Goal: Information Seeking & Learning: Learn about a topic

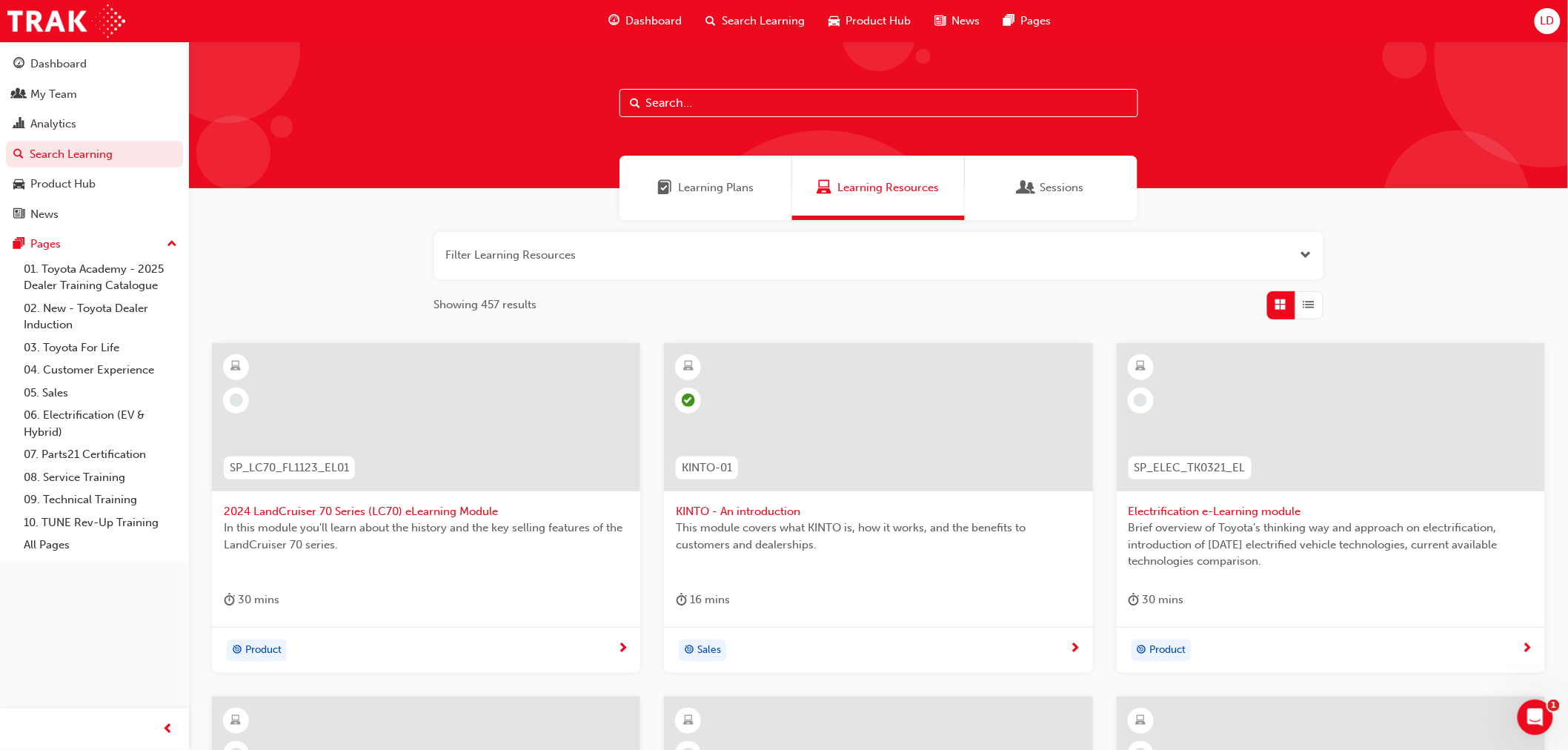
click at [741, 193] on span "Learning Plans" at bounding box center [716, 188] width 75 height 17
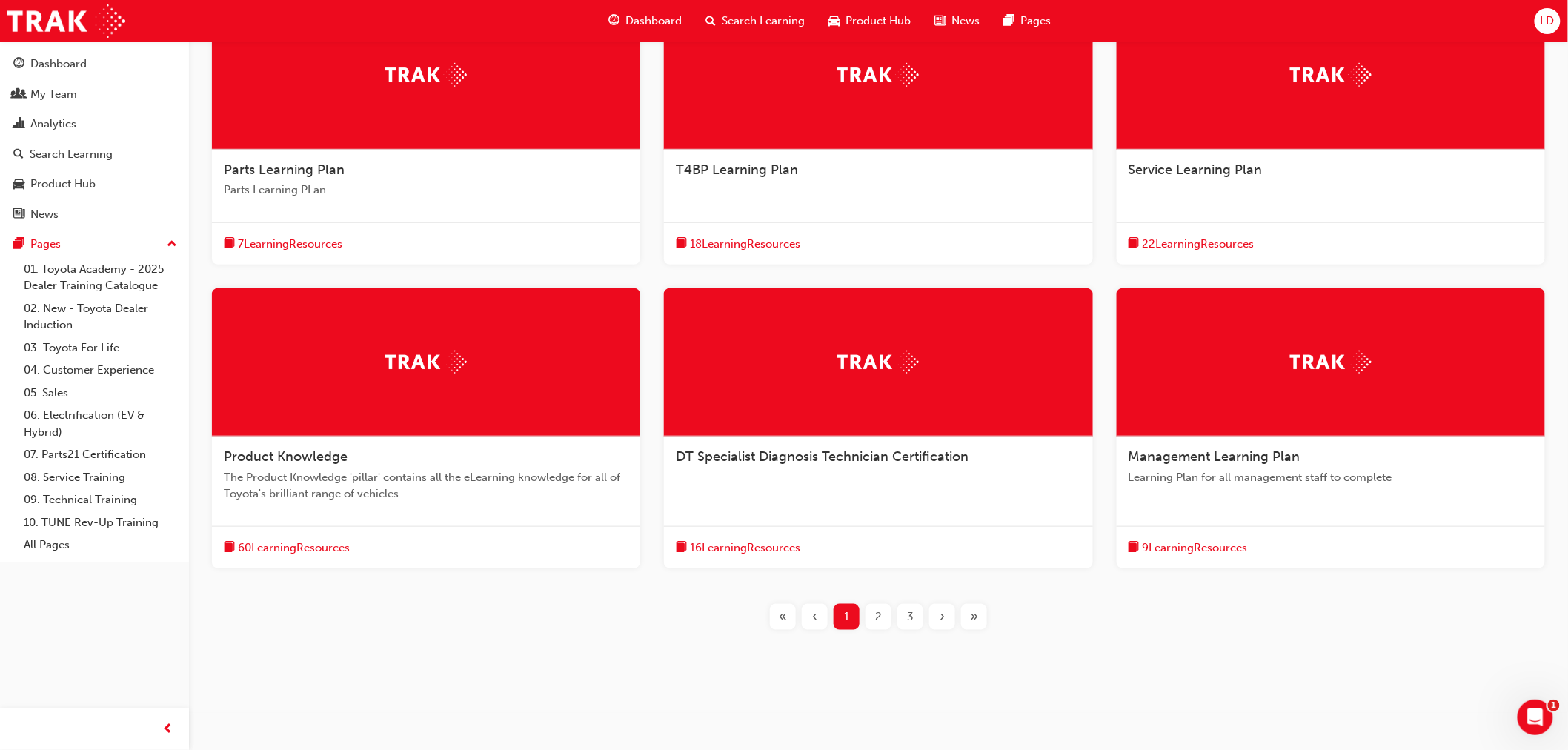
scroll to position [178, 0]
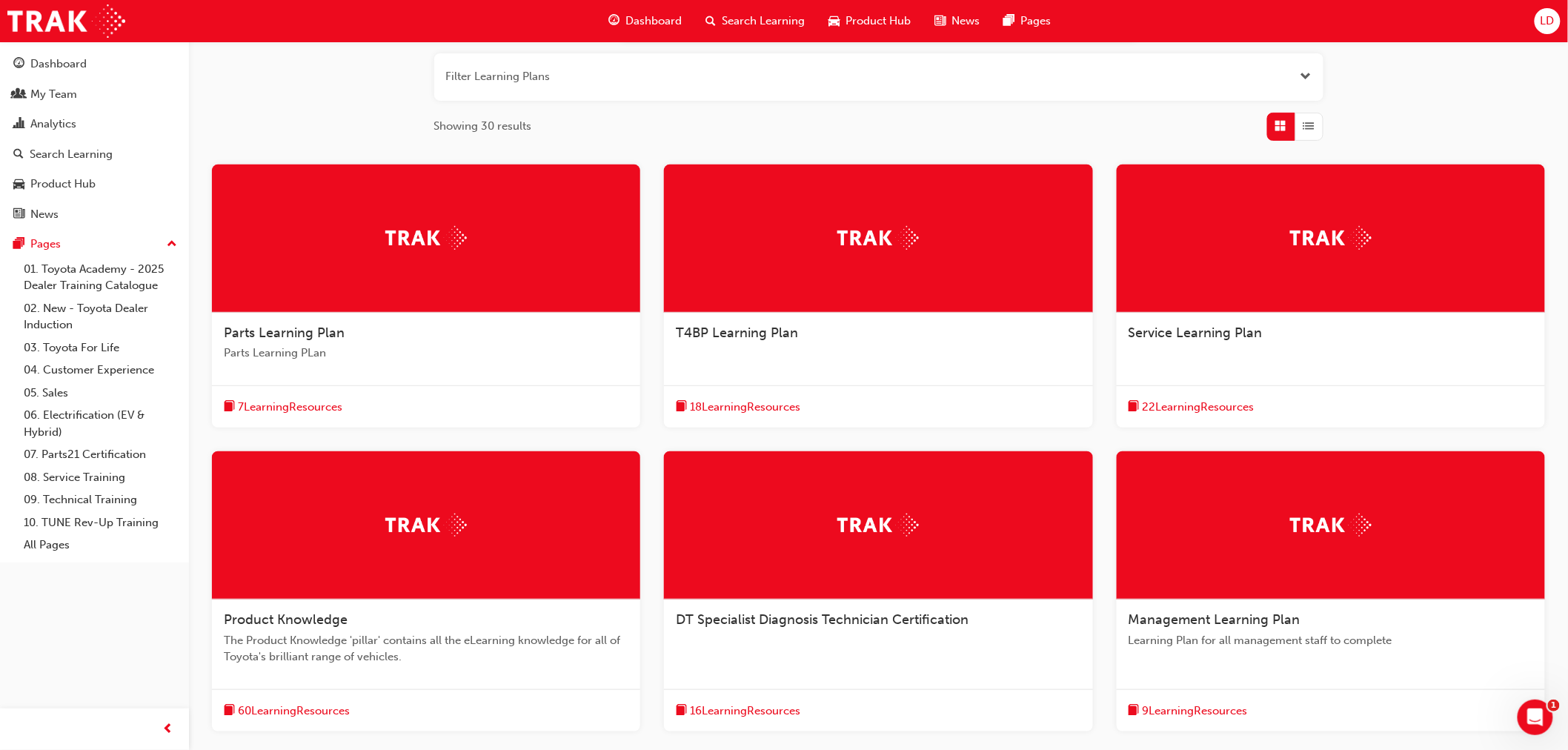
click at [437, 533] on img at bounding box center [427, 525] width 82 height 23
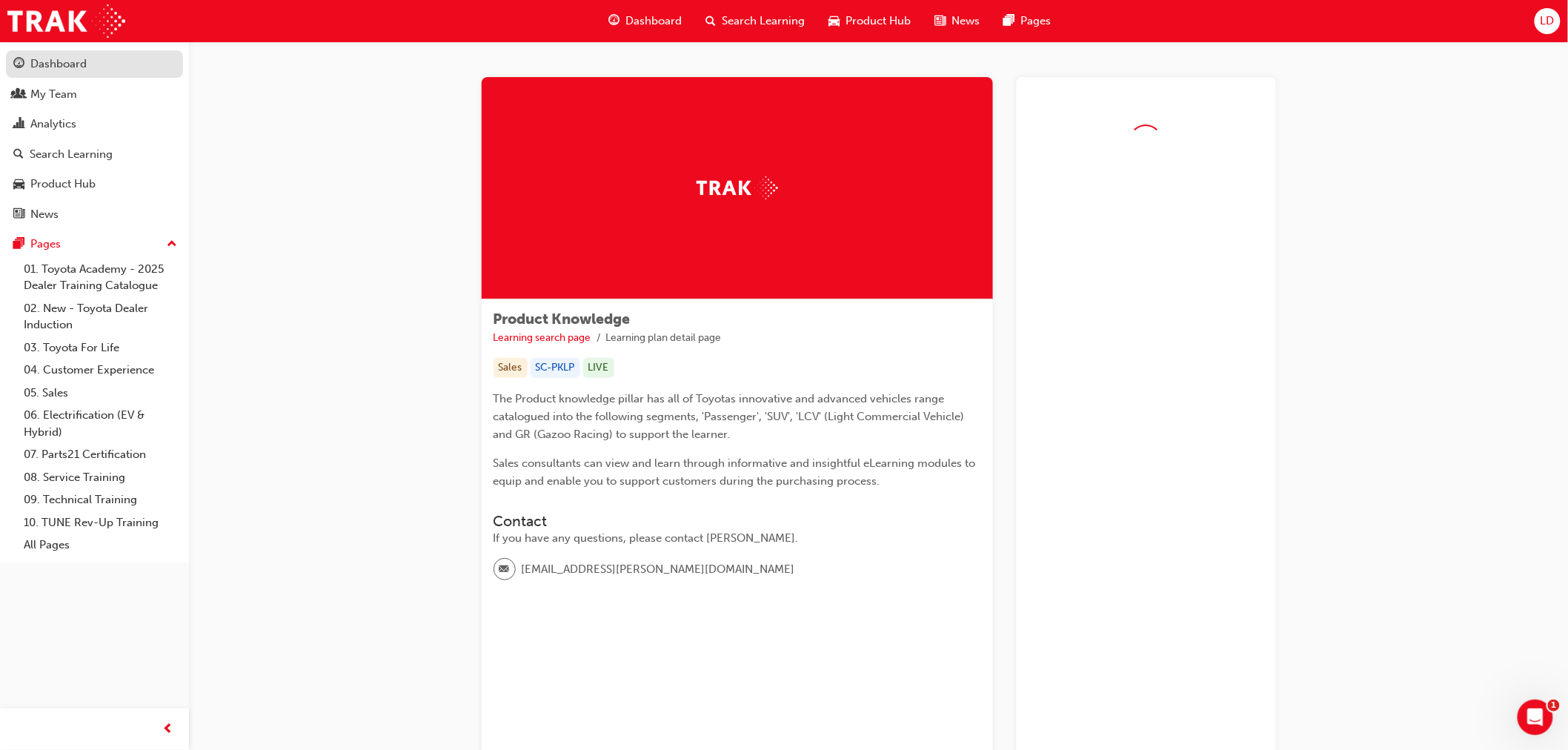
click at [27, 64] on div "Dashboard" at bounding box center [94, 64] width 163 height 19
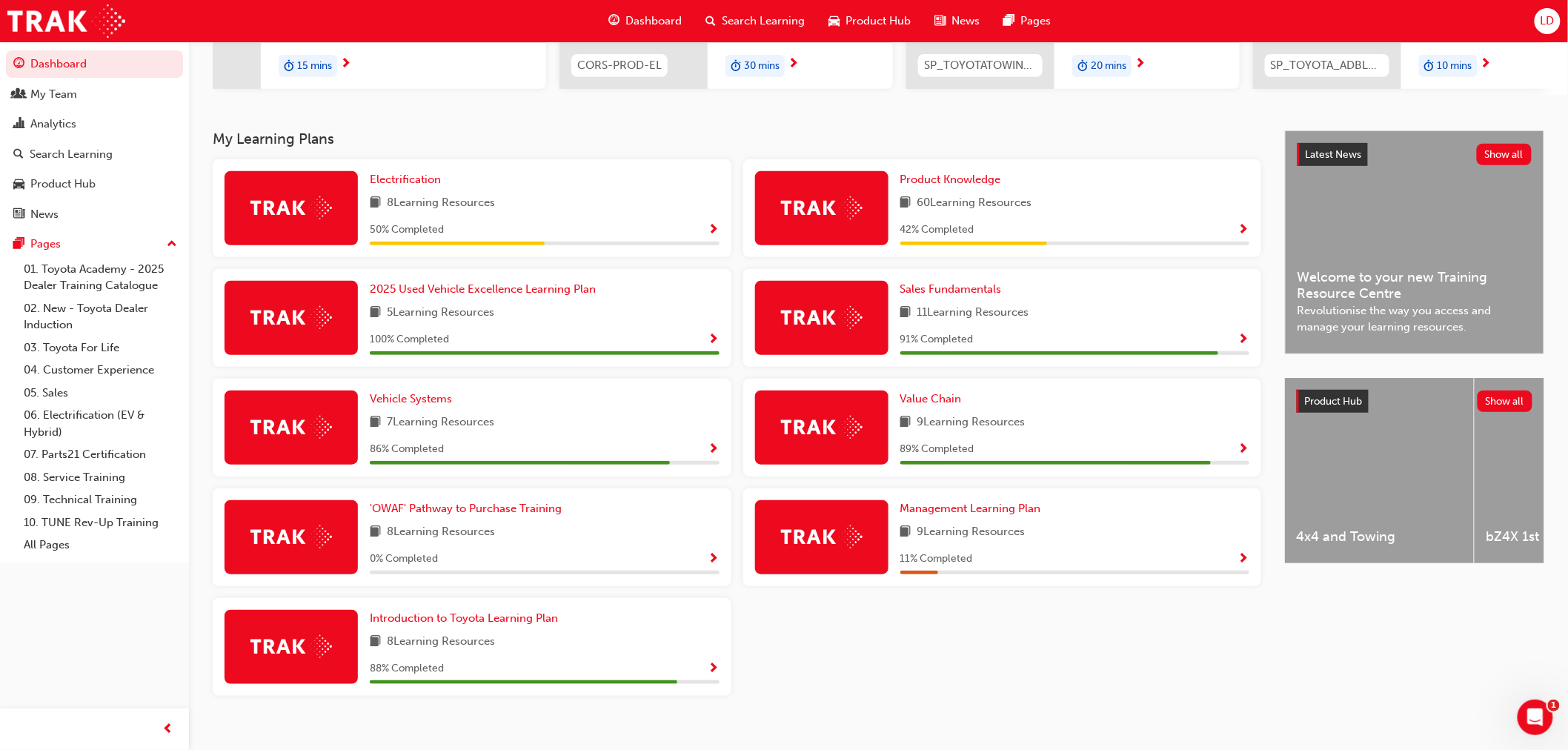
scroll to position [254, 0]
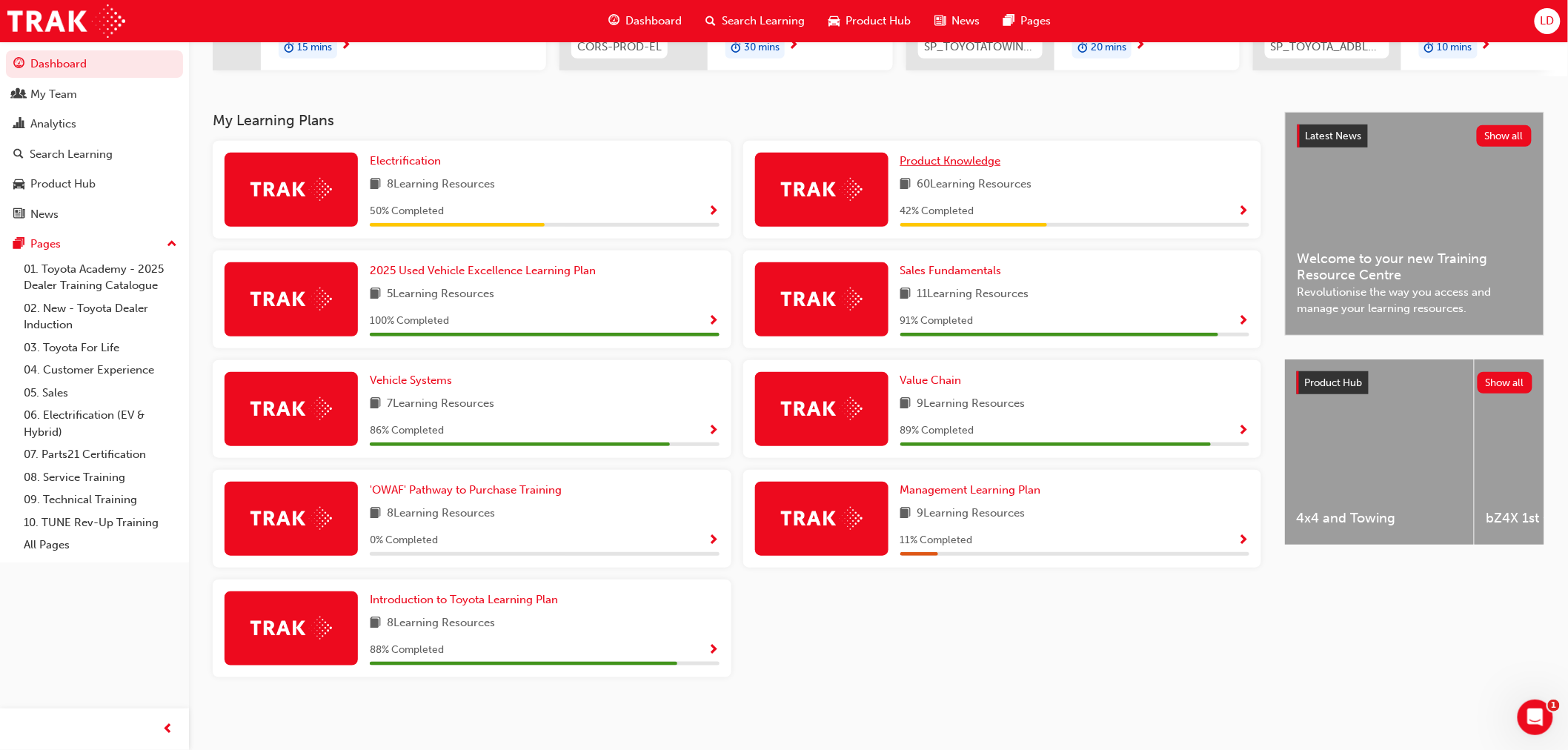
click at [920, 158] on span "Product Knowledge" at bounding box center [951, 161] width 100 height 13
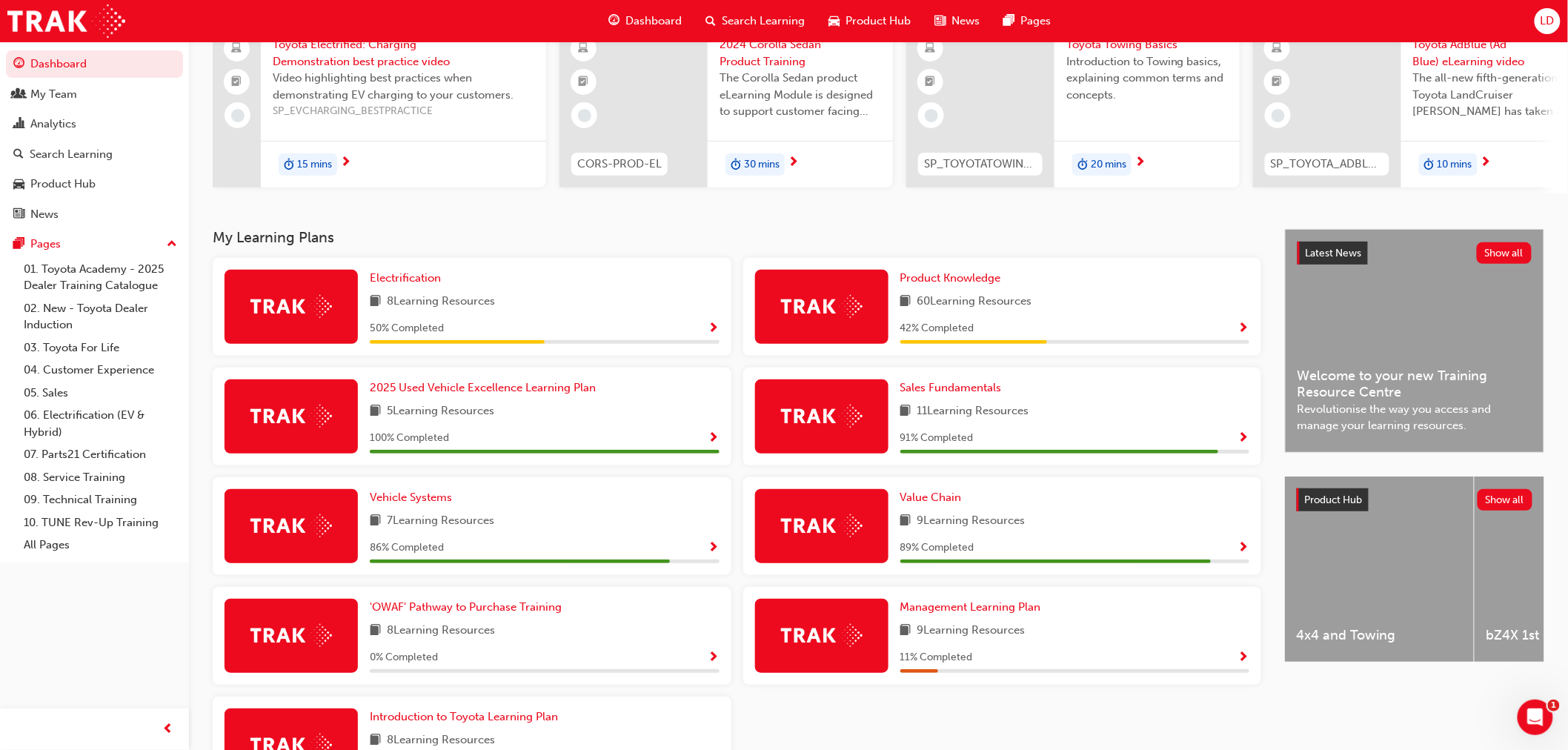
scroll to position [246, 0]
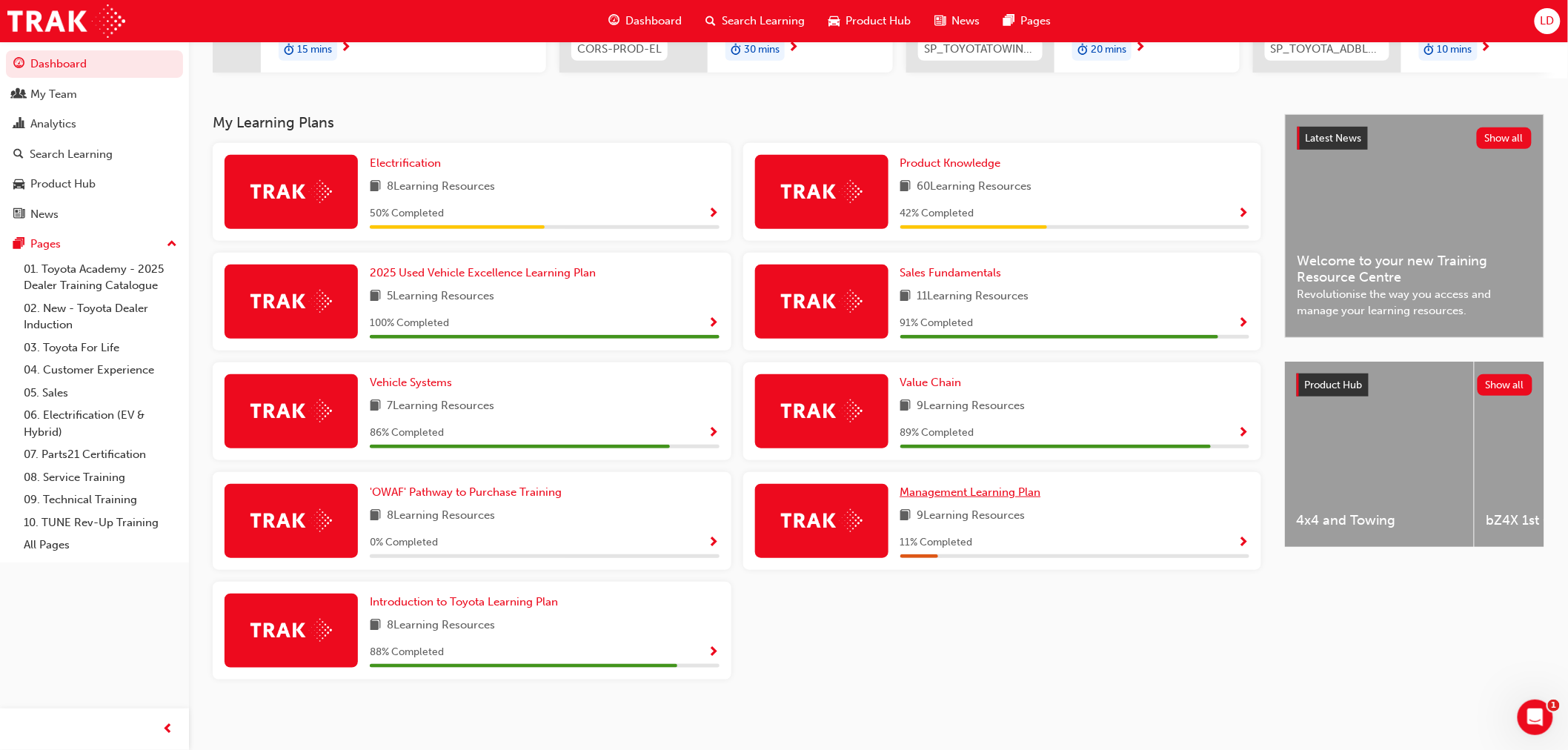
click at [965, 492] on span "Management Learning Plan" at bounding box center [970, 492] width 140 height 13
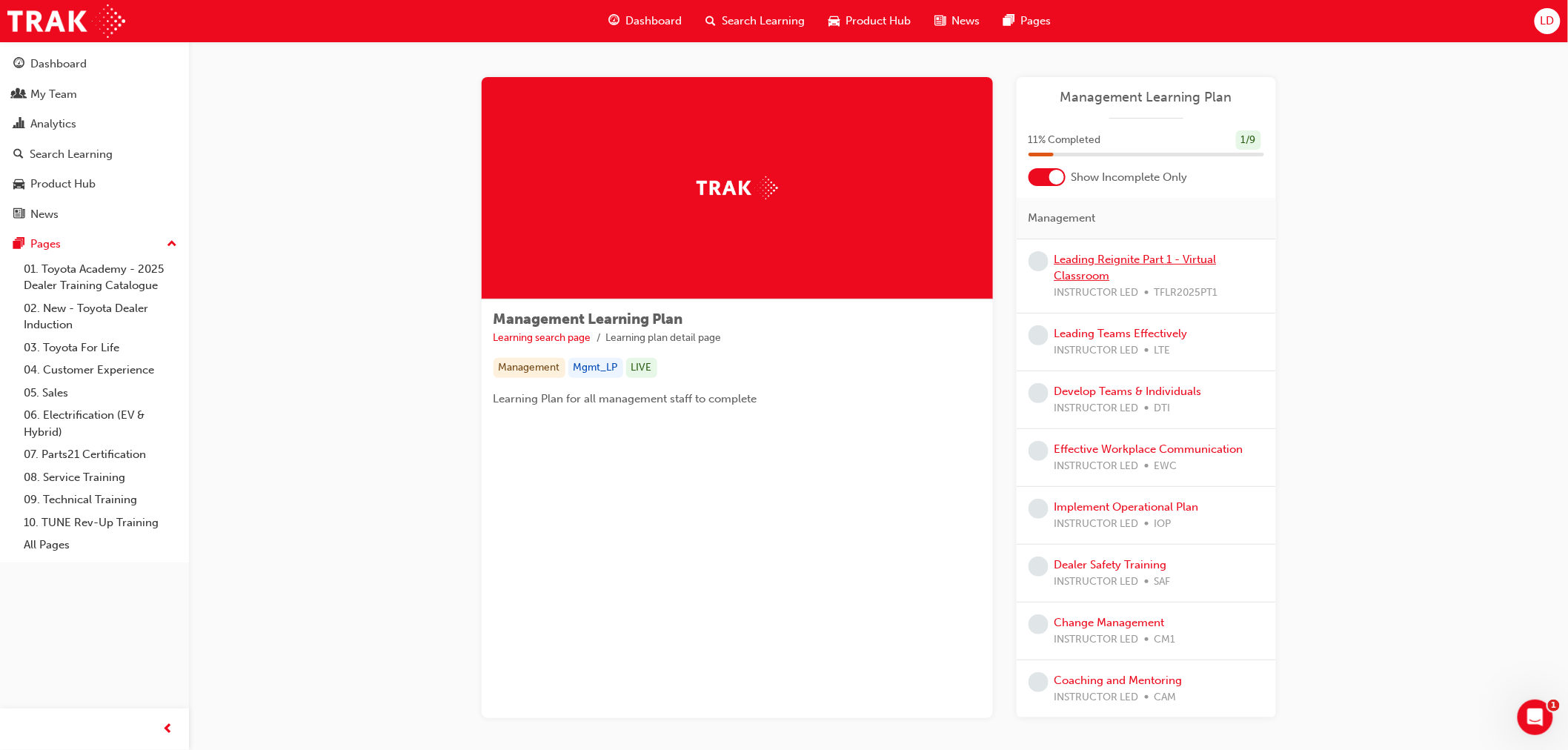
click at [1107, 253] on link "Leading Reignite Part 1 - Virtual Classroom" at bounding box center [1136, 268] width 163 height 31
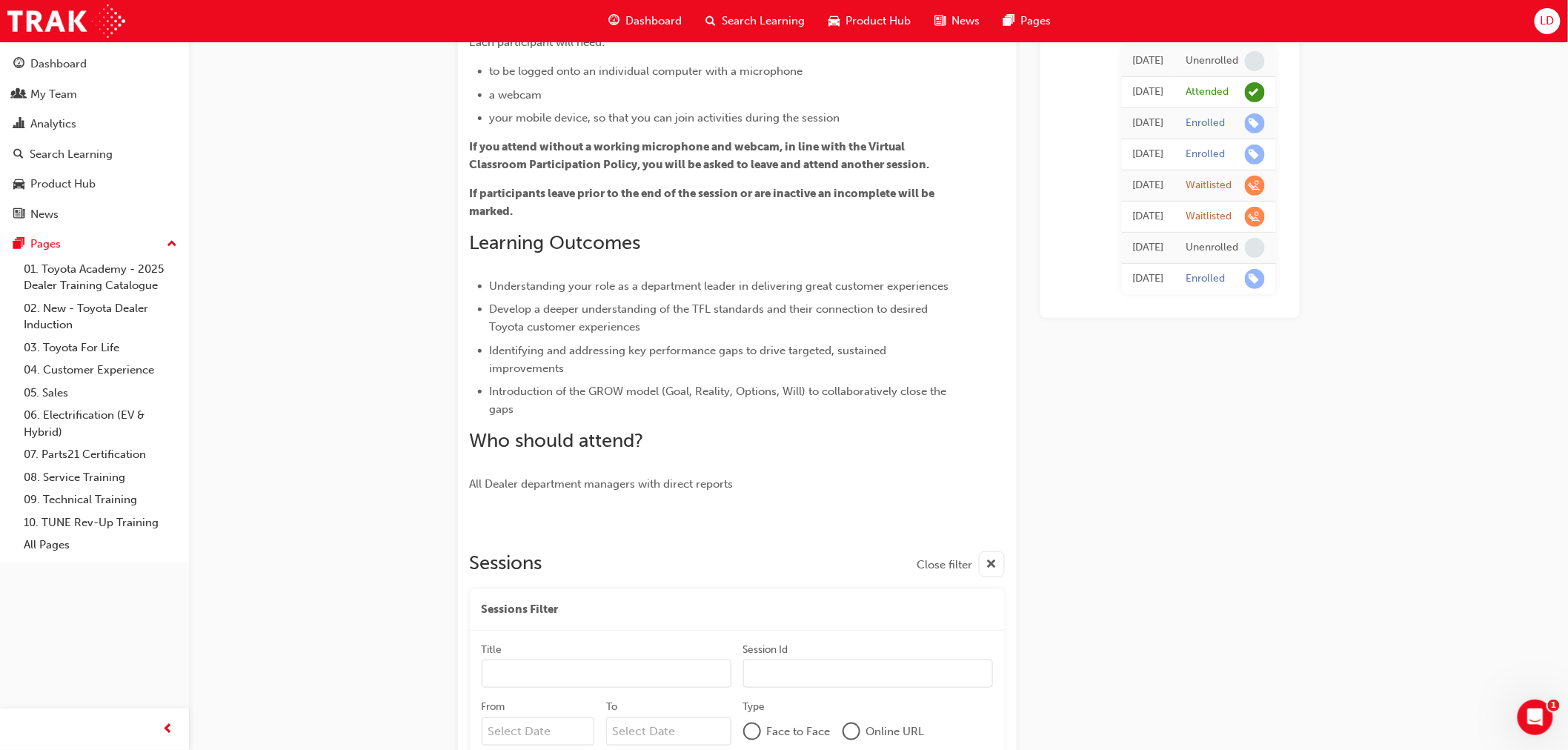
scroll to position [151, 0]
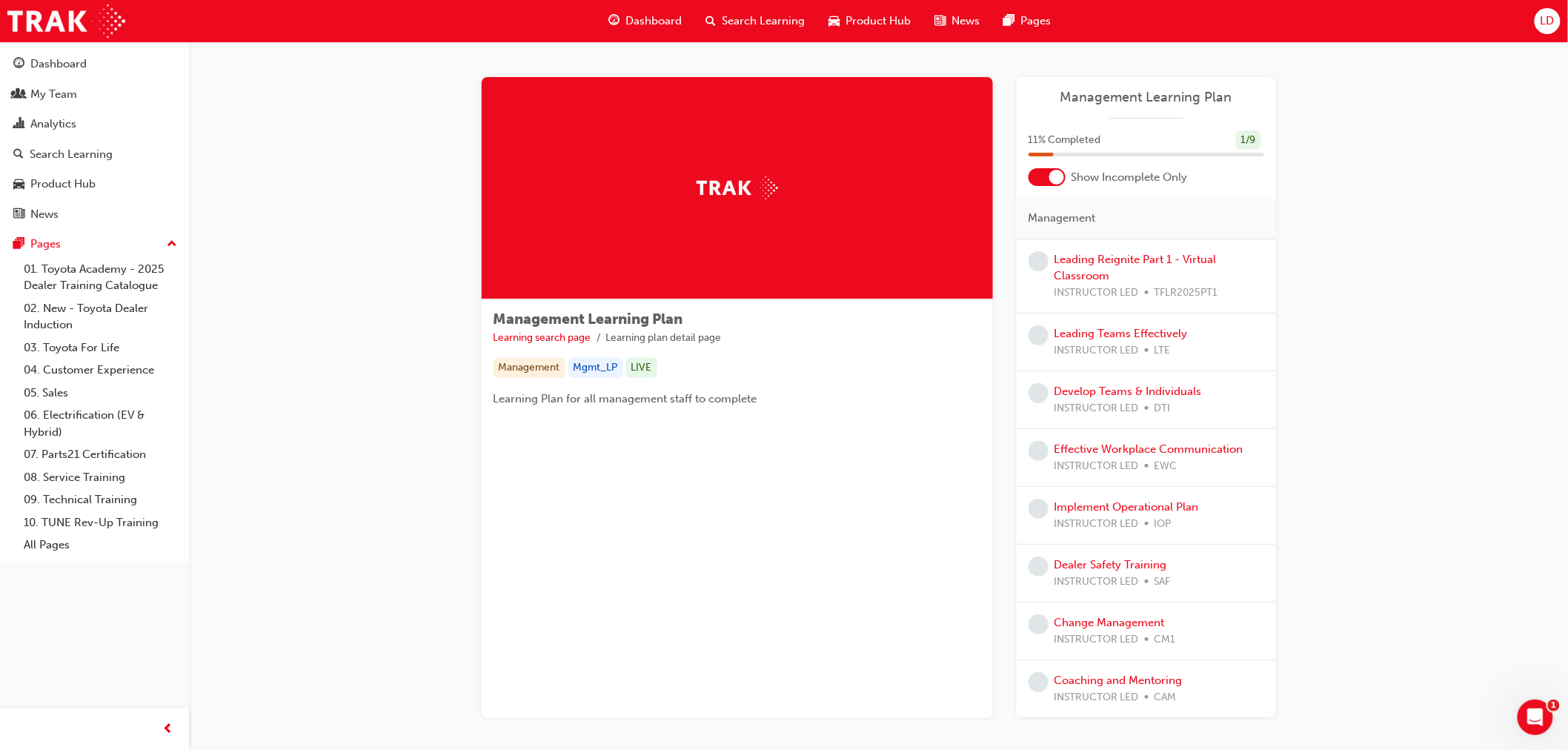
click at [661, 20] on span "Dashboard" at bounding box center [654, 21] width 57 height 17
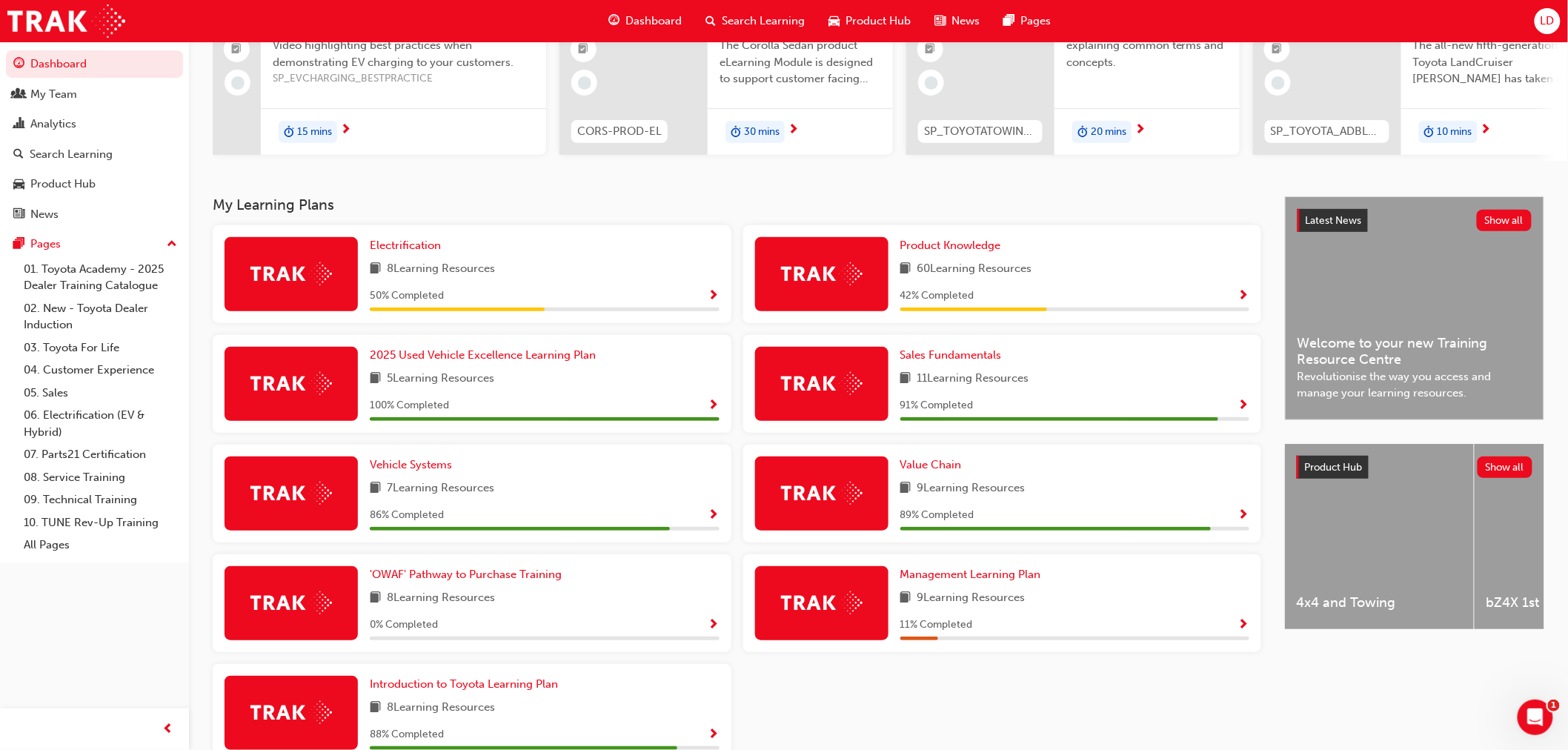
scroll to position [246, 0]
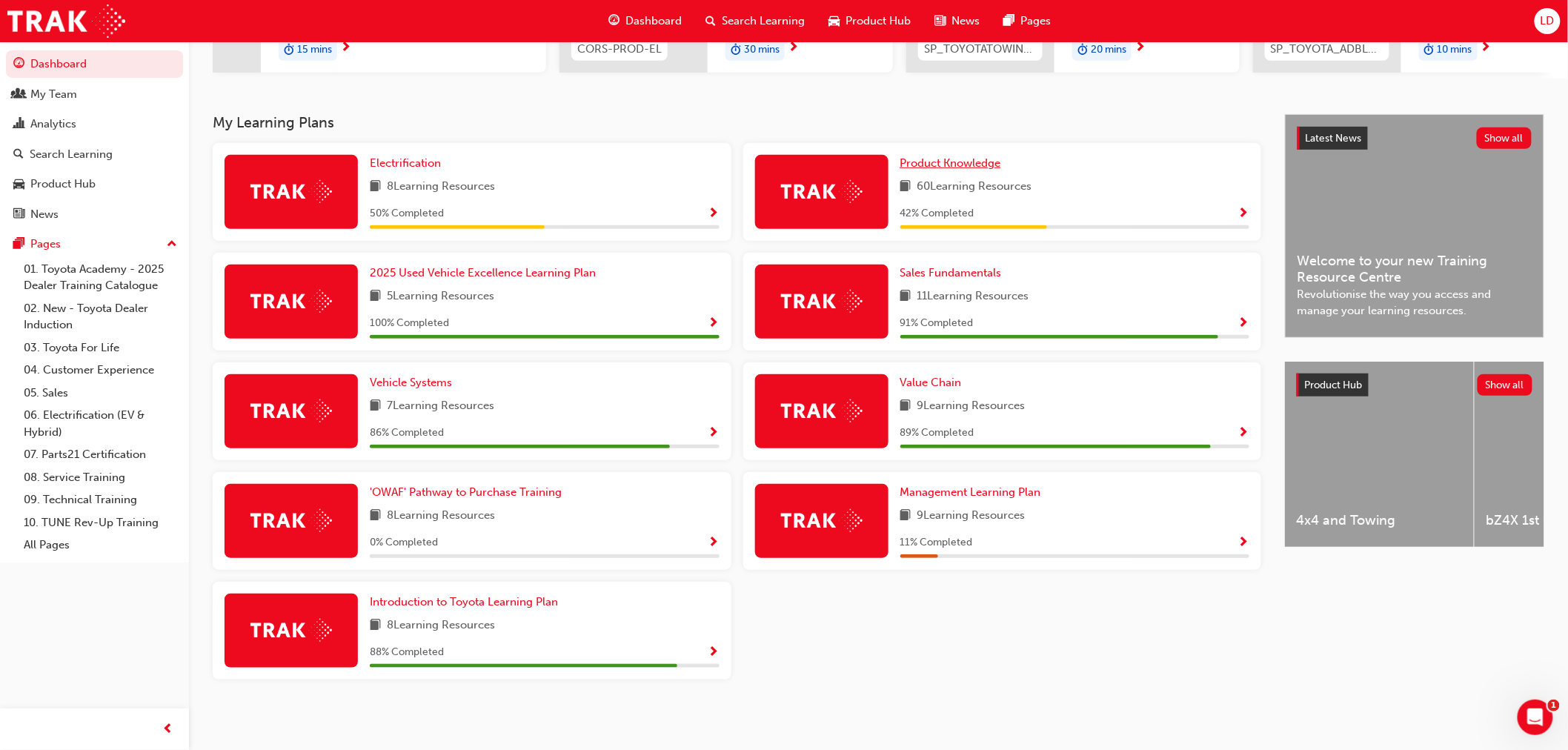
click at [936, 162] on span "Product Knowledge" at bounding box center [951, 163] width 100 height 13
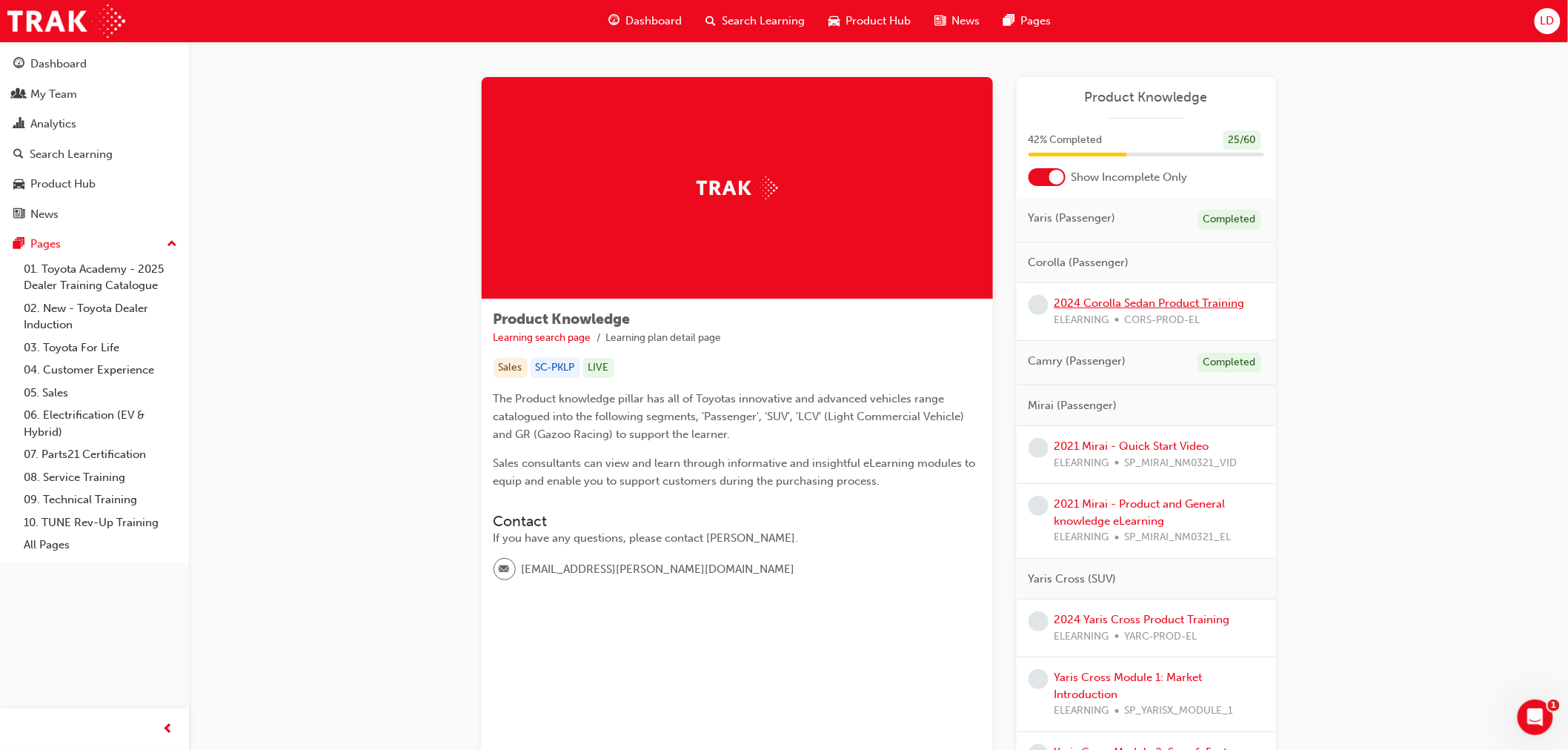
click at [1100, 305] on link "2024 Corolla Sedan Product Training" at bounding box center [1150, 303] width 191 height 13
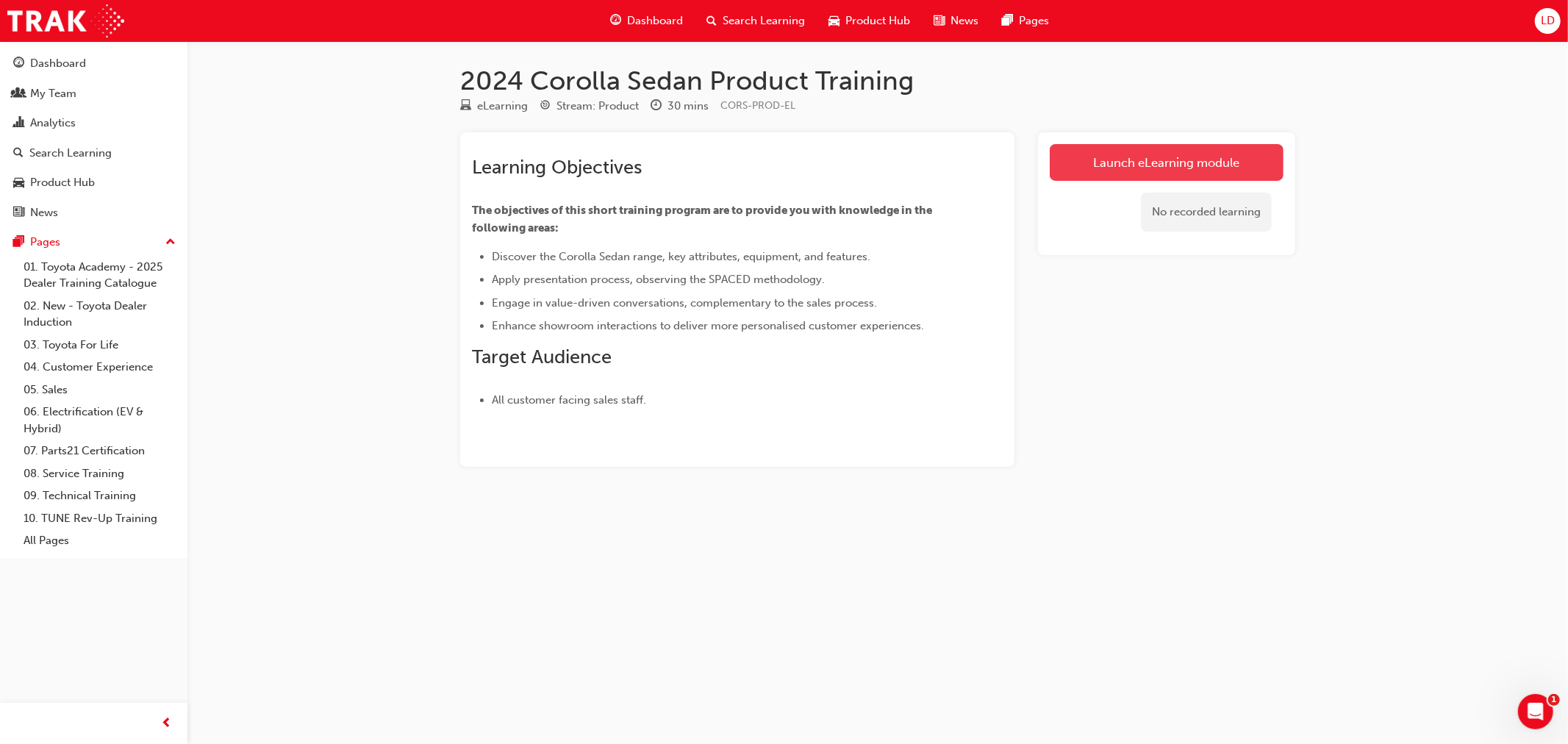
click at [1169, 154] on link "Launch eLearning module" at bounding box center [1167, 162] width 234 height 37
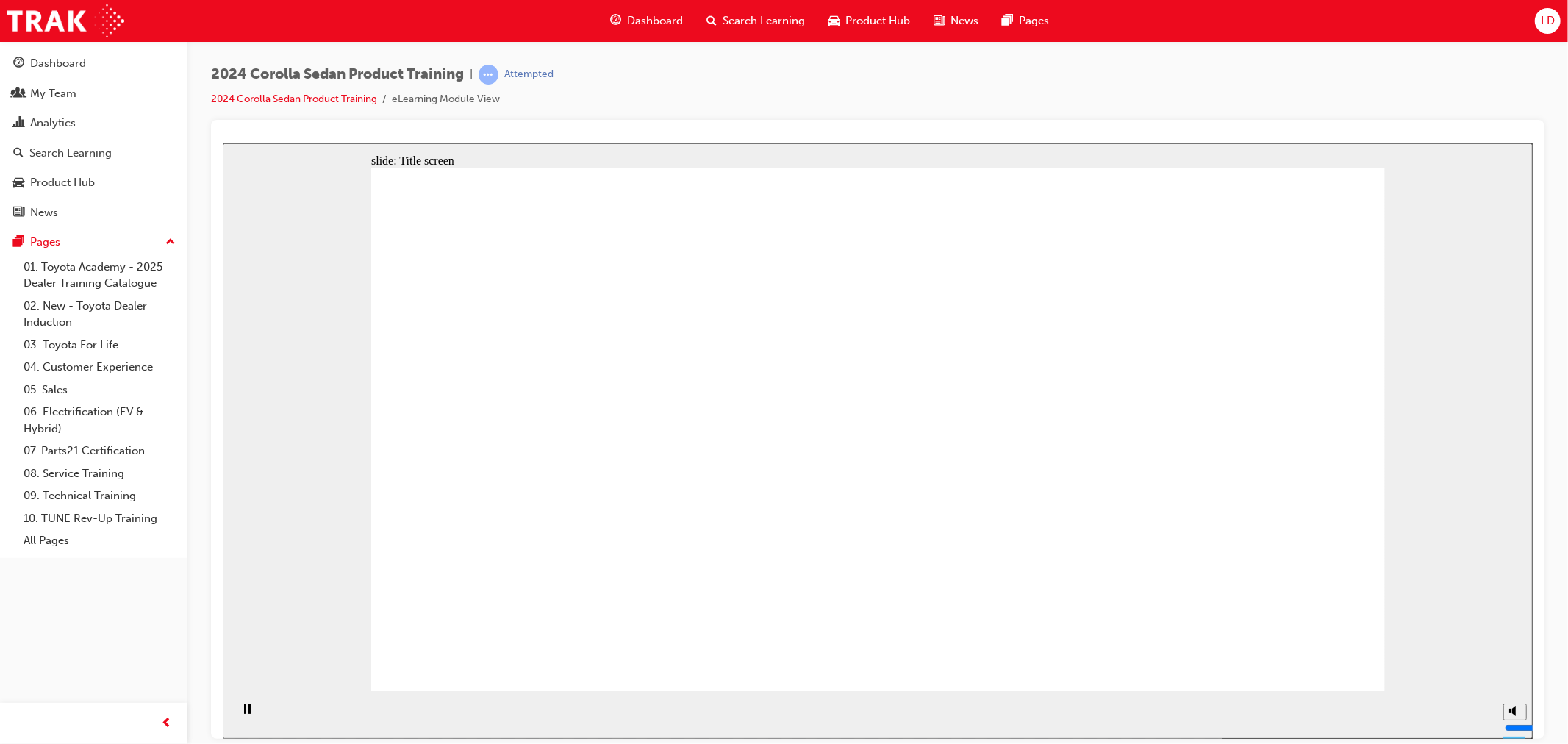
drag, startPoint x: 1020, startPoint y: 269, endPoint x: 1030, endPoint y: 274, distance: 11.2
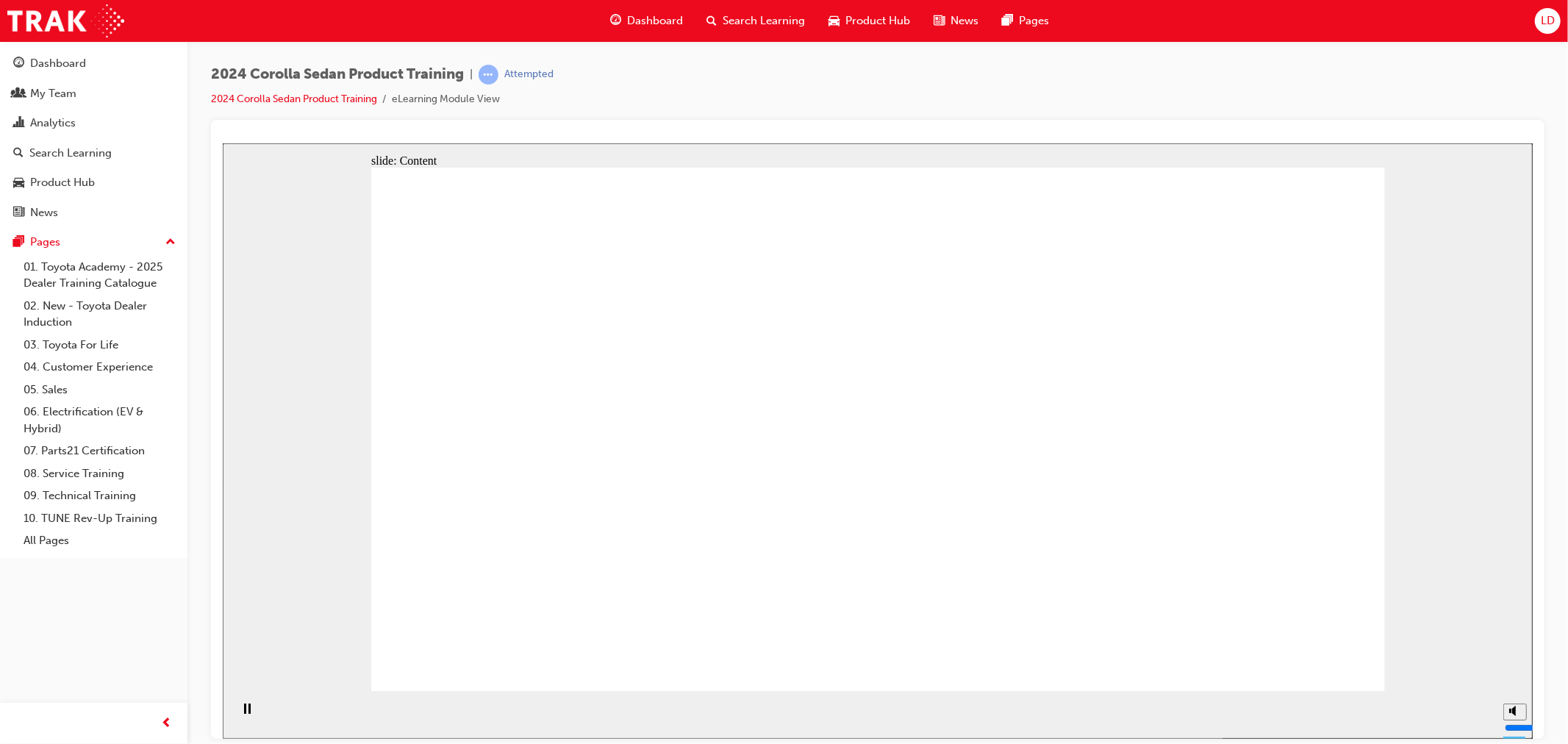
drag, startPoint x: 547, startPoint y: 502, endPoint x: 593, endPoint y: 498, distance: 46.2
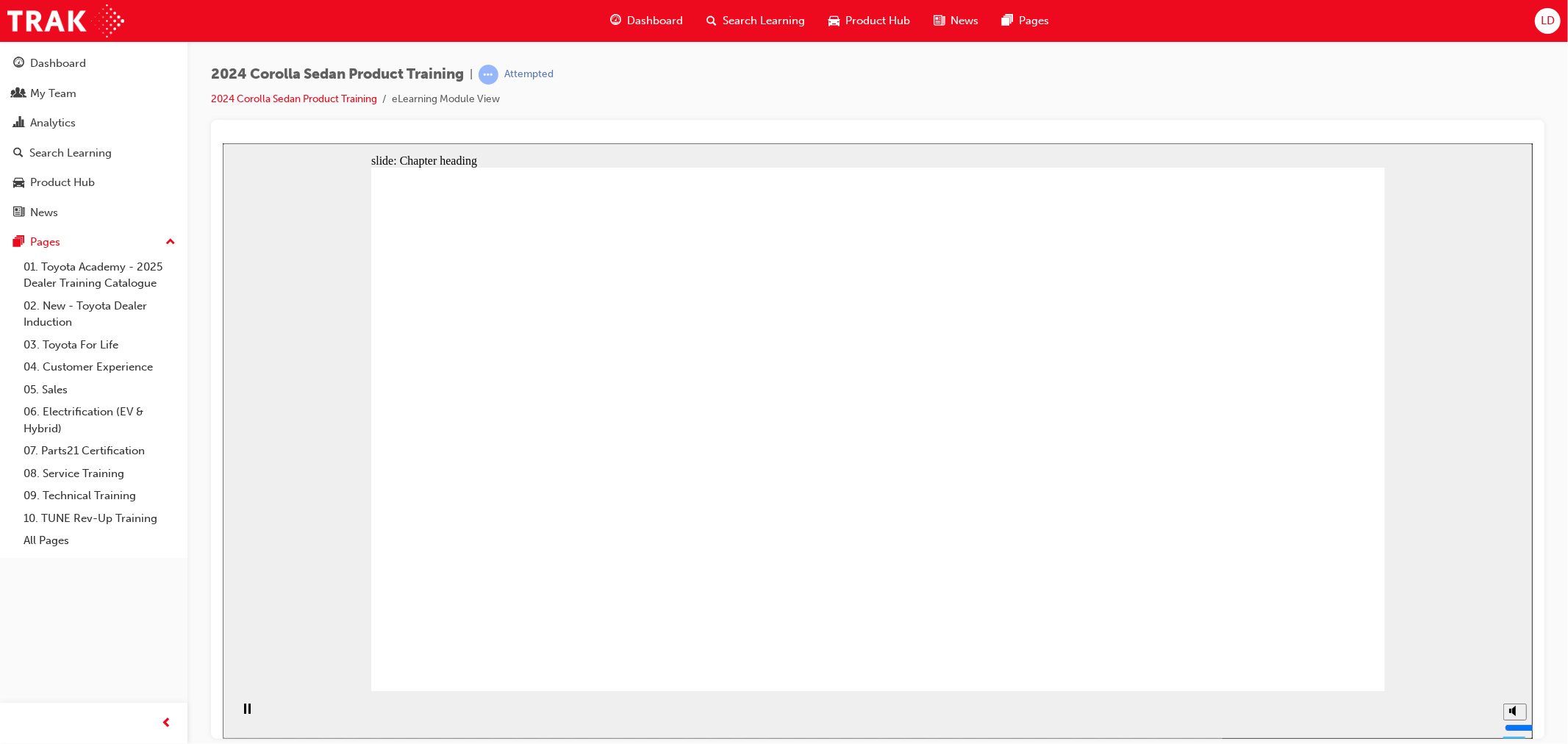
drag, startPoint x: 1010, startPoint y: 558, endPoint x: 1070, endPoint y: 550, distance: 60.5
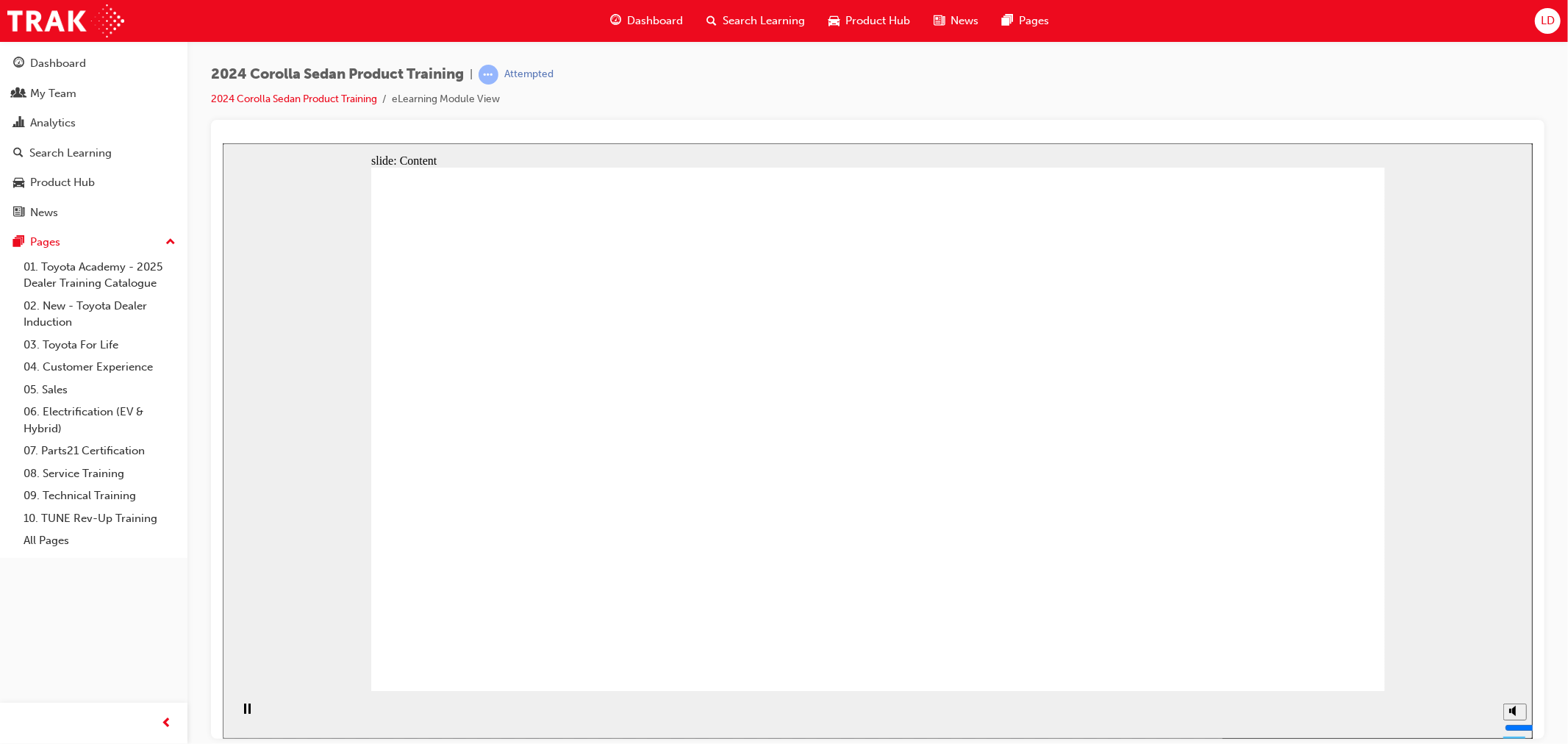
drag, startPoint x: 1125, startPoint y: 549, endPoint x: 1155, endPoint y: 549, distance: 30.0
drag, startPoint x: 1155, startPoint y: 549, endPoint x: 1231, endPoint y: 551, distance: 76.0
drag, startPoint x: 1231, startPoint y: 551, endPoint x: 1243, endPoint y: 551, distance: 12.0
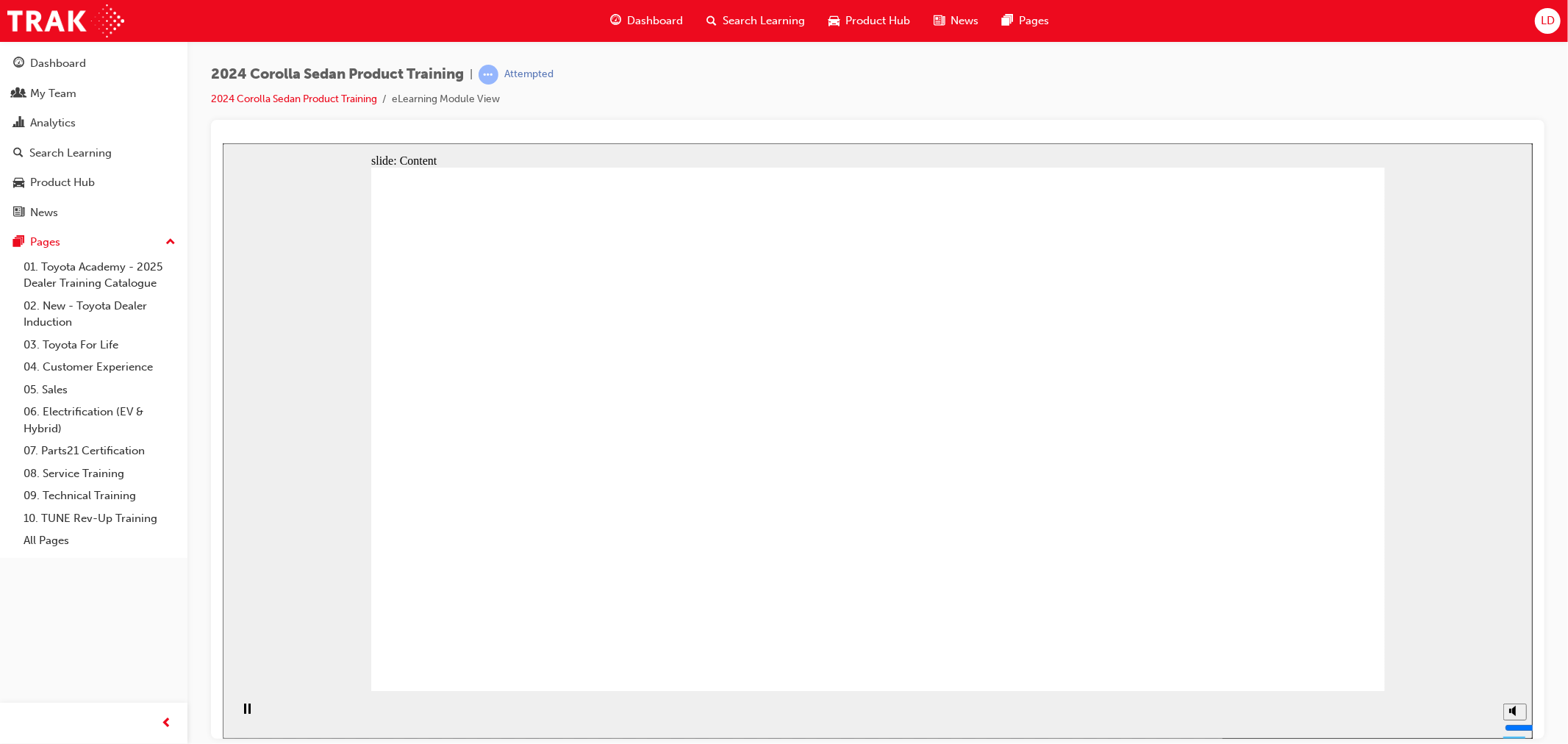
drag, startPoint x: 1277, startPoint y: 549, endPoint x: 1310, endPoint y: 406, distance: 146.8
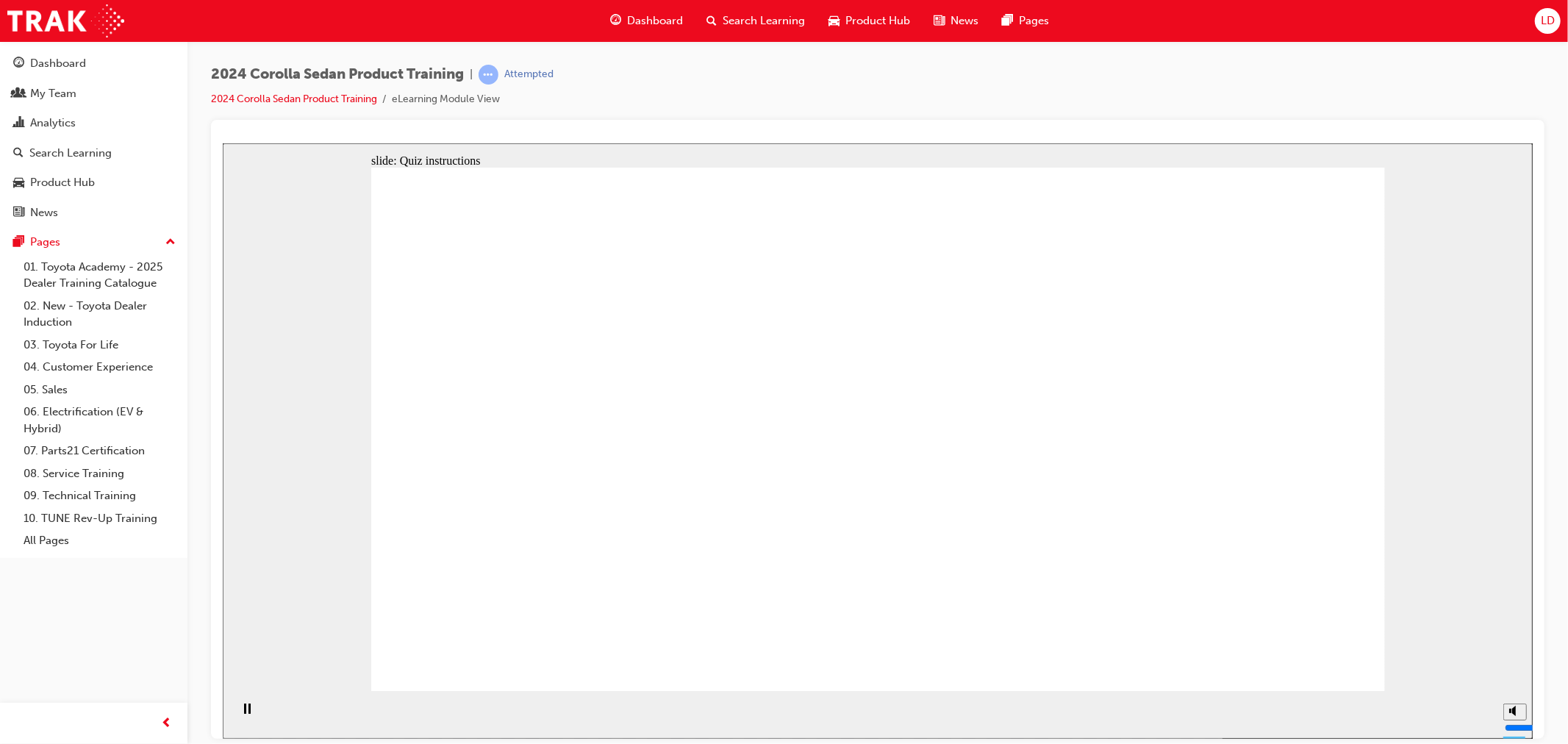
radio input "true"
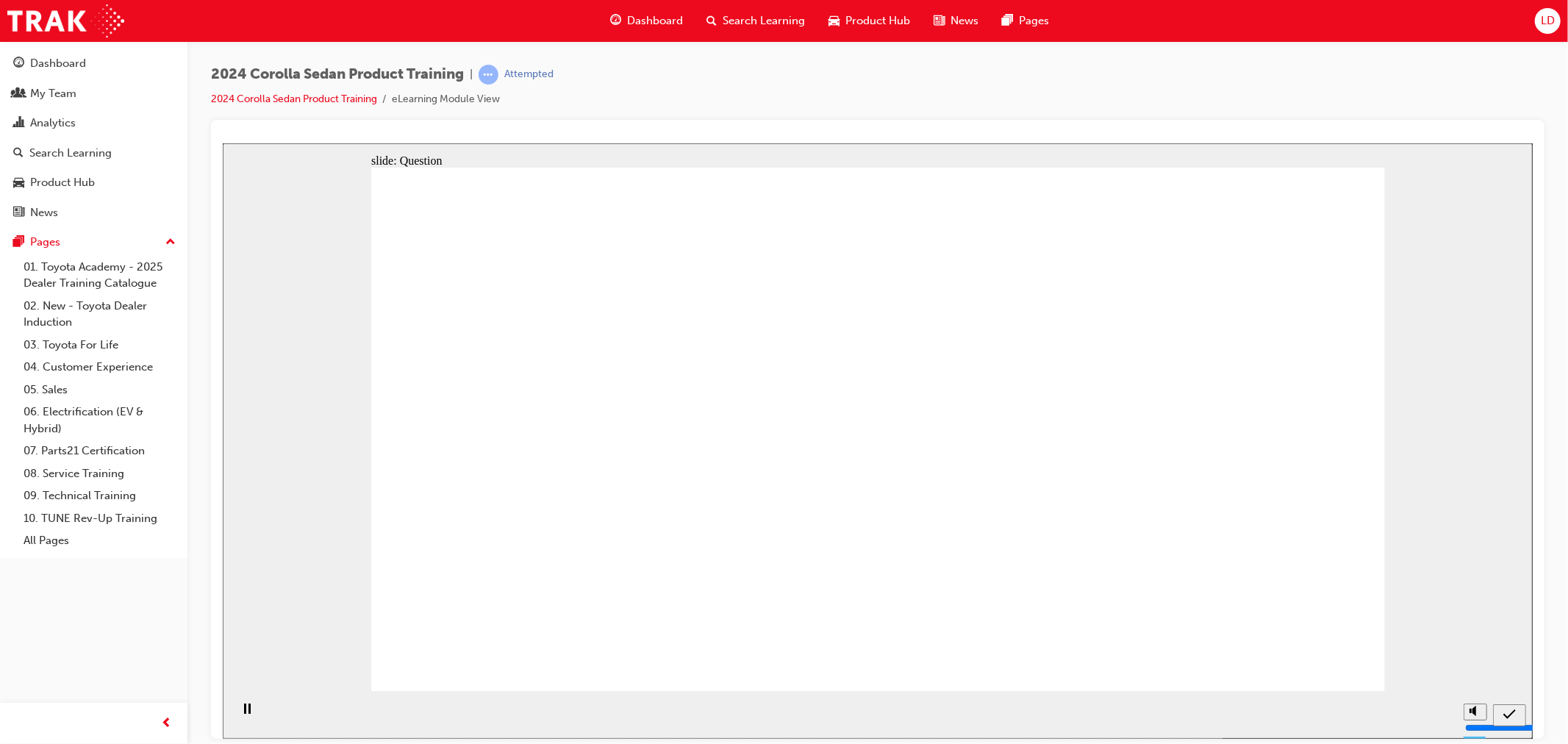
radio input "true"
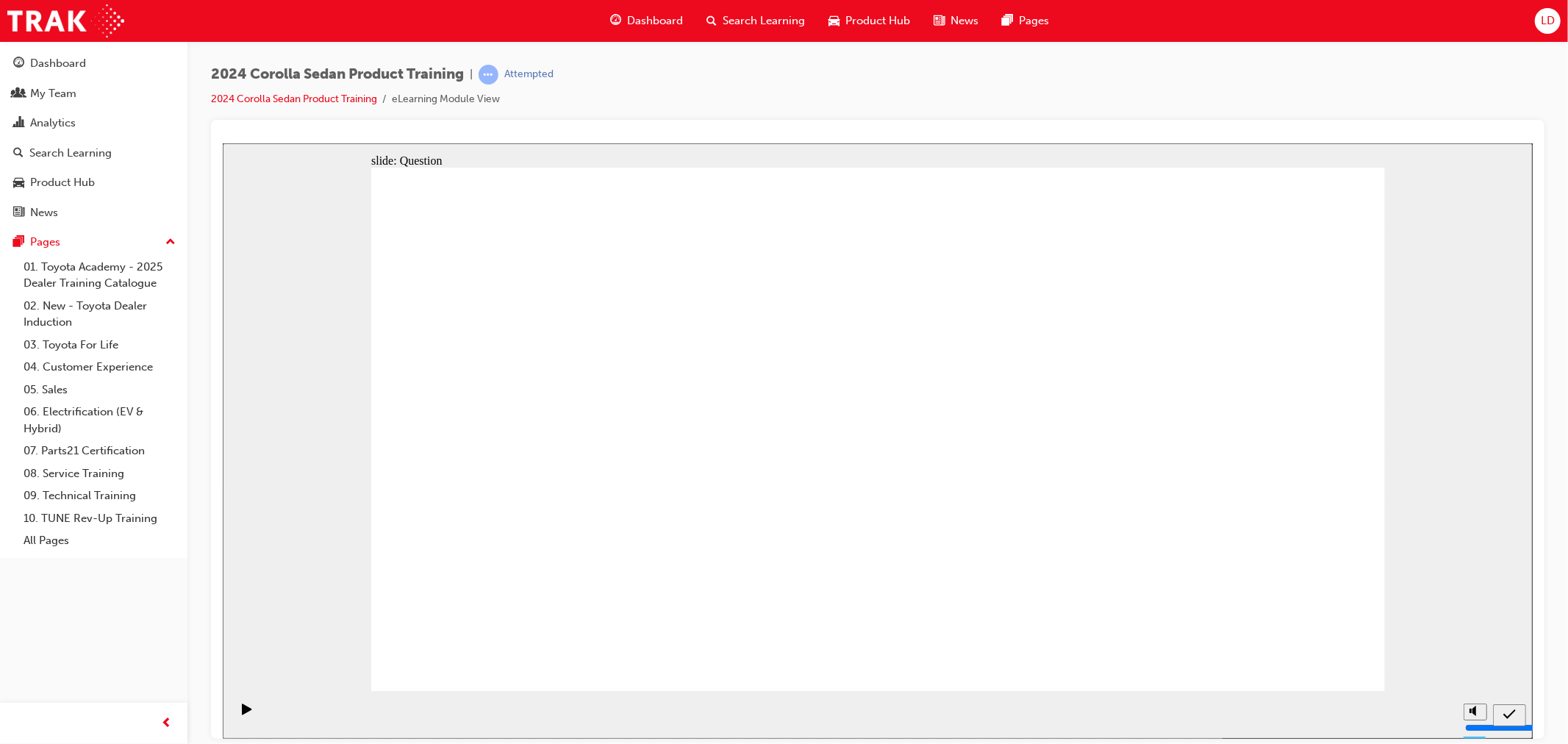
radio input "true"
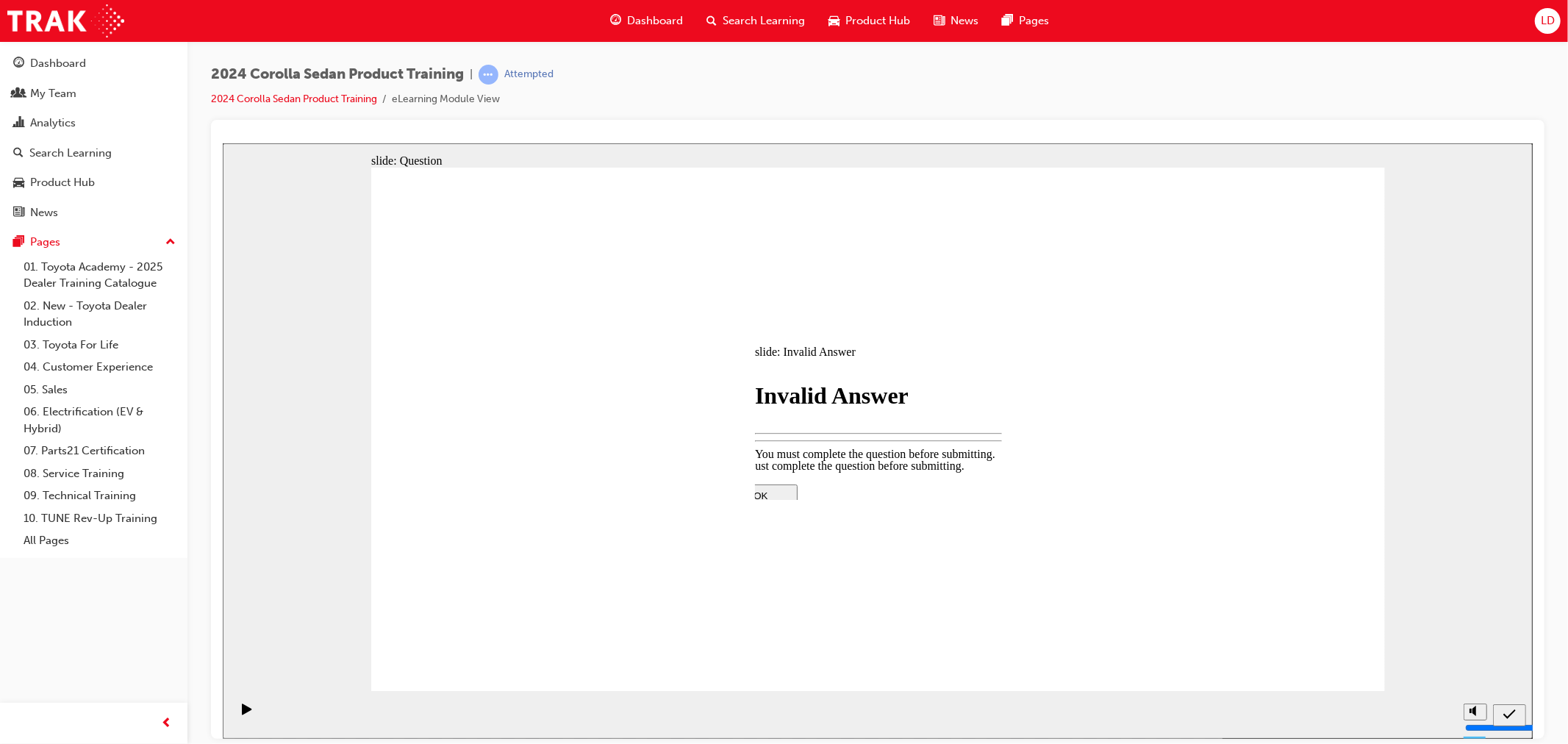
drag, startPoint x: 870, startPoint y: 466, endPoint x: 875, endPoint y: 457, distance: 10.3
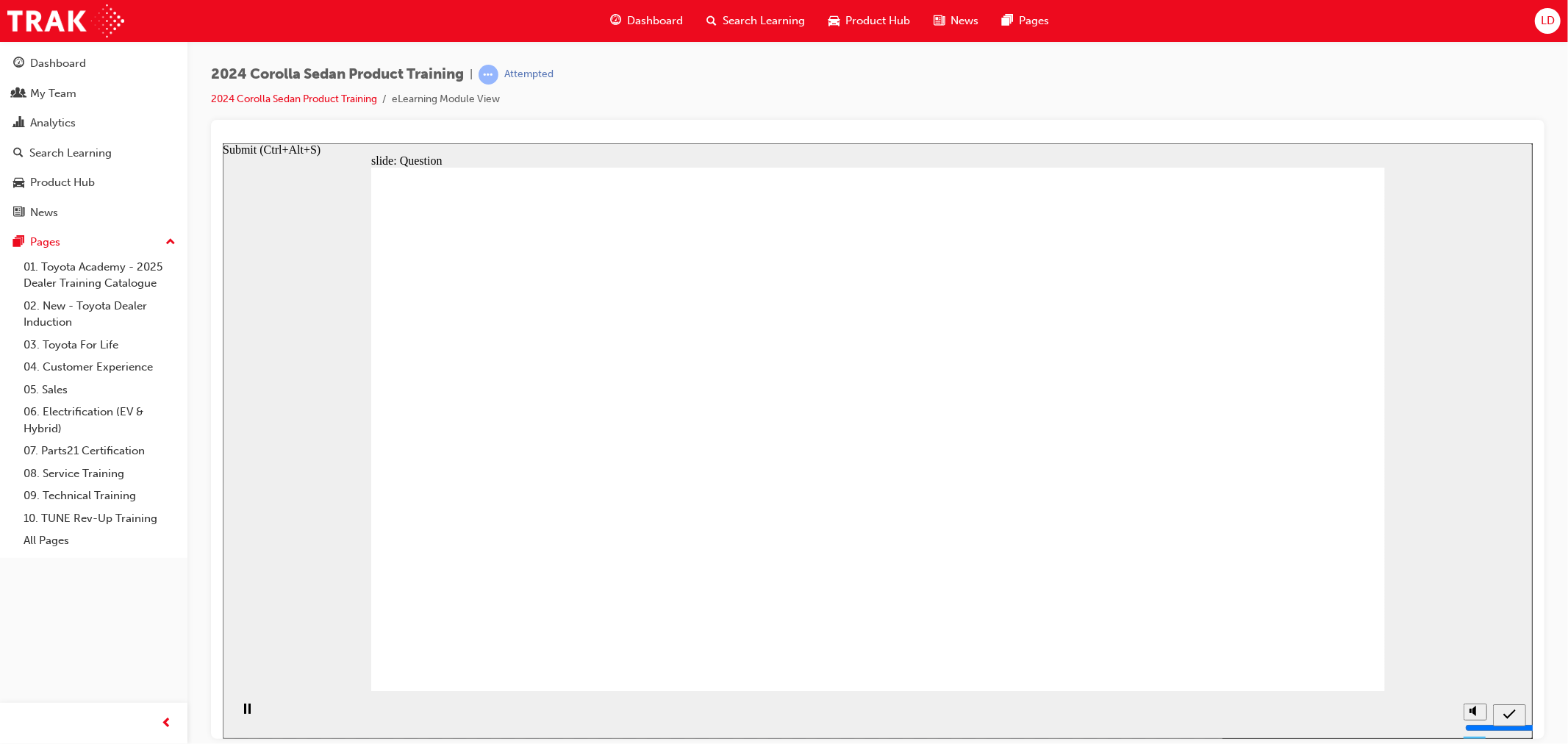
click at [1508, 714] on icon "Submit (Ctrl+Alt+S)" at bounding box center [1509, 714] width 13 height 9
drag, startPoint x: 607, startPoint y: 395, endPoint x: 607, endPoint y: 535, distance: 140.0
drag, startPoint x: 780, startPoint y: 415, endPoint x: 819, endPoint y: 549, distance: 139.6
drag, startPoint x: 930, startPoint y: 420, endPoint x: 961, endPoint y: 527, distance: 111.4
drag, startPoint x: 1113, startPoint y: 403, endPoint x: 1147, endPoint y: 605, distance: 204.8
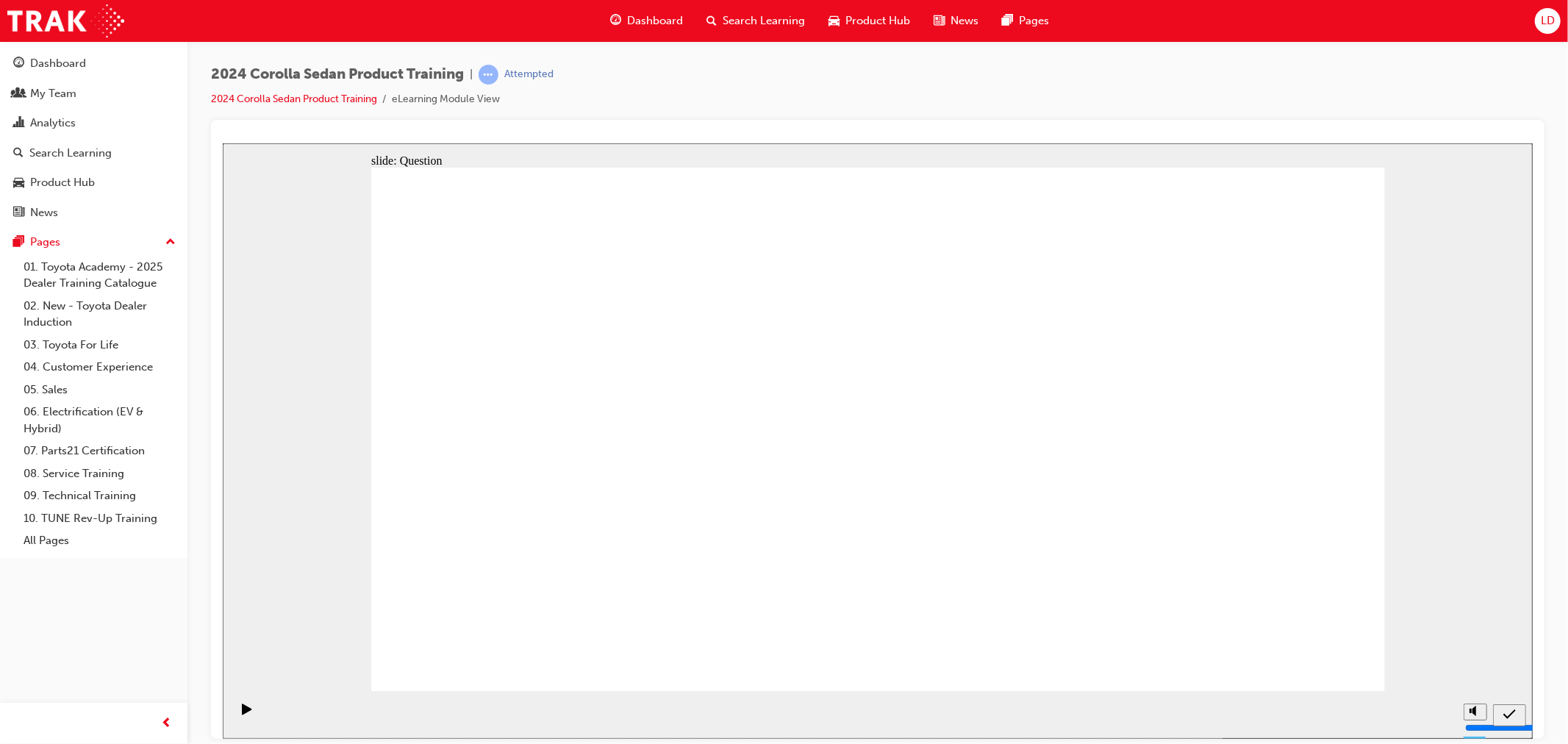
radio input "true"
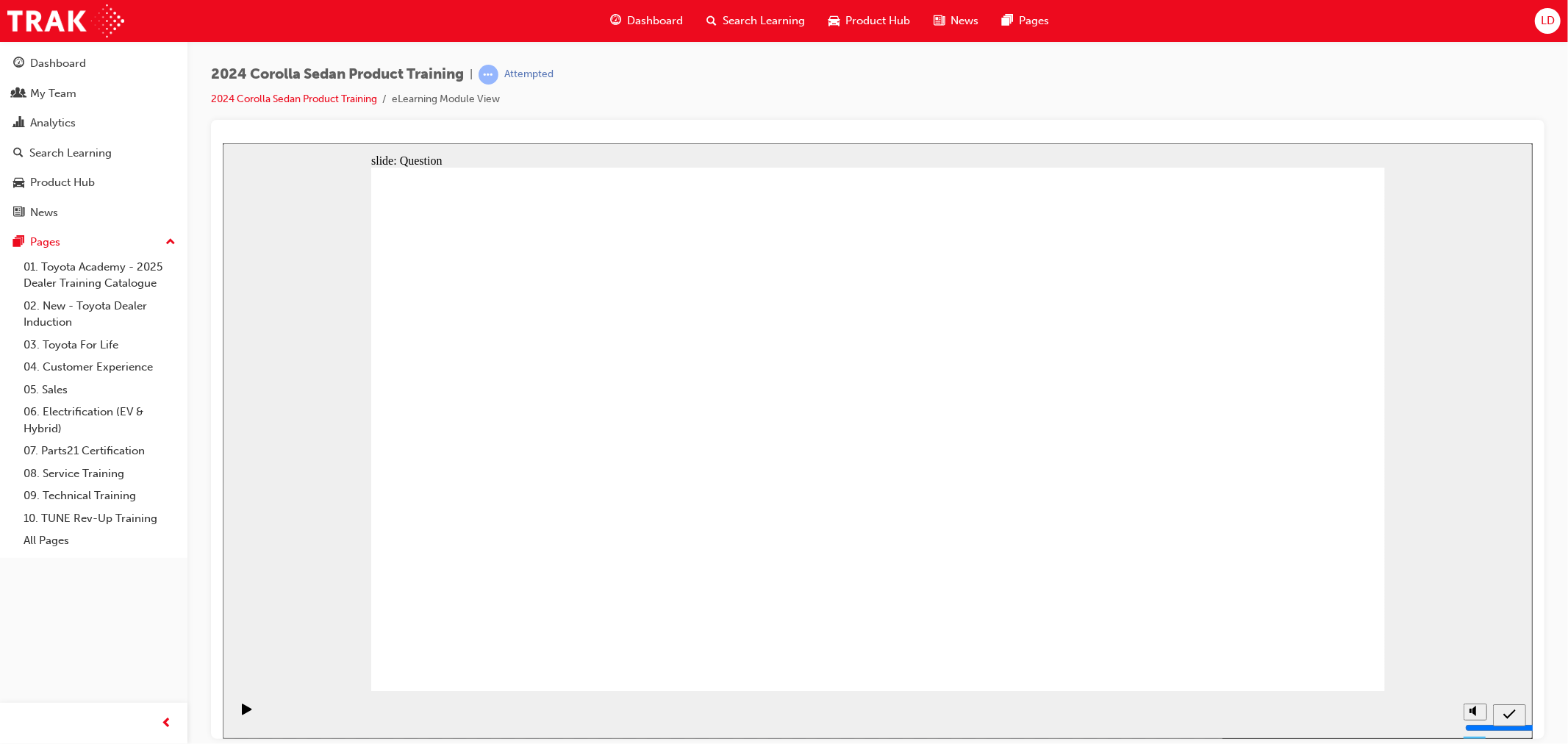
drag, startPoint x: 1170, startPoint y: 349, endPoint x: 1162, endPoint y: 386, distance: 37.9
radio input "true"
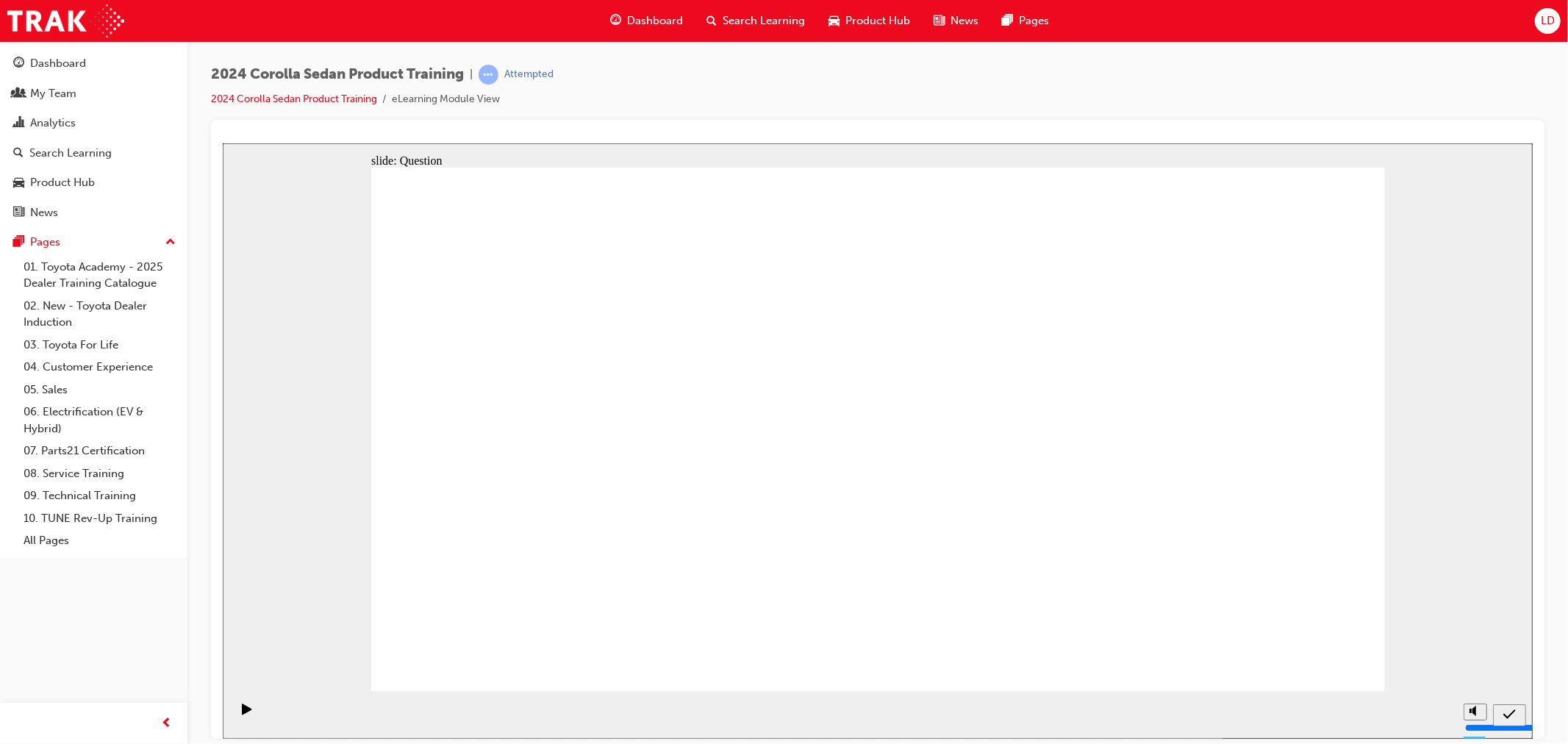
radio input "true"
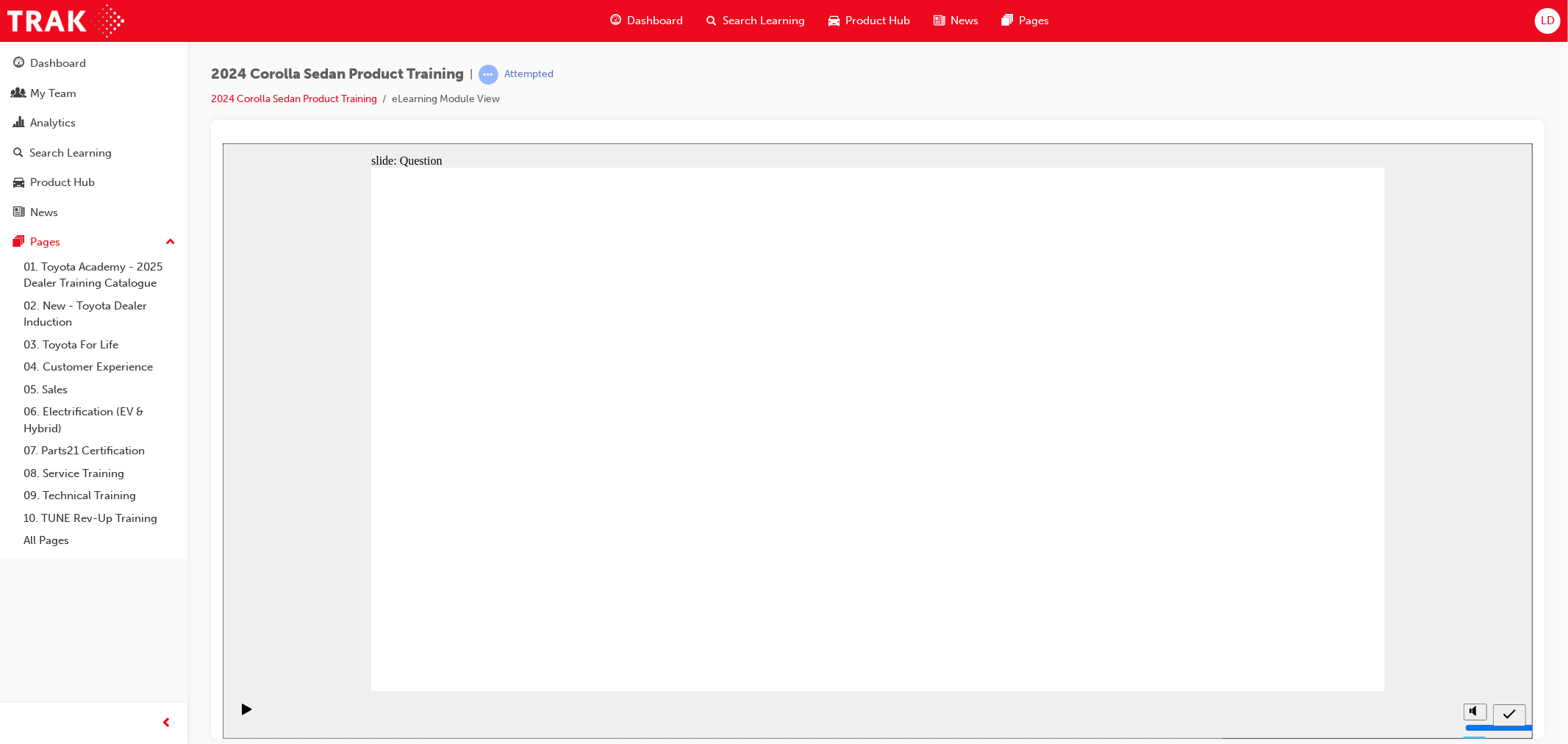
drag, startPoint x: 497, startPoint y: 349, endPoint x: 521, endPoint y: 335, distance: 27.8
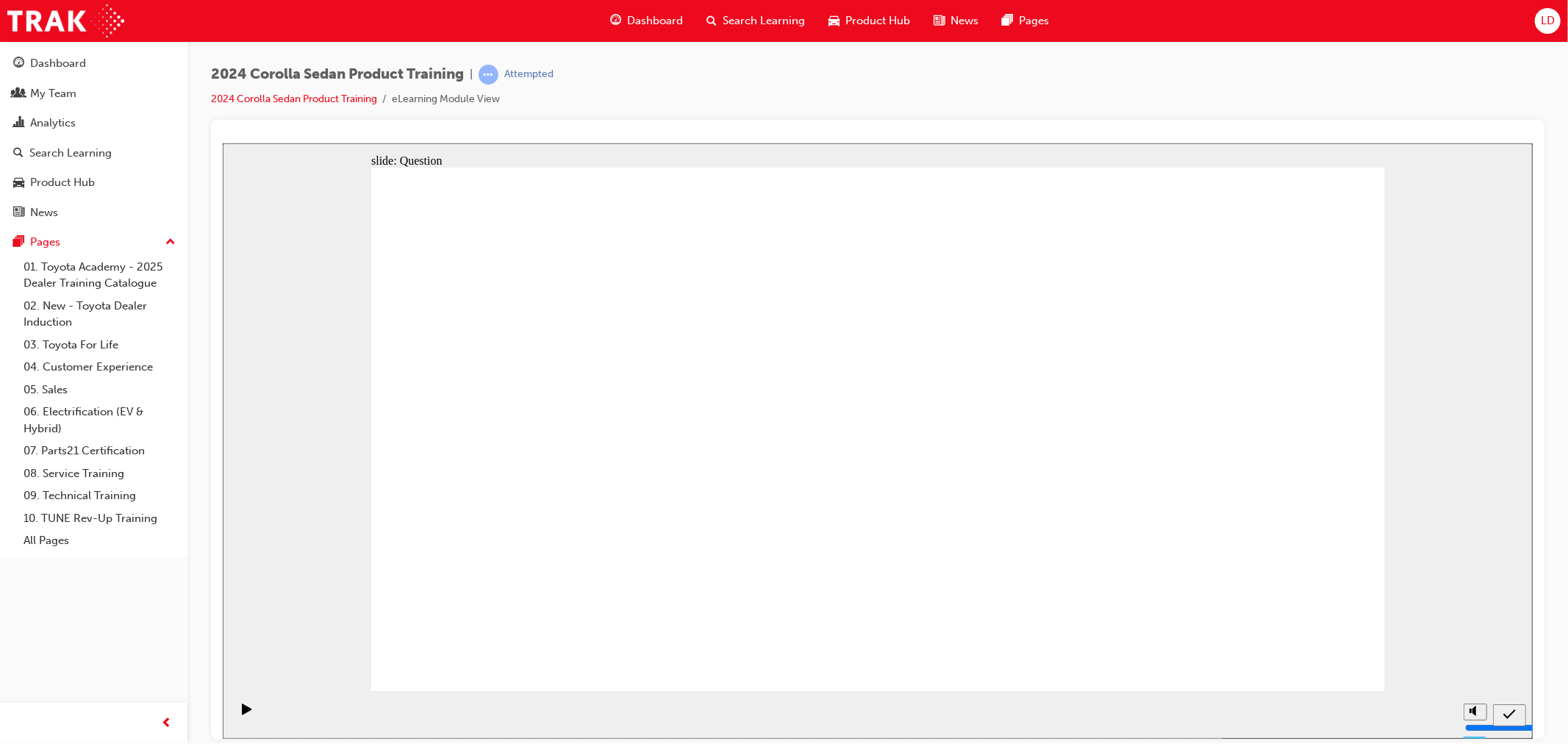
radio input "false"
radio input "true"
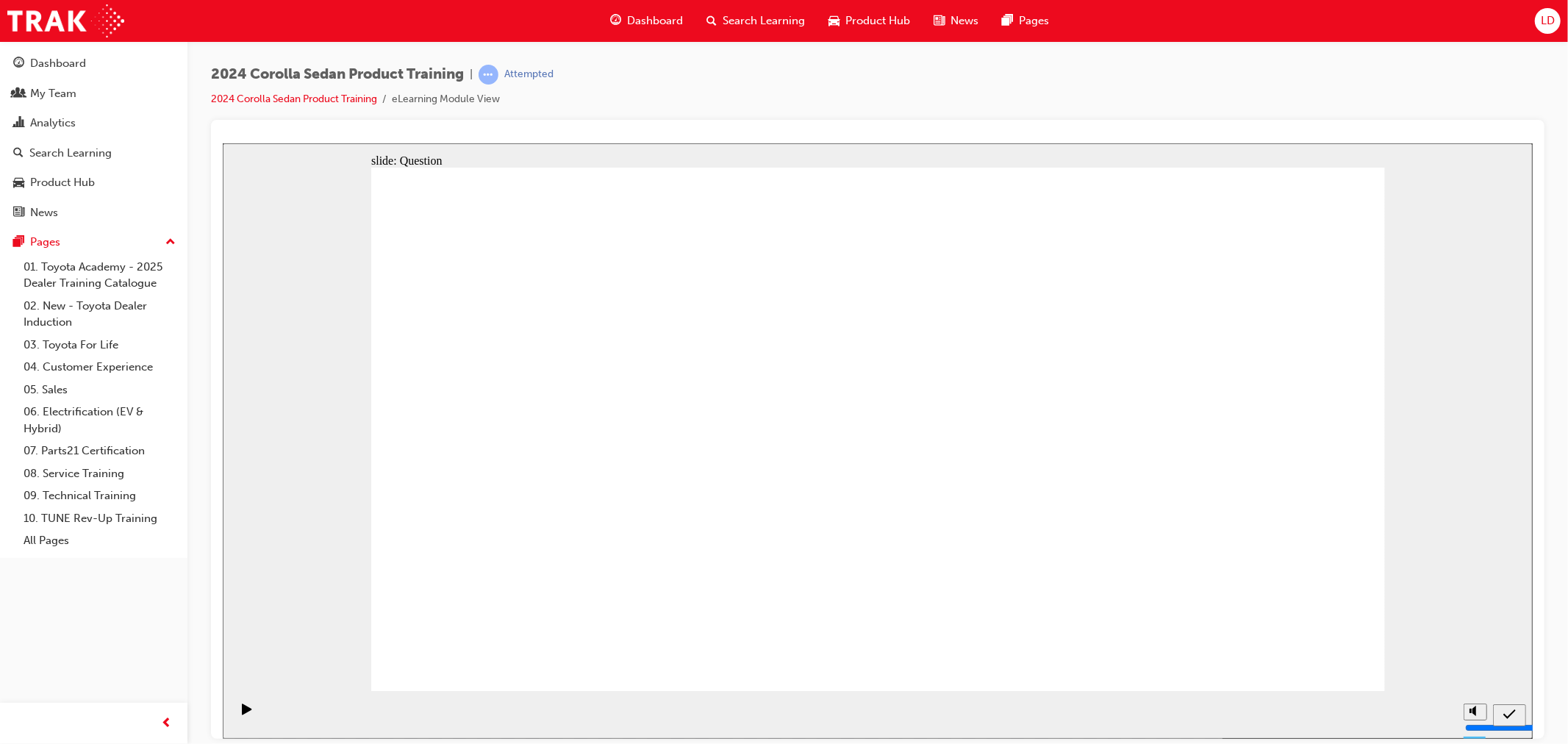
drag, startPoint x: 764, startPoint y: 408, endPoint x: 934, endPoint y: 568, distance: 233.5
drag, startPoint x: 951, startPoint y: 420, endPoint x: 602, endPoint y: 573, distance: 381.1
drag, startPoint x: 1162, startPoint y: 423, endPoint x: 814, endPoint y: 577, distance: 380.6
drag, startPoint x: 619, startPoint y: 441, endPoint x: 1125, endPoint y: 583, distance: 525.5
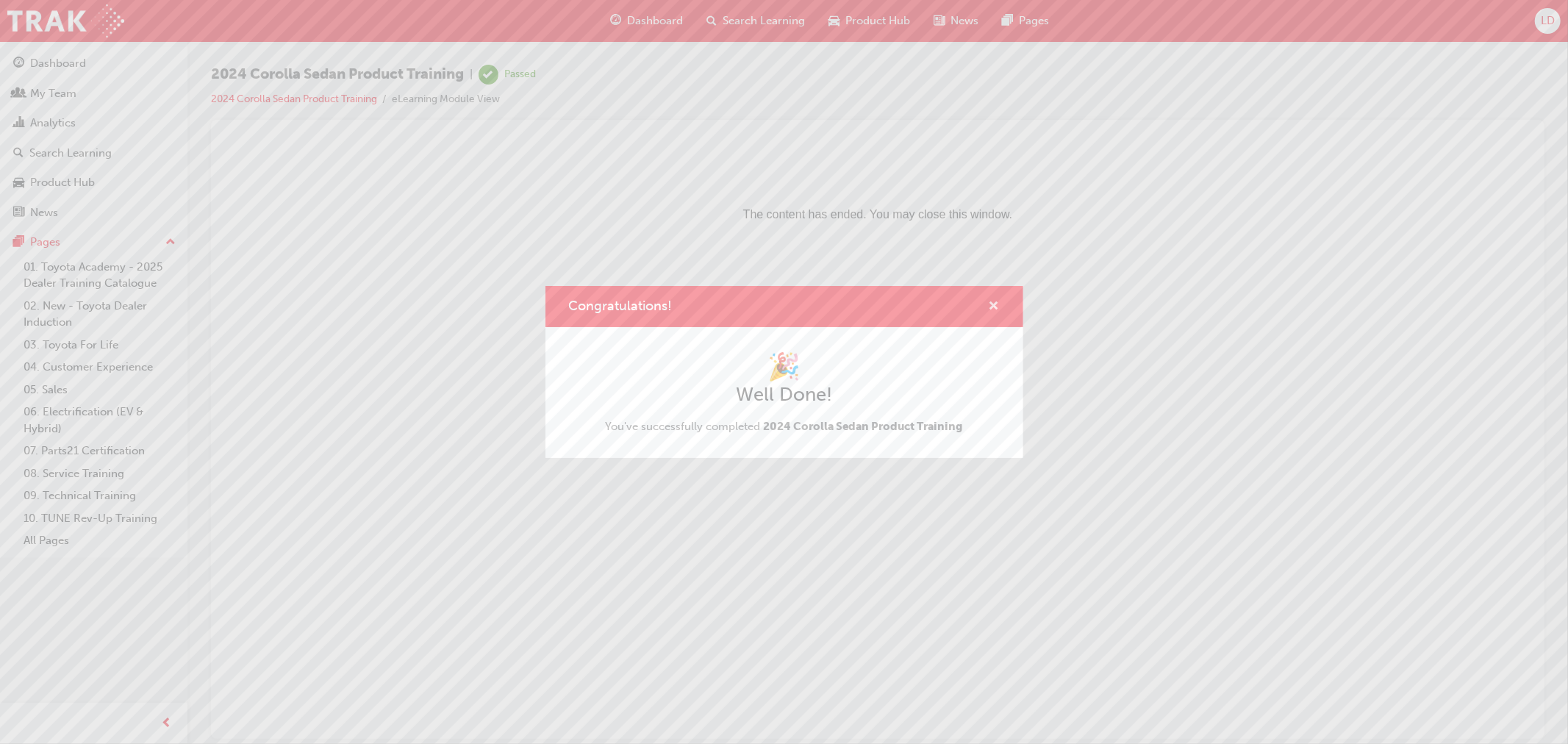
click at [993, 302] on span "cross-icon" at bounding box center [994, 307] width 11 height 13
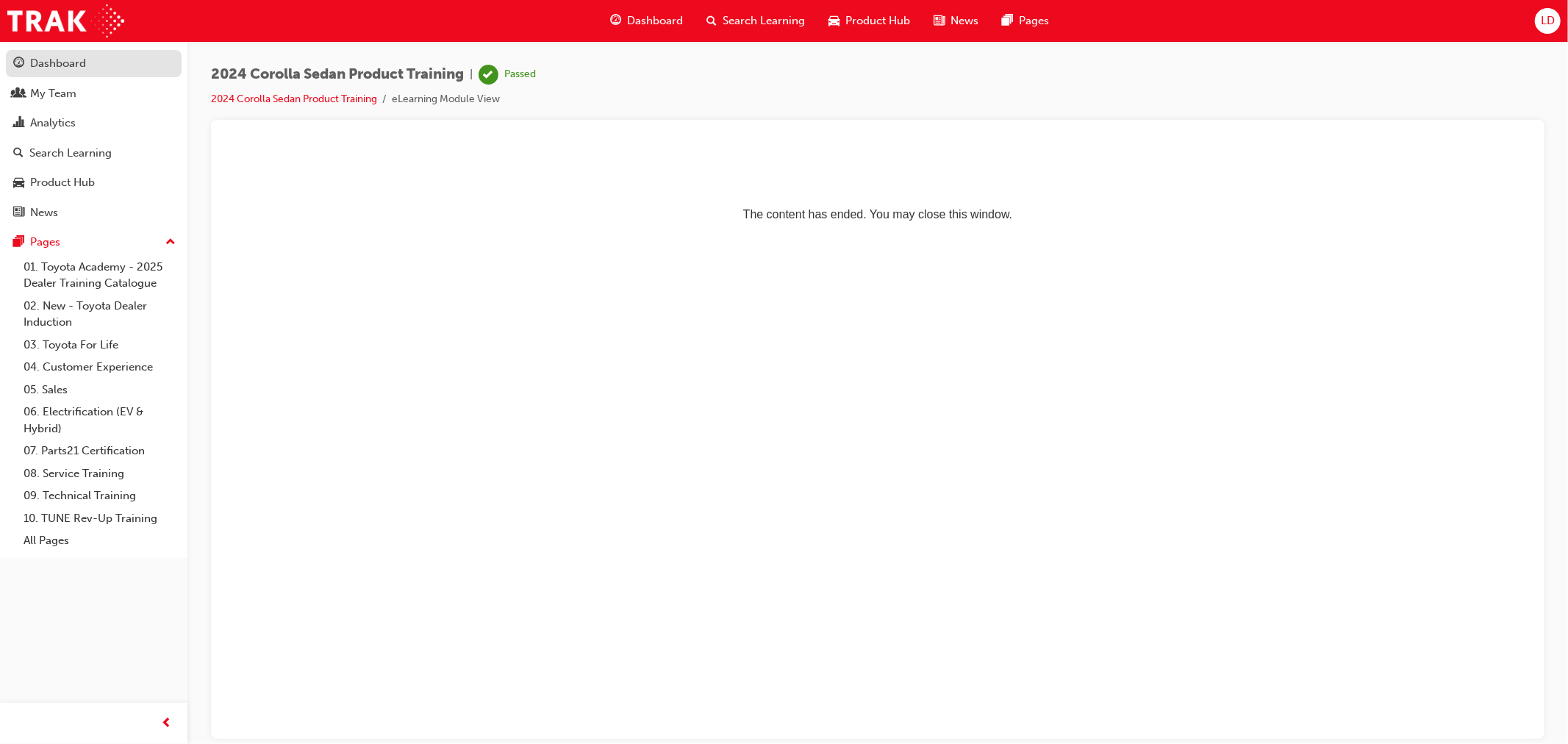
click at [75, 69] on div "Dashboard" at bounding box center [58, 64] width 56 height 17
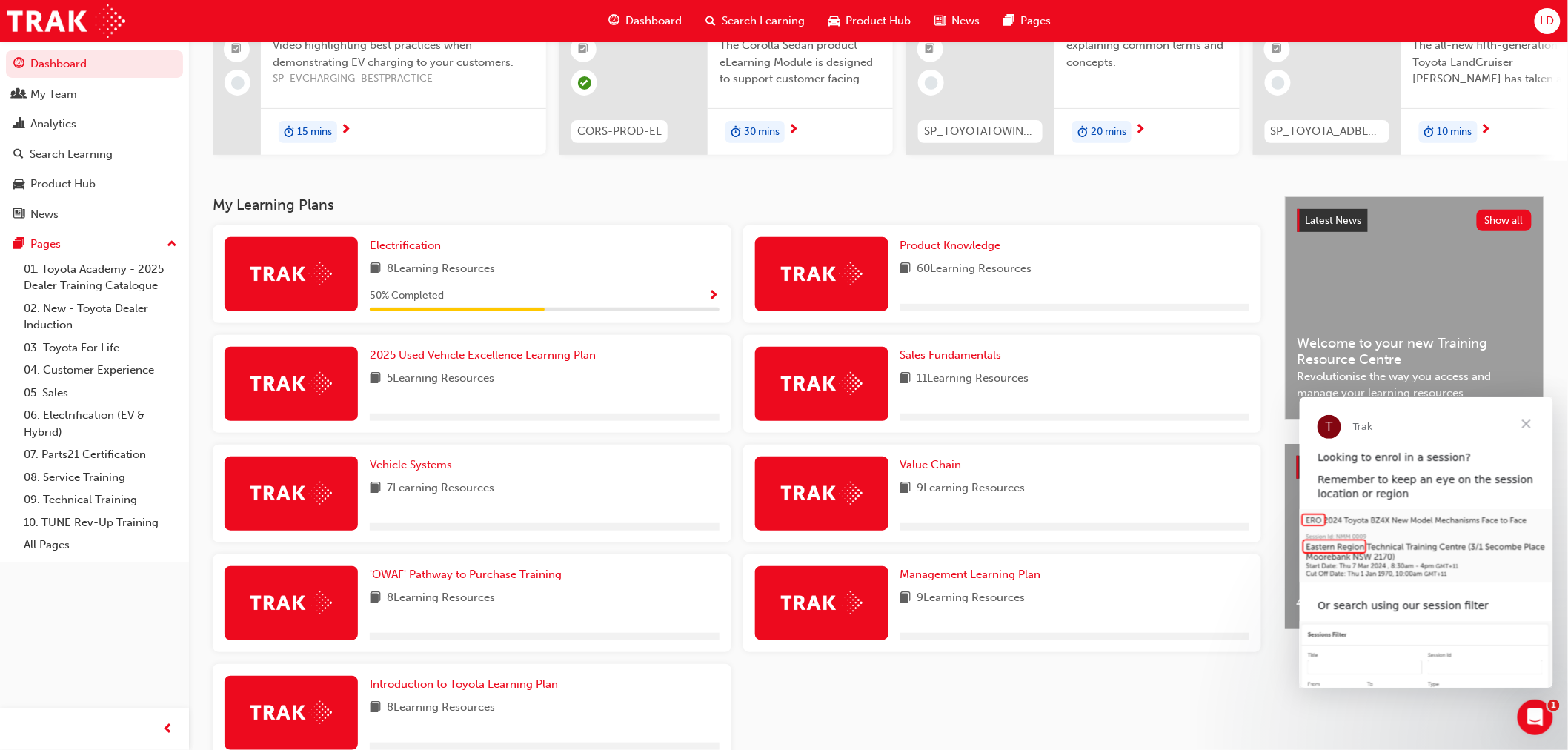
scroll to position [246, 0]
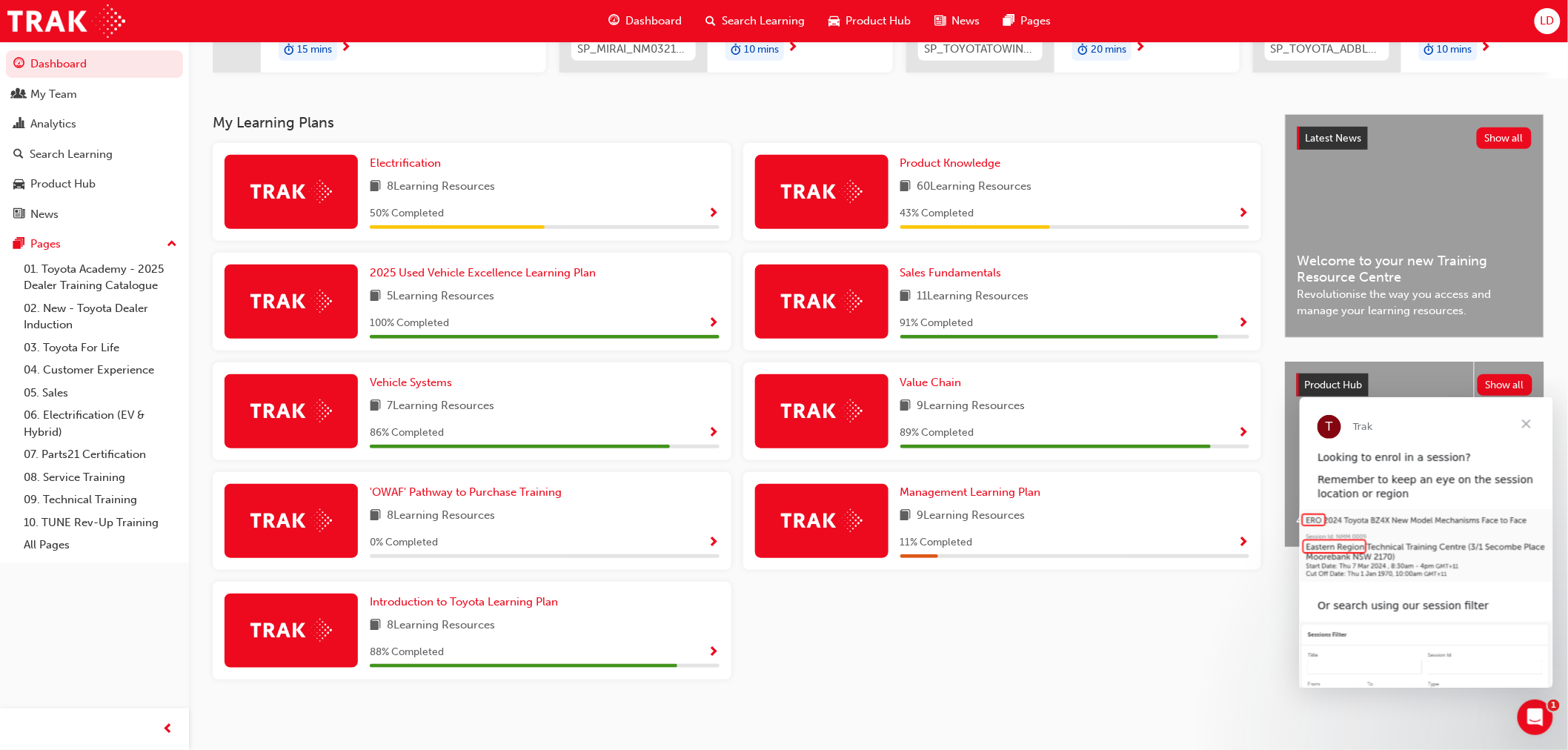
click at [1524, 422] on span "Close" at bounding box center [1525, 423] width 53 height 53
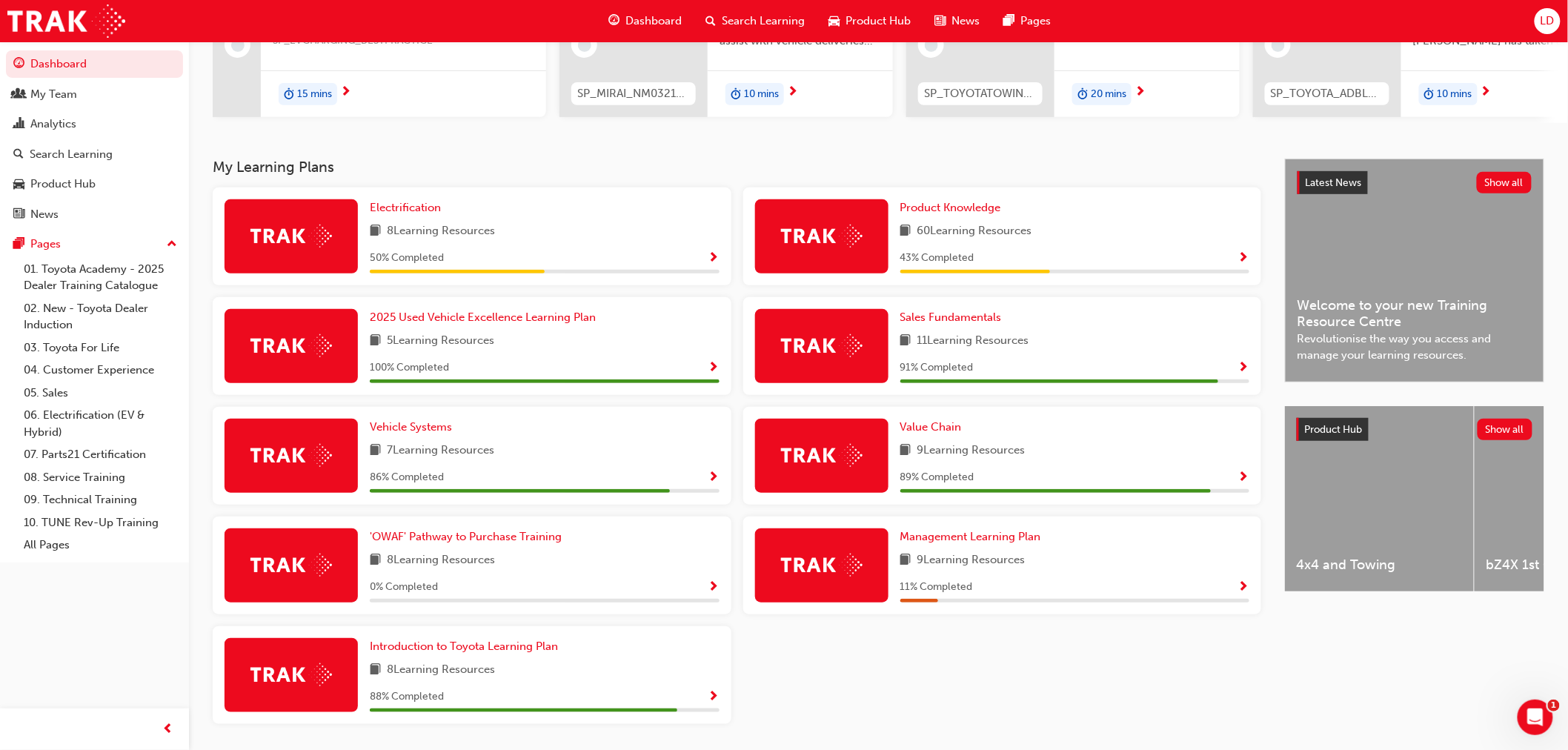
scroll to position [164, 0]
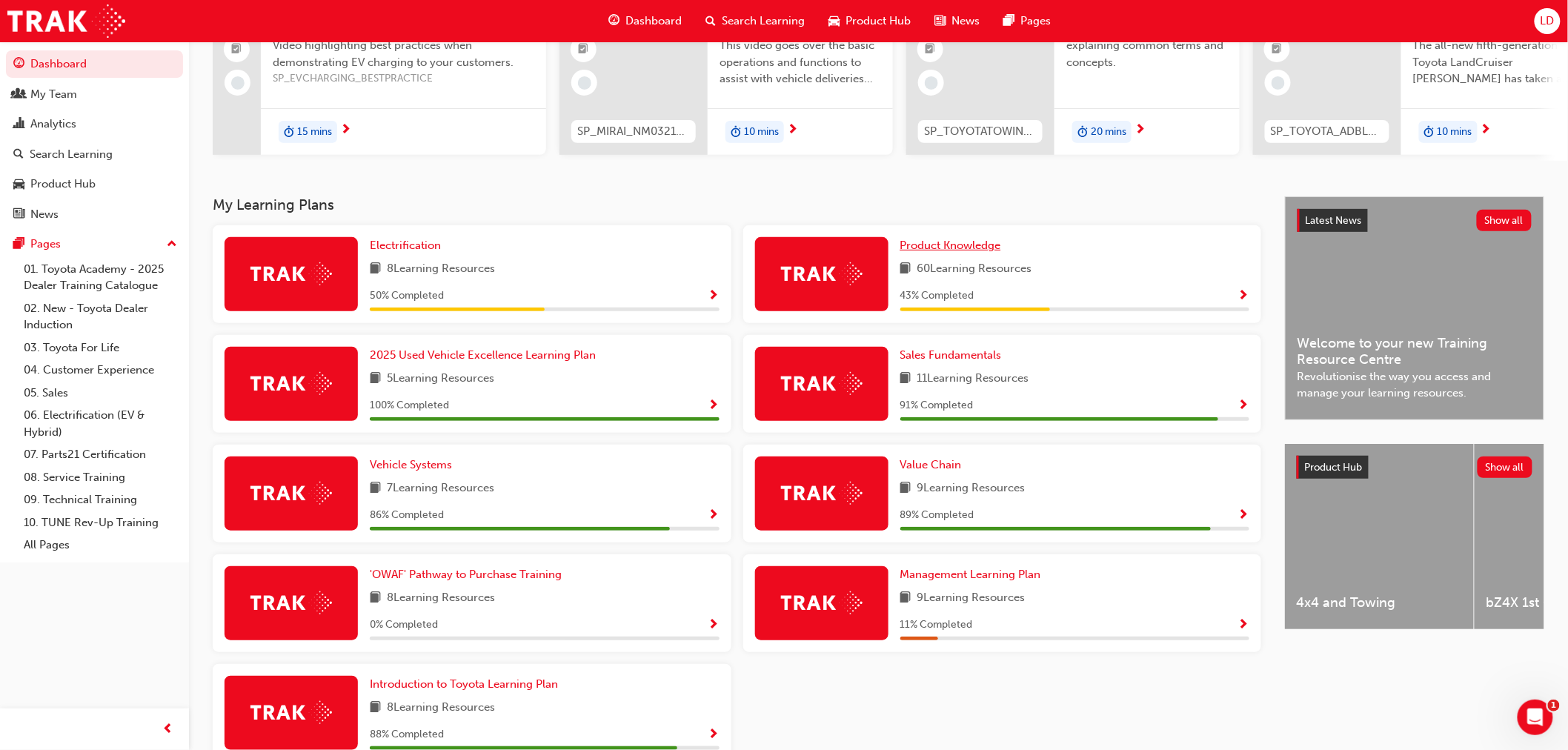
click at [934, 250] on span "Product Knowledge" at bounding box center [951, 245] width 100 height 13
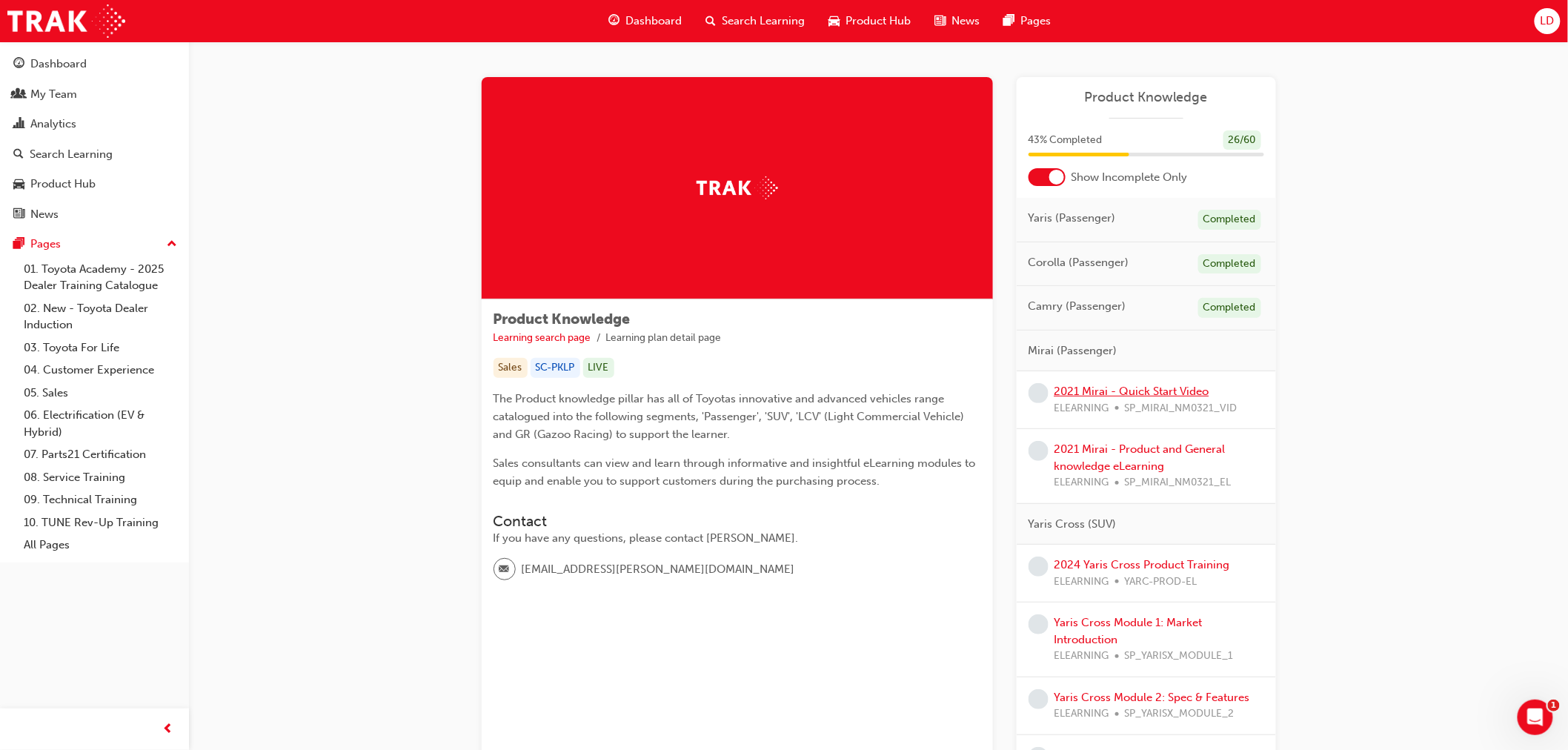
click at [1097, 393] on link "2021 Mirai - Quick Start Video" at bounding box center [1132, 391] width 155 height 13
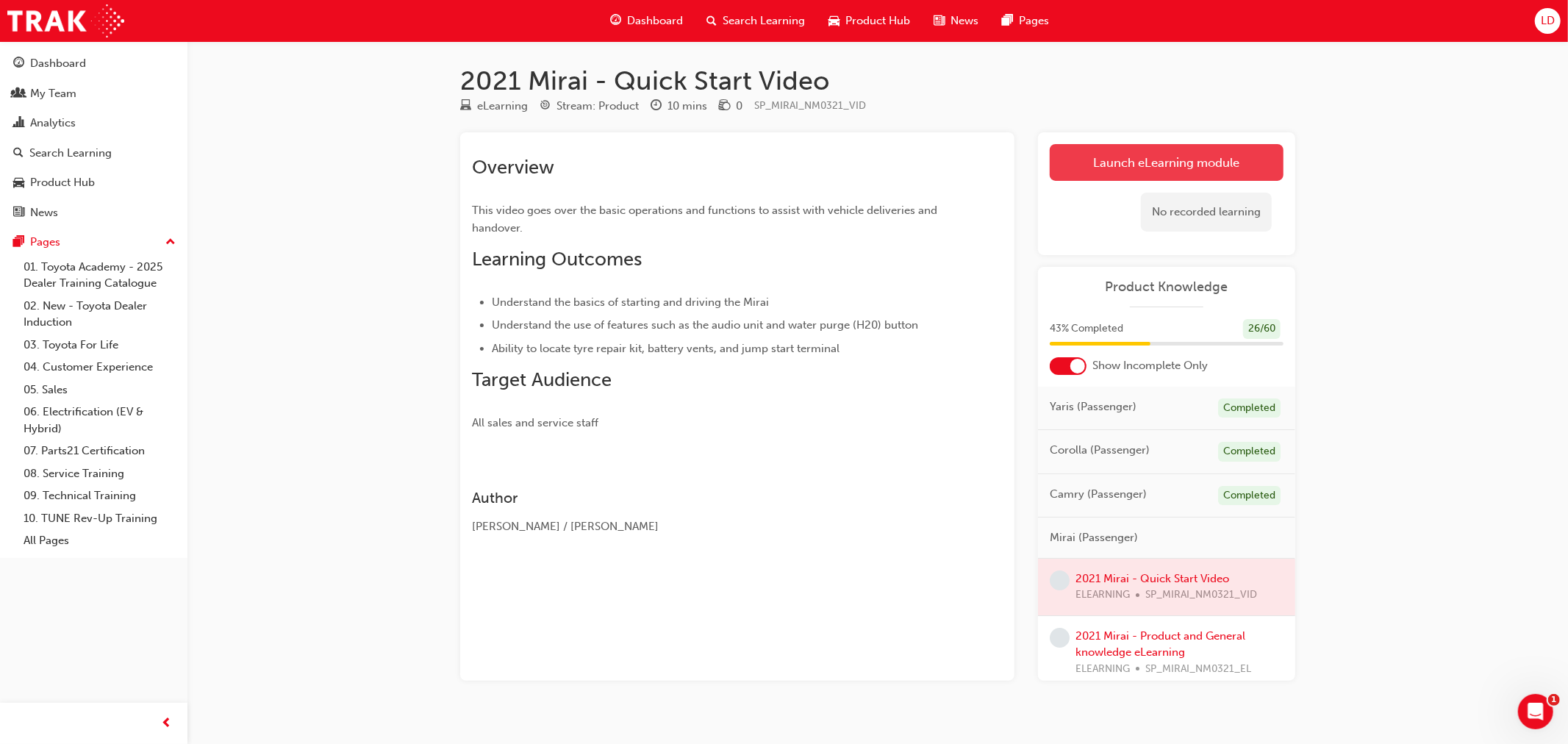
click at [1086, 171] on link "Launch eLearning module" at bounding box center [1167, 162] width 234 height 37
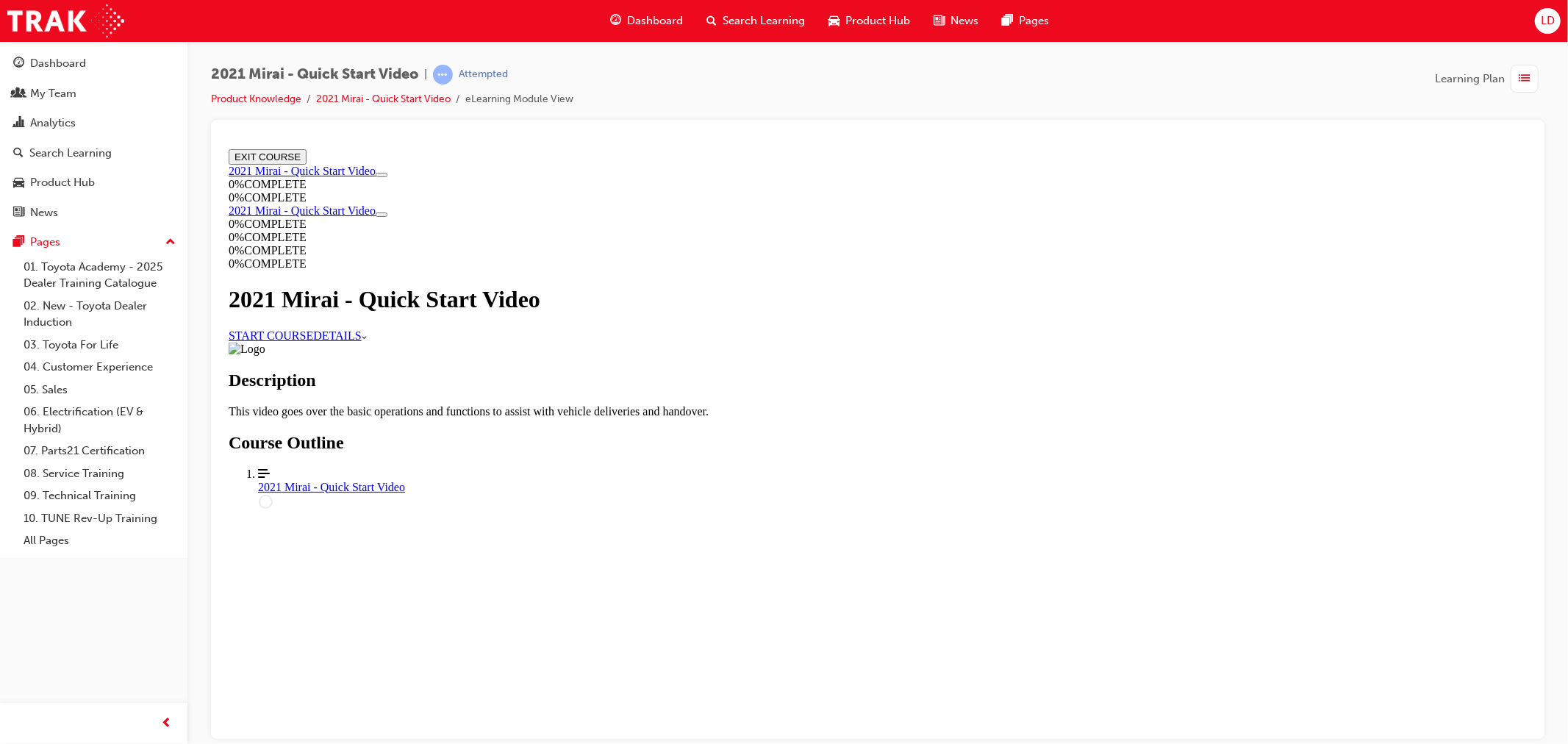
click at [312, 341] on link "START COURSE" at bounding box center [270, 335] width 85 height 13
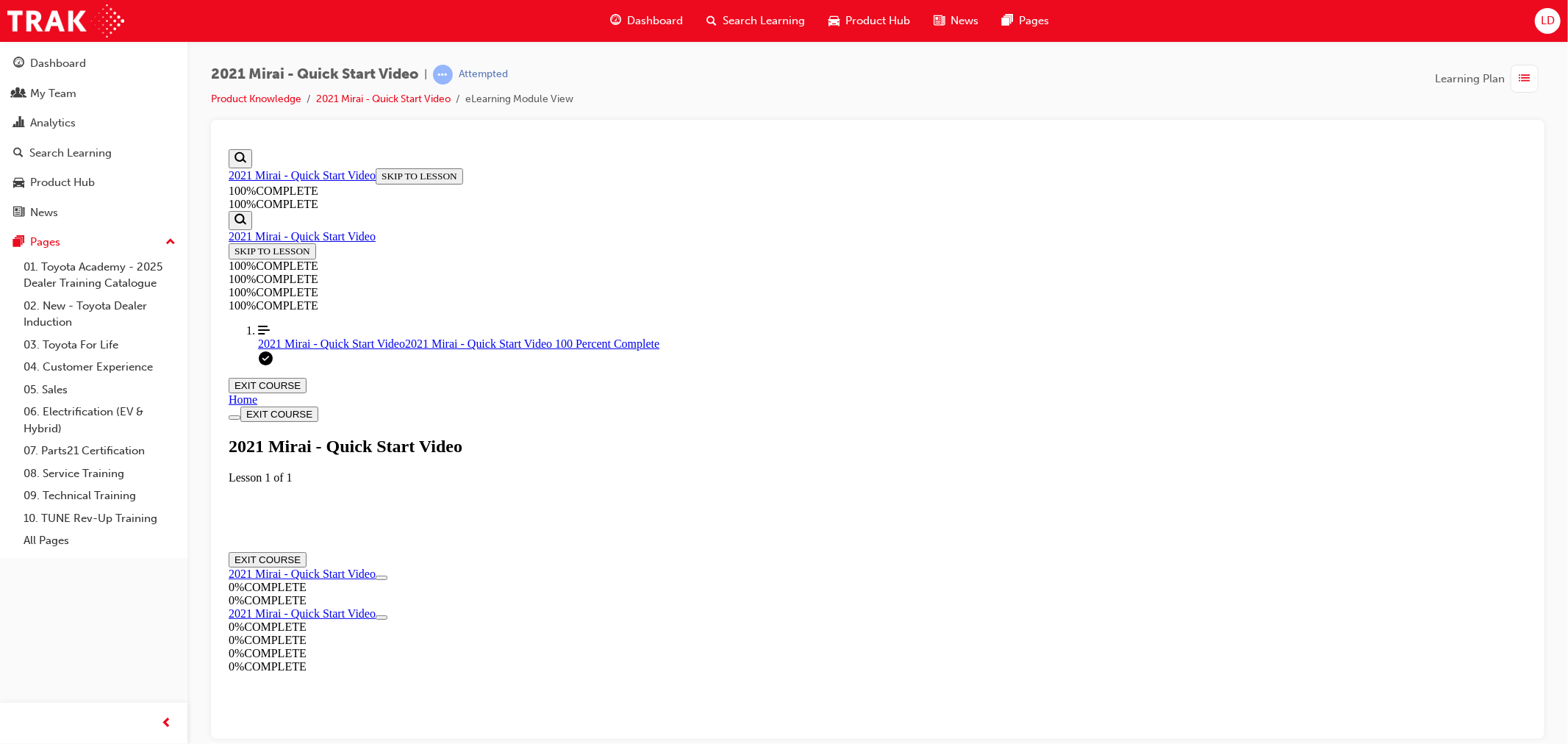
scroll to position [50, 0]
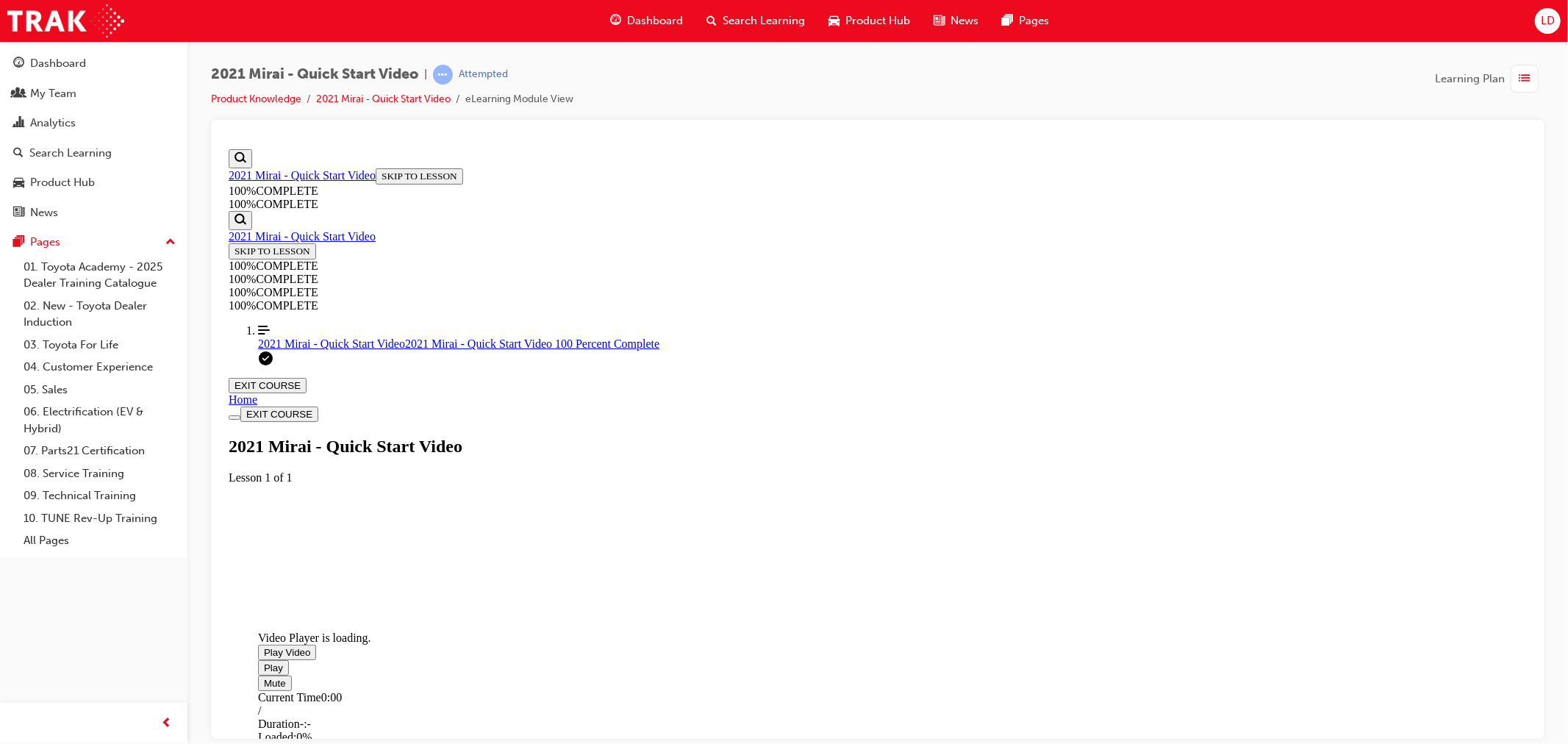
click at [263, 646] on span "Video player. You can use the space bar to toggle playback and arrow keys to sc…" at bounding box center [263, 652] width 0 height 11
click at [1198, 691] on div "Mute" at bounding box center [727, 682] width 941 height 16
drag, startPoint x: 1369, startPoint y: 711, endPoint x: 1354, endPoint y: 712, distance: 15.0
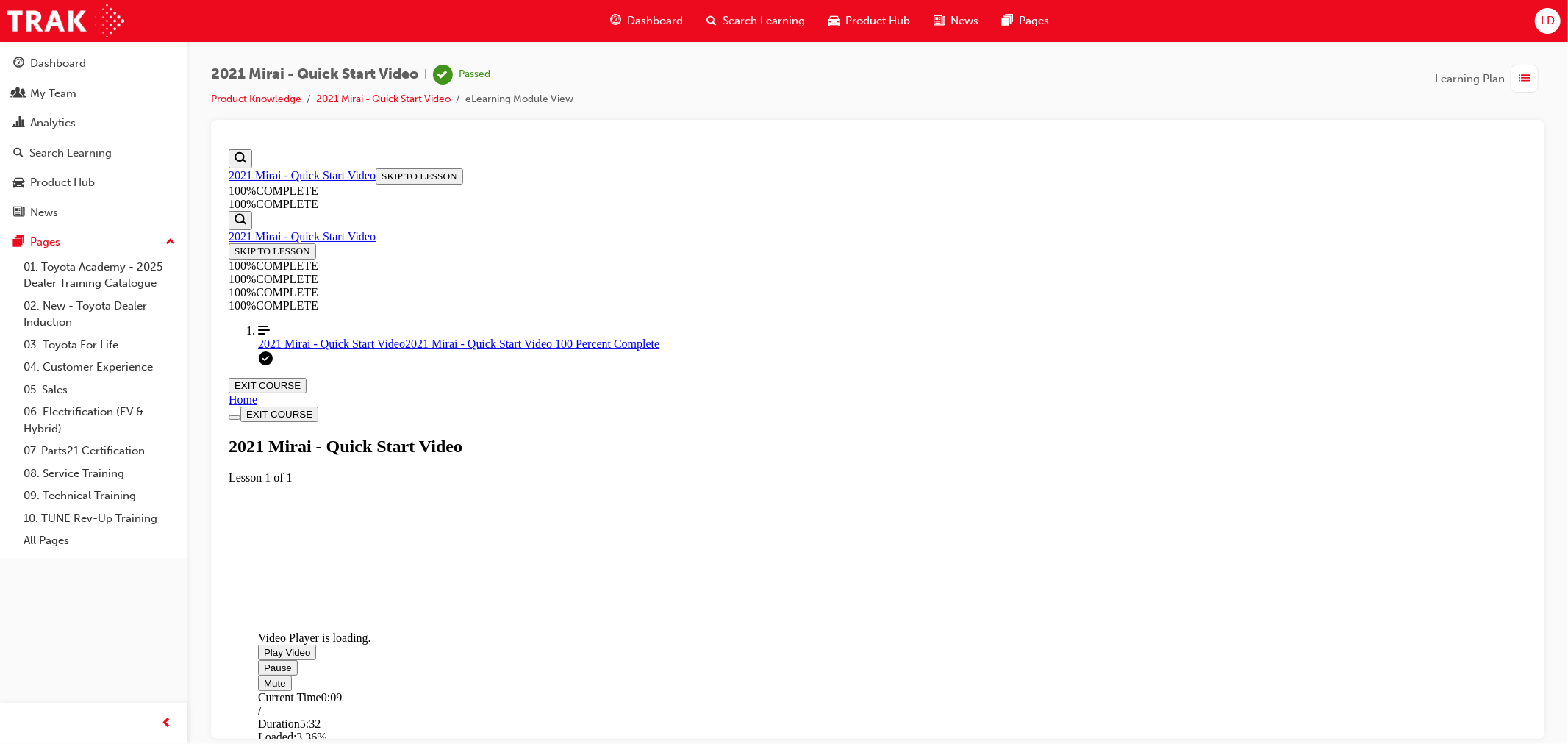
click at [716, 691] on div "Volume Level" at bounding box center [486, 691] width 458 height 0
drag, startPoint x: 1489, startPoint y: 159, endPoint x: 1714, endPoint y: 301, distance: 266.1
click at [306, 377] on button "EXIT COURSE" at bounding box center [266, 384] width 78 height 16
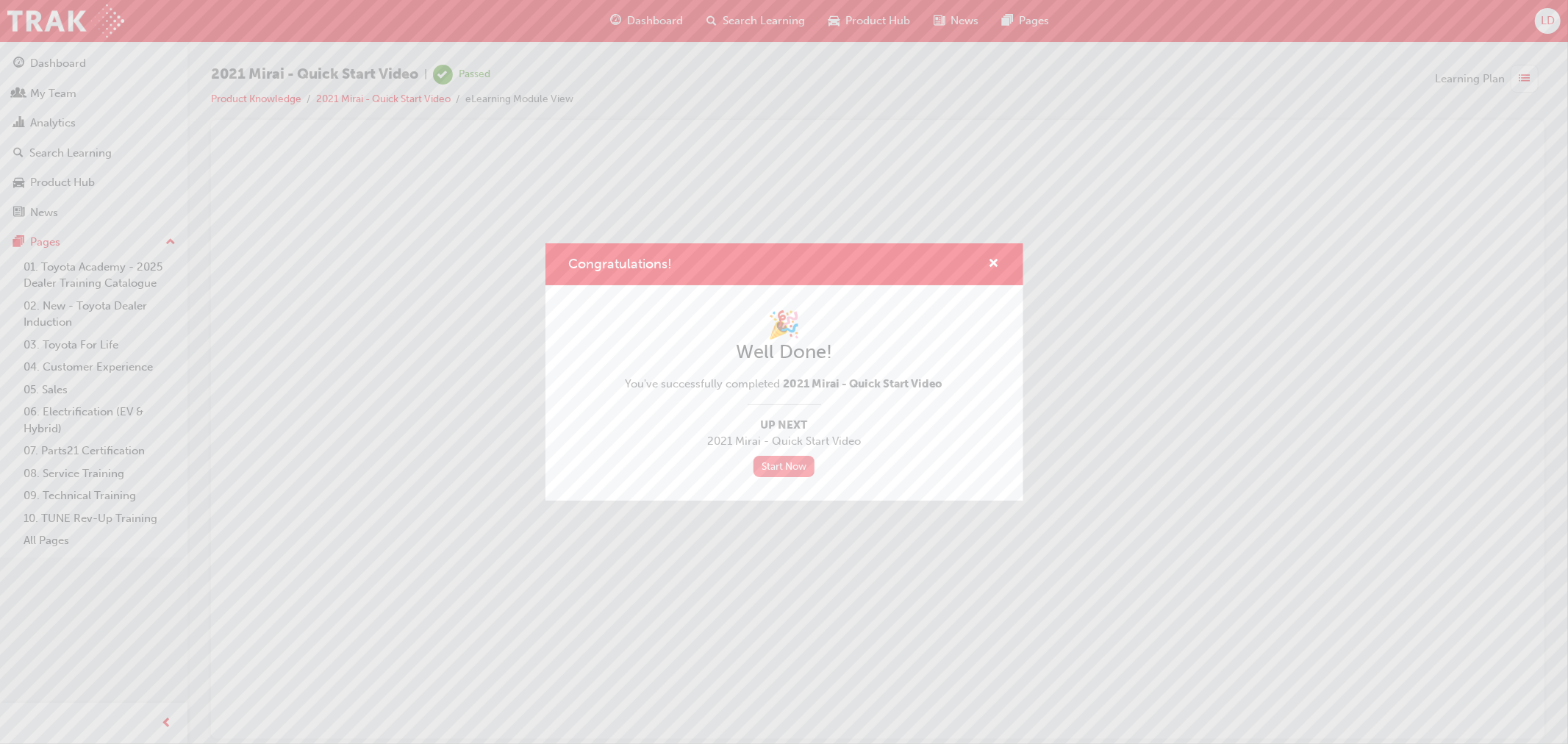
click at [792, 464] on link "Start Now" at bounding box center [784, 466] width 62 height 21
click at [997, 266] on span "cross-icon" at bounding box center [994, 265] width 11 height 13
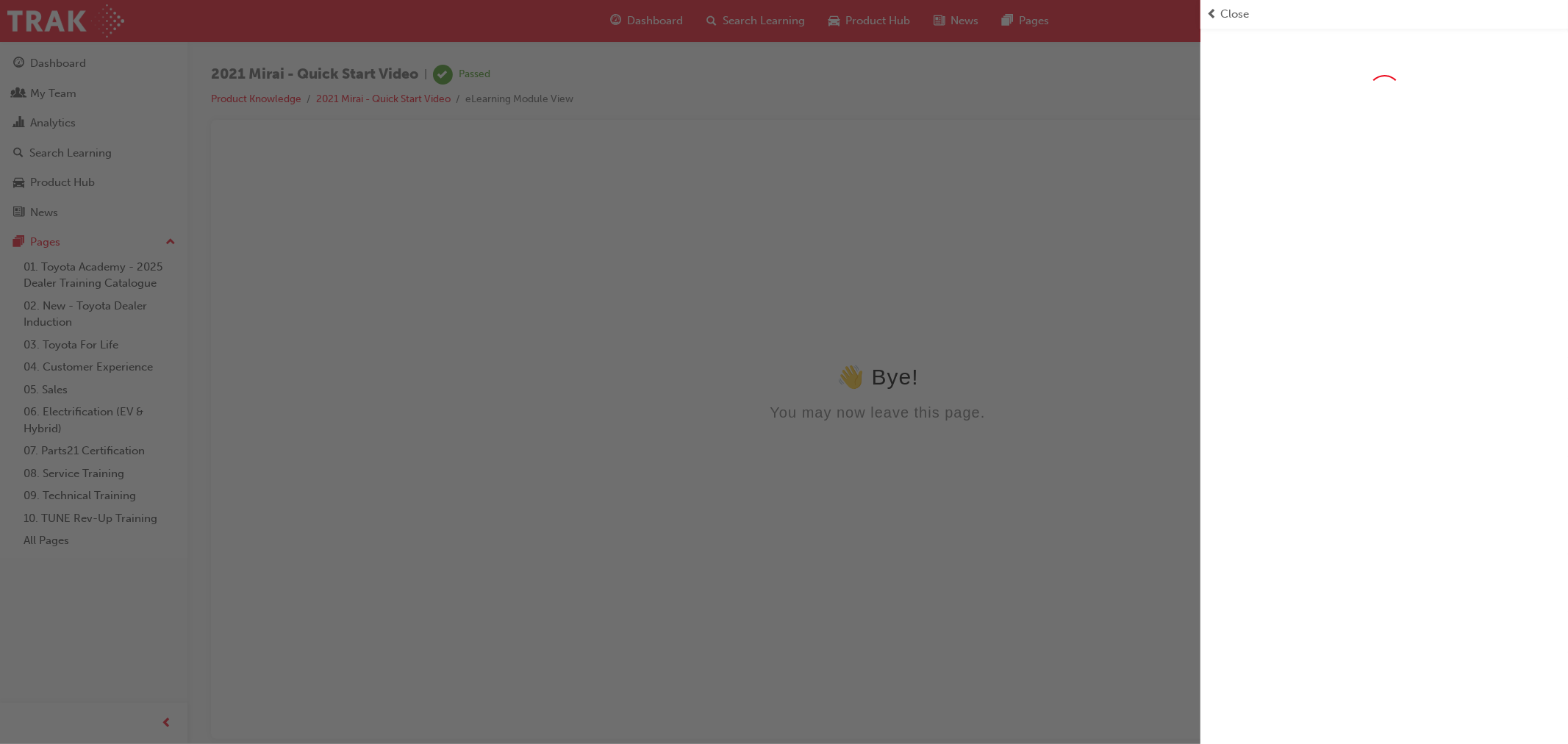
click at [1234, 13] on span "Close" at bounding box center [1233, 14] width 29 height 17
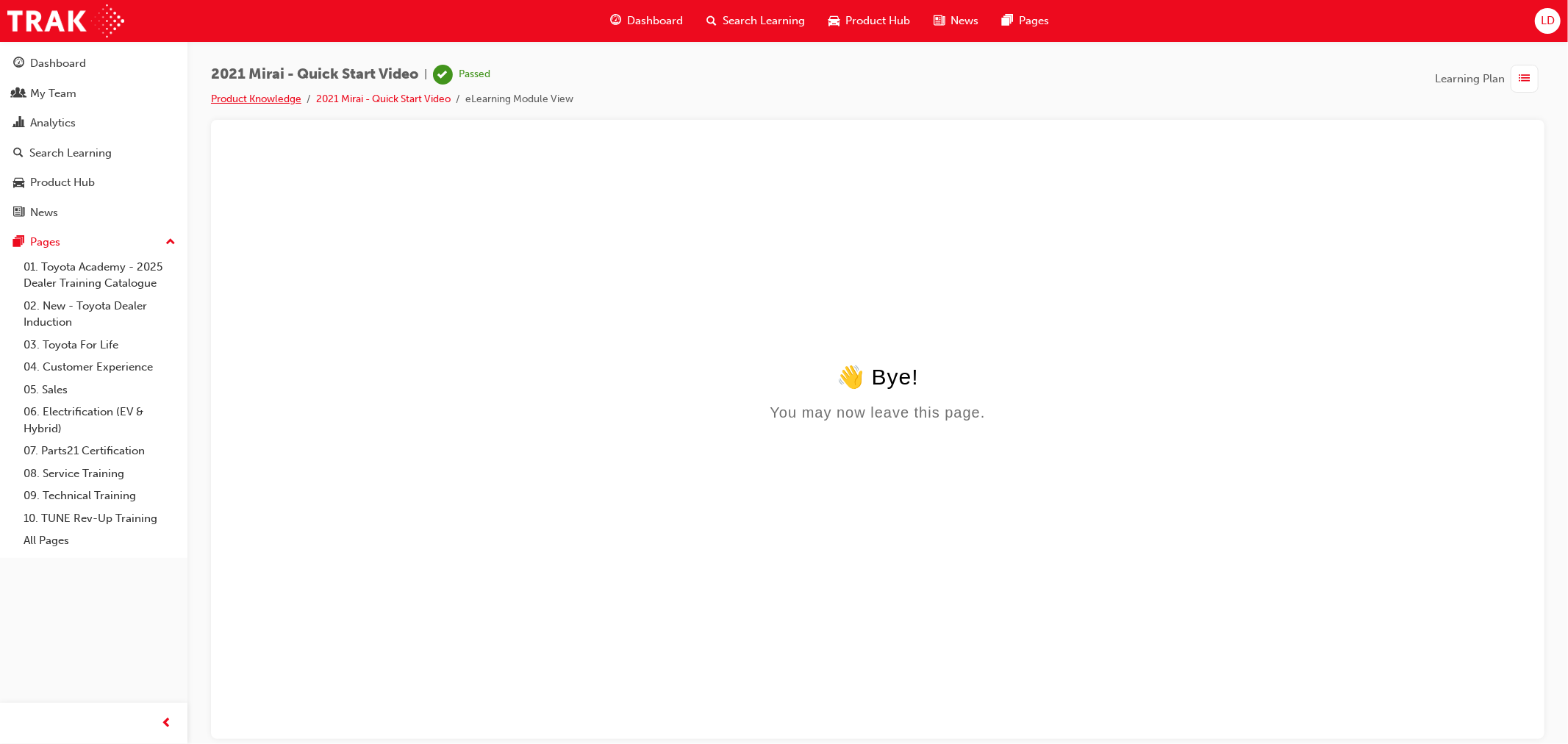
click at [274, 101] on link "Product Knowledge" at bounding box center [256, 99] width 90 height 13
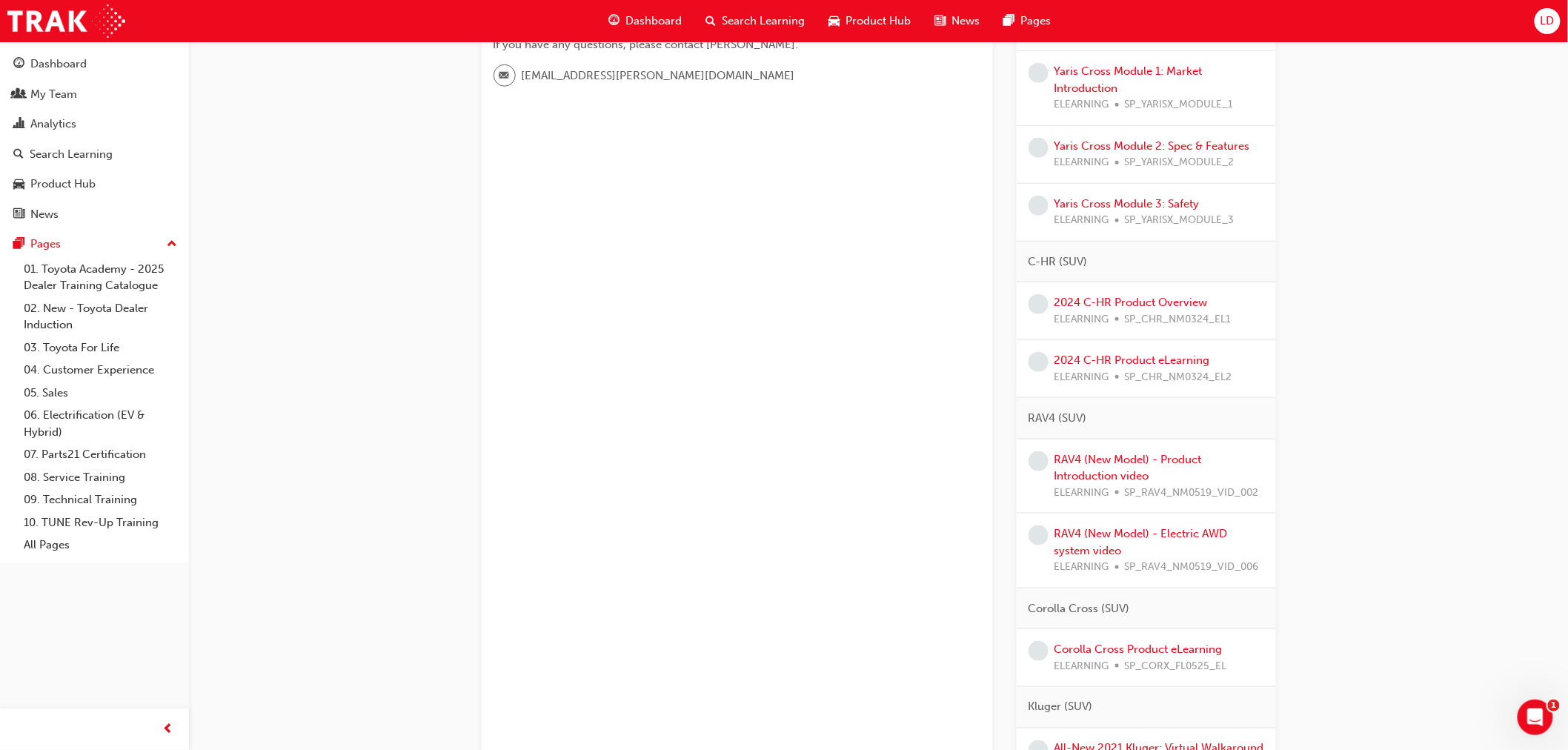
scroll to position [164, 0]
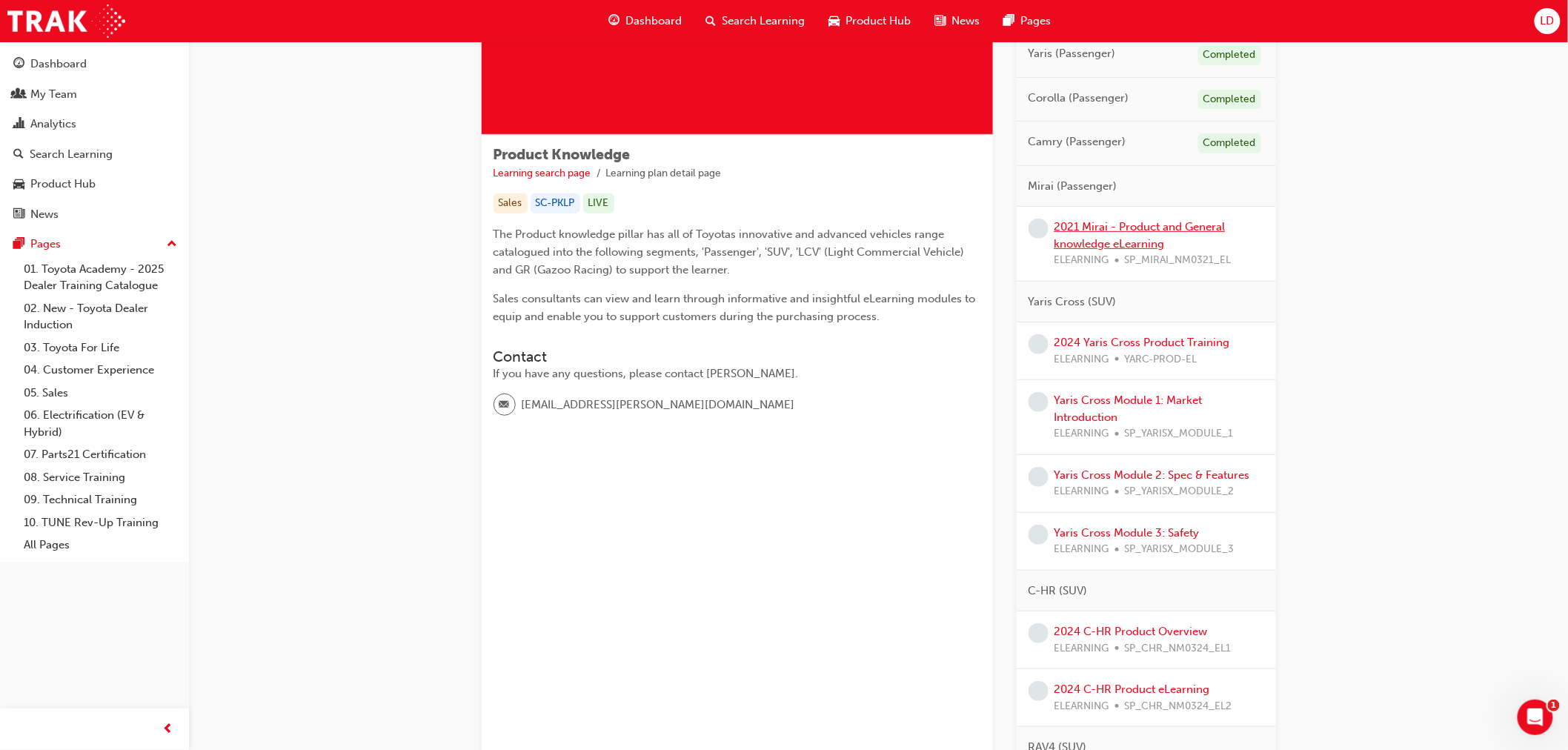
click at [1106, 235] on link "2021 Mirai - Product and General knowledge eLearning" at bounding box center [1140, 235] width 171 height 31
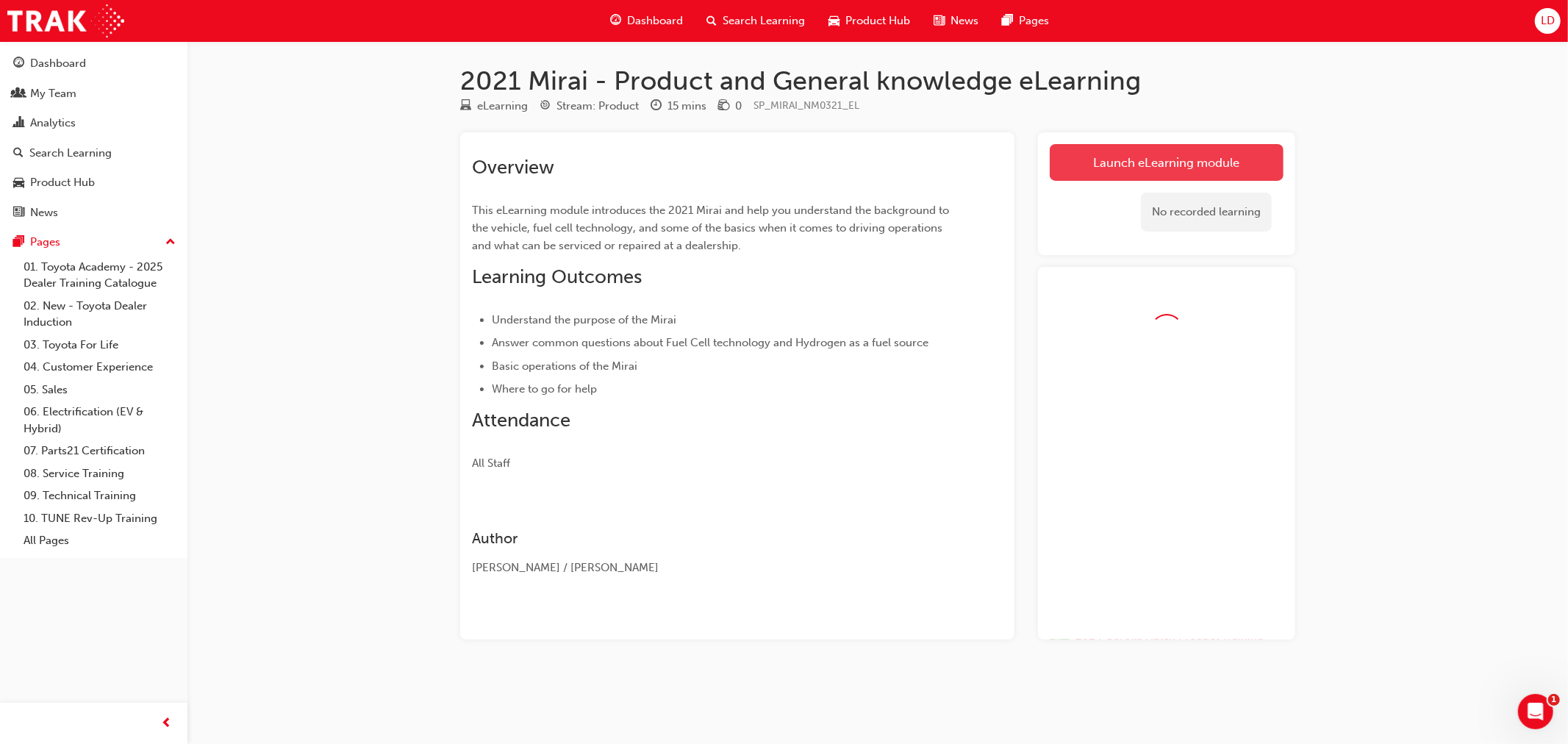
click at [1185, 166] on link "Launch eLearning module" at bounding box center [1167, 162] width 234 height 37
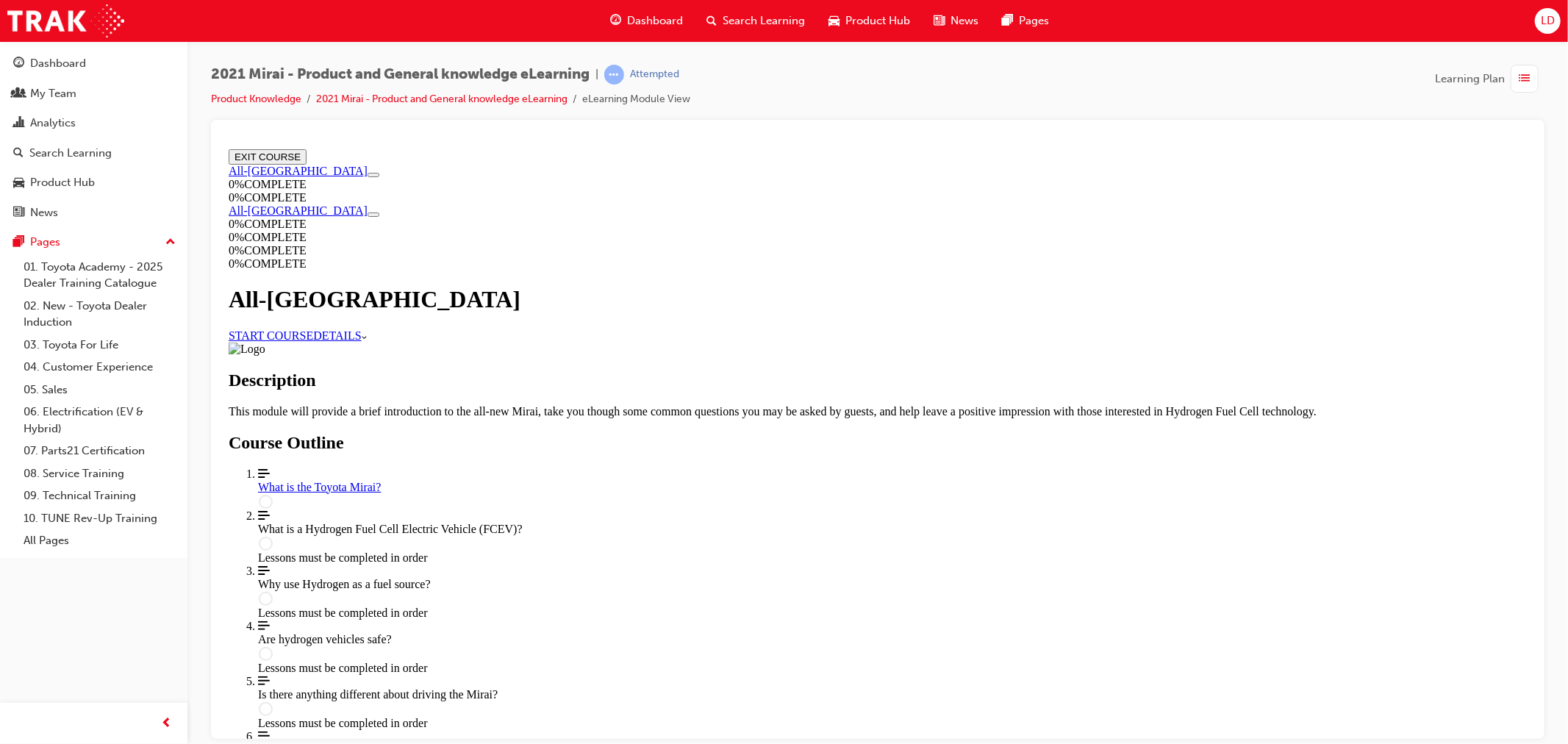
scroll to position [163, 0]
drag, startPoint x: 701, startPoint y: 175, endPoint x: 783, endPoint y: 284, distance: 136.4
click at [312, 328] on link "START COURSE" at bounding box center [270, 335] width 85 height 13
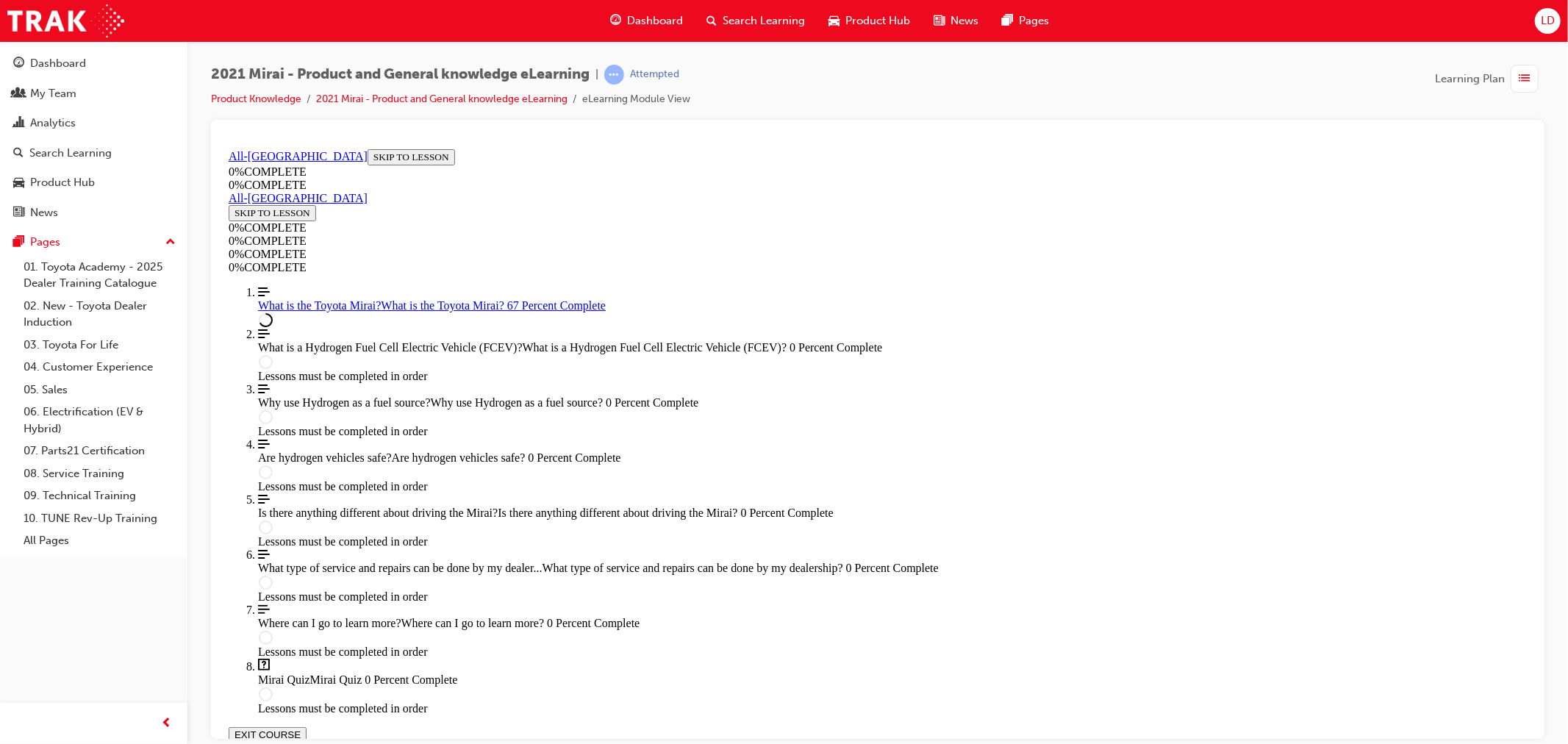
scroll to position [1953, 0]
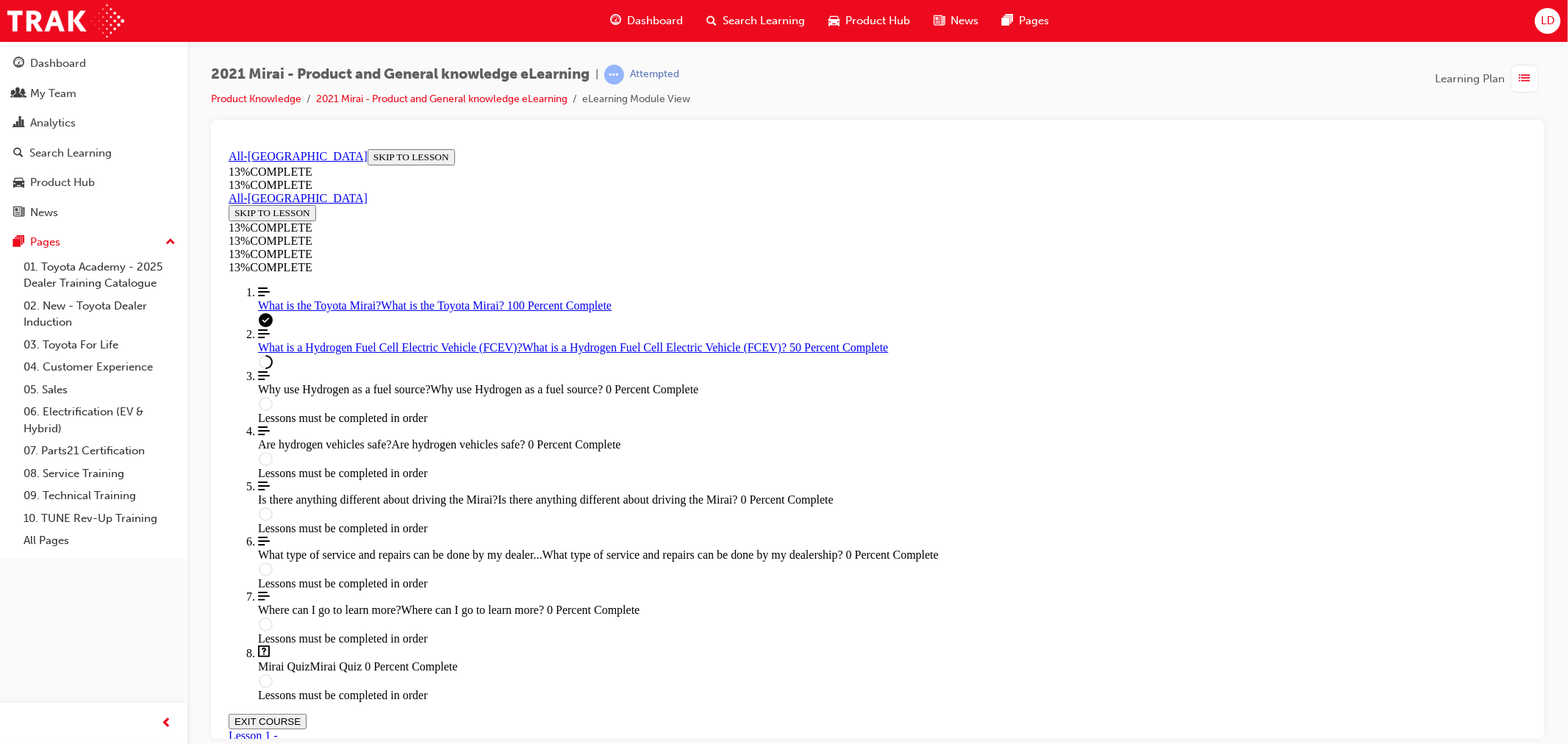
scroll to position [2086, 0]
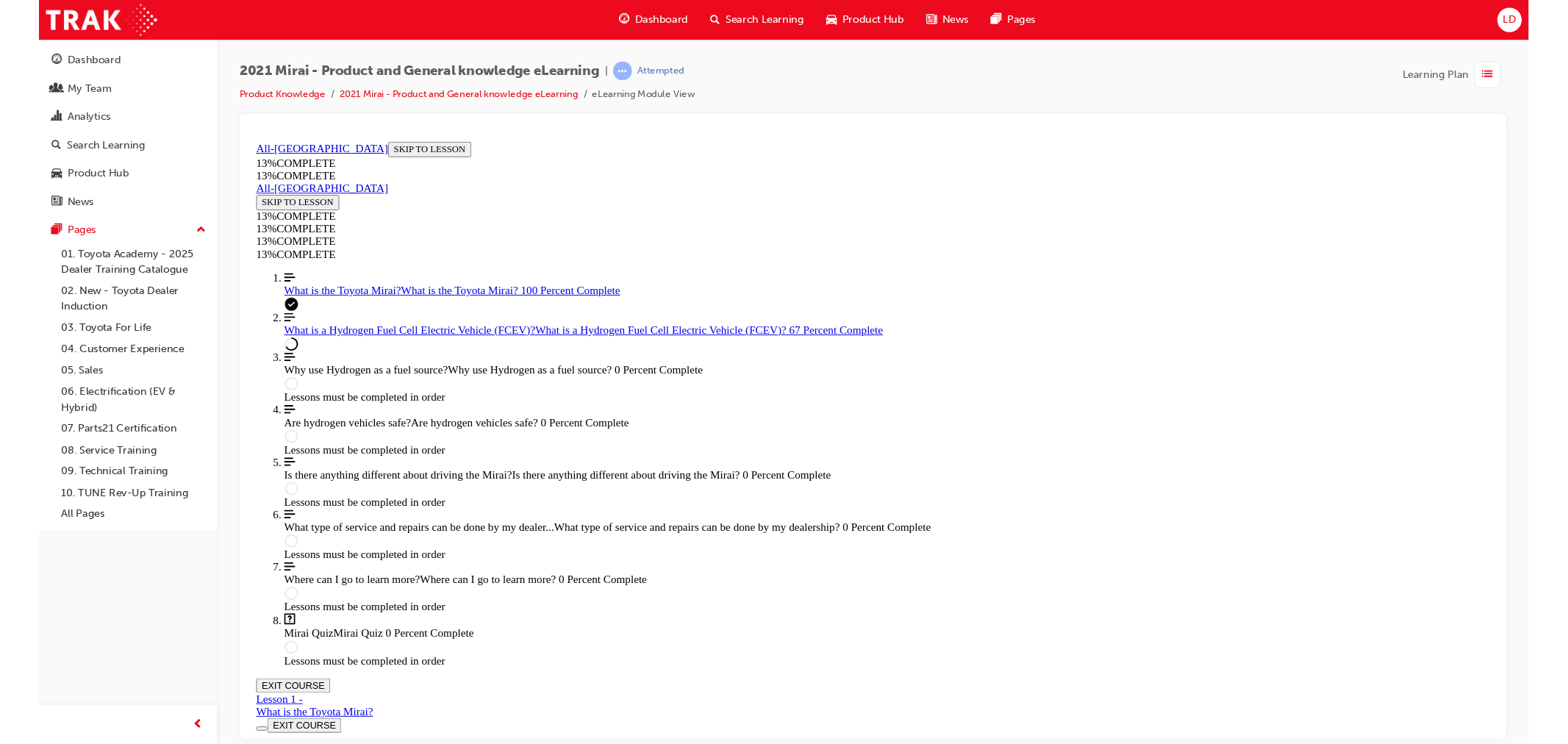
scroll to position [1351, 0]
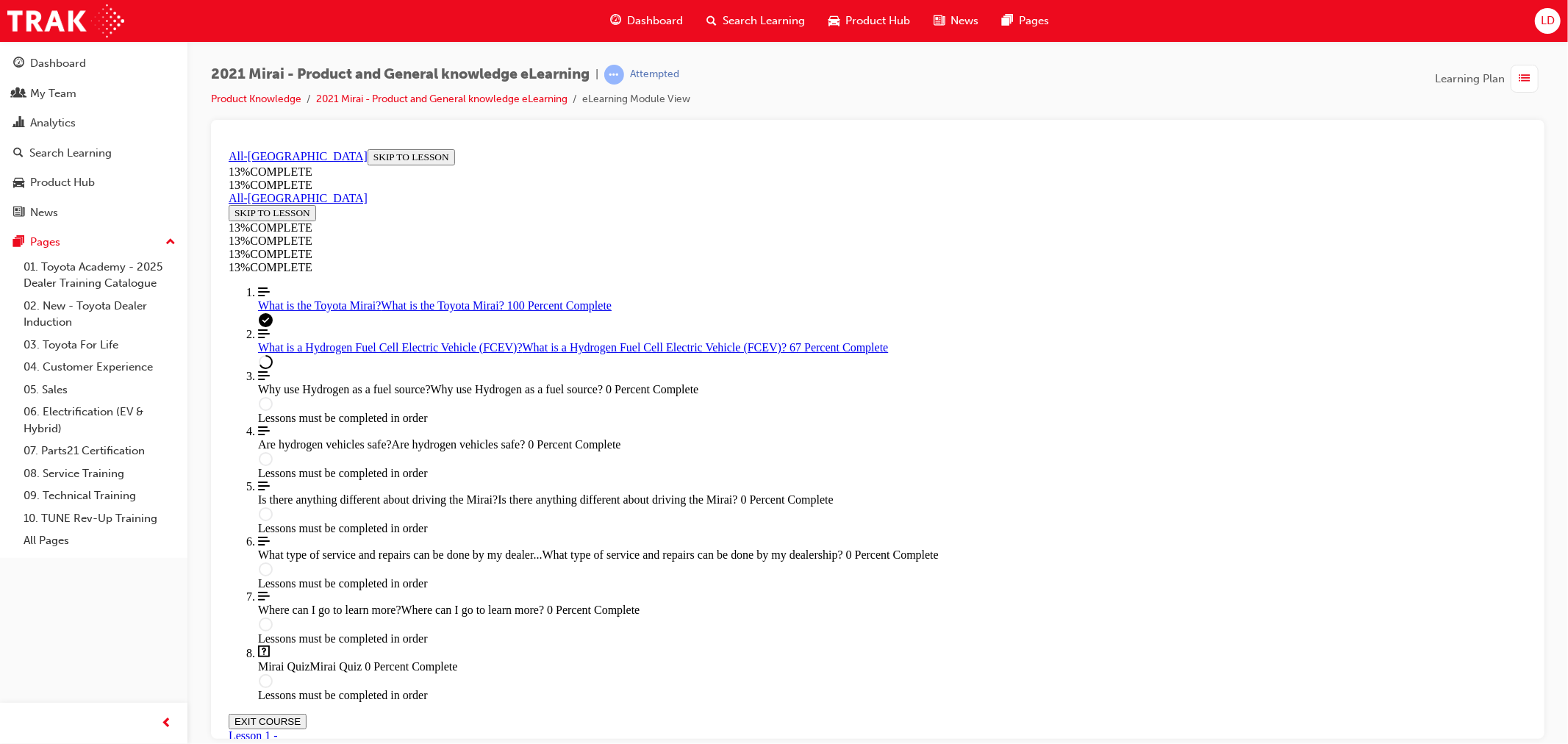
drag, startPoint x: 1367, startPoint y: 544, endPoint x: 1346, endPoint y: 551, distance: 22.1
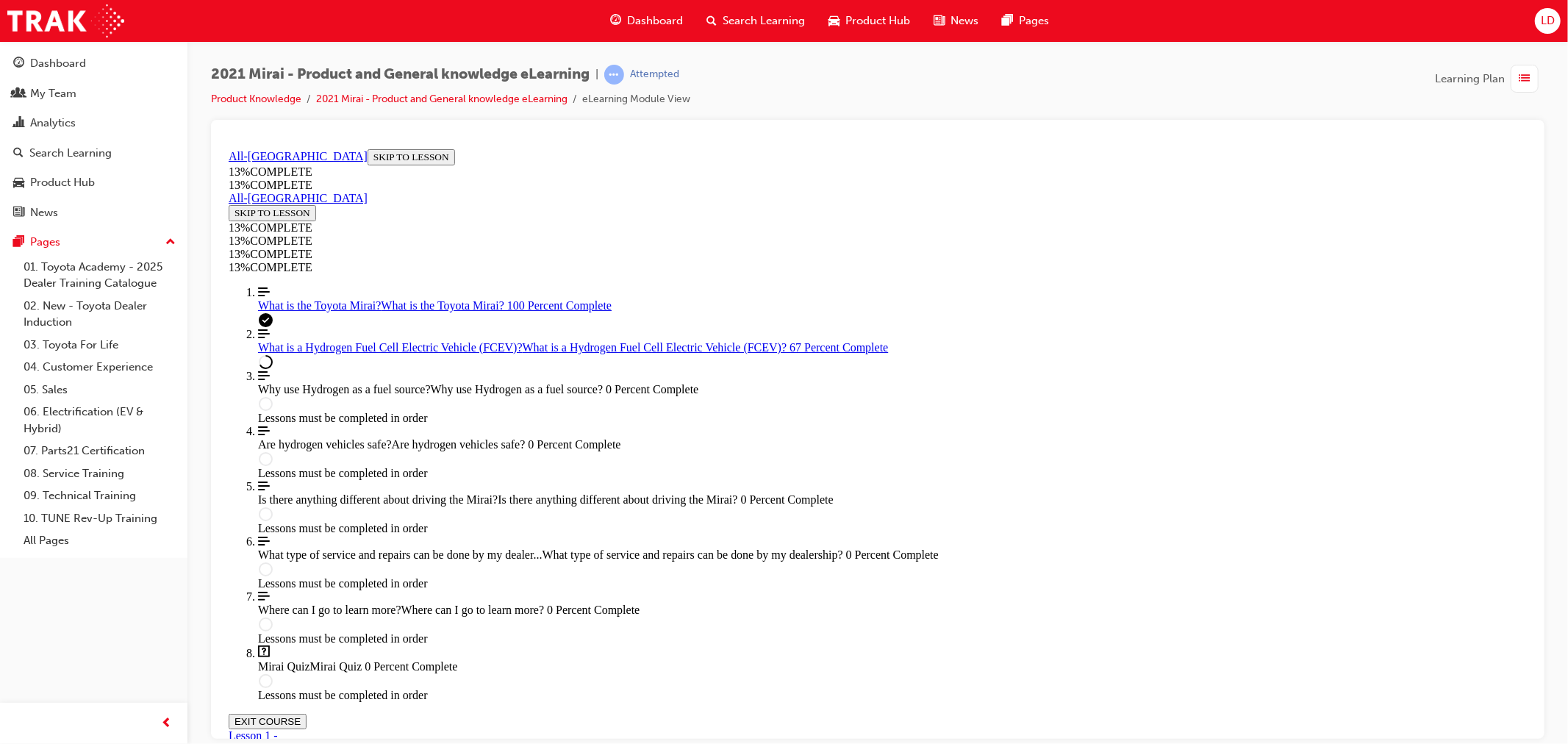
scroll to position [1334, 0]
drag, startPoint x: 972, startPoint y: 375, endPoint x: 972, endPoint y: 462, distance: 87.0
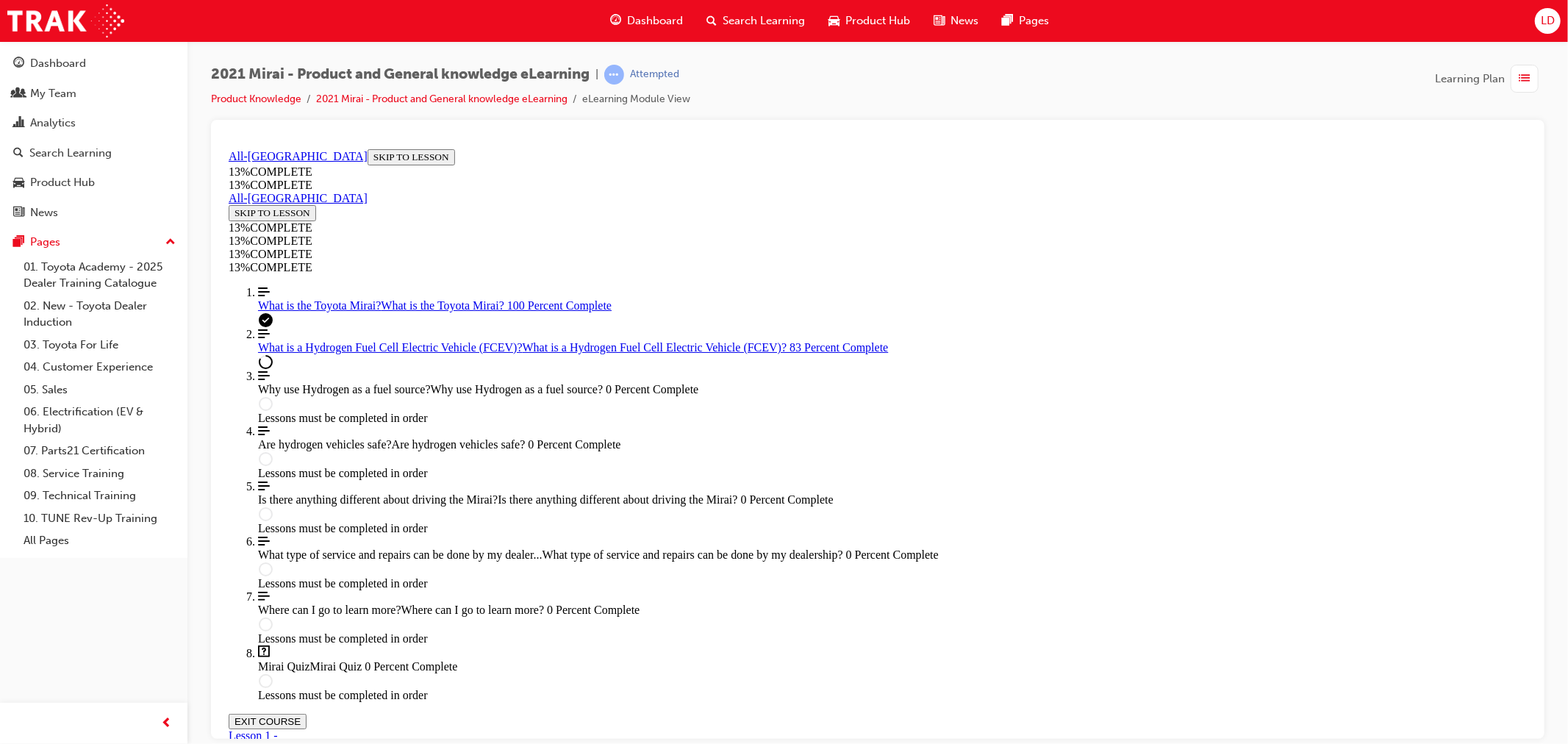
scroll to position [2083, 0]
drag, startPoint x: 1023, startPoint y: 608, endPoint x: 1027, endPoint y: 619, distance: 11.7
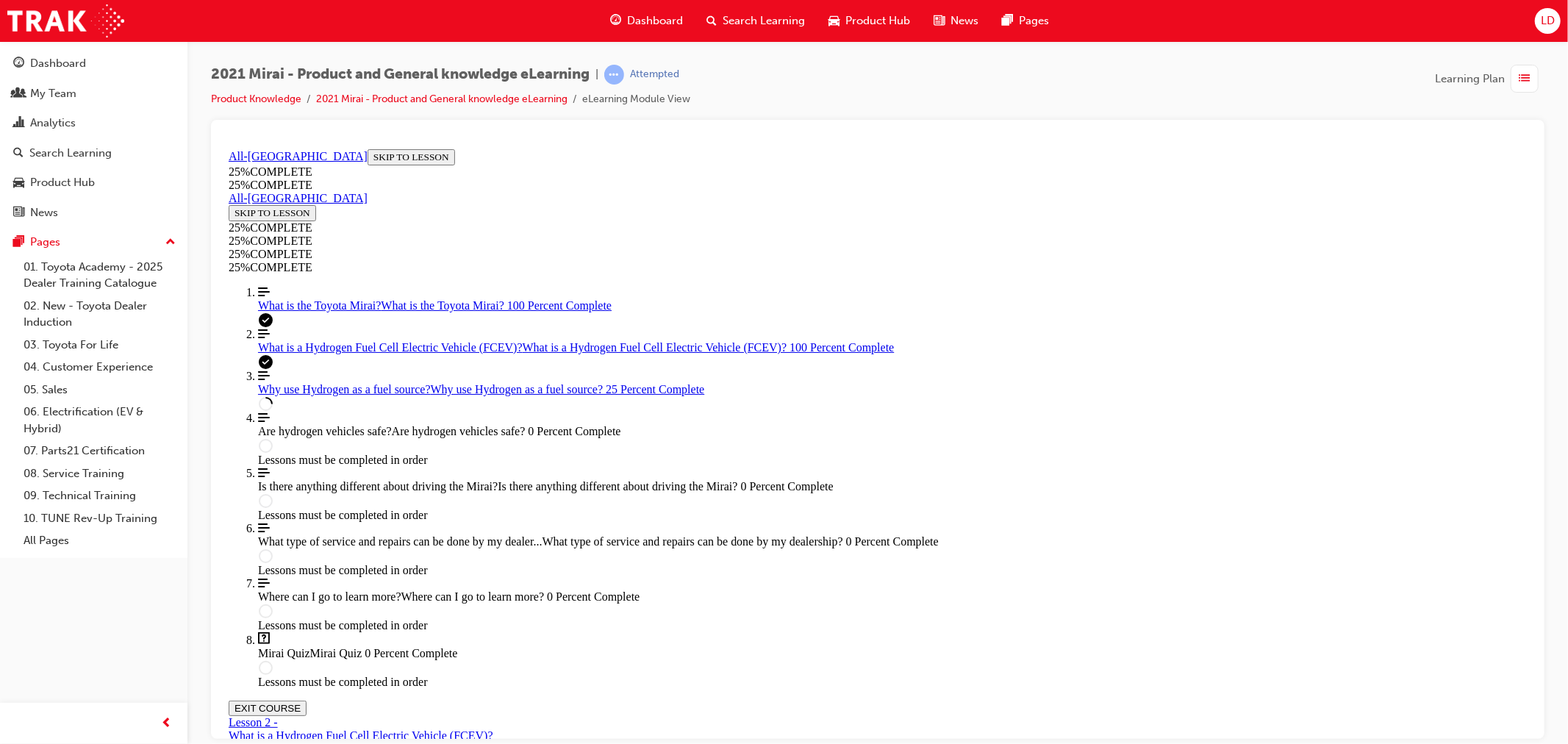
scroll to position [703, 0]
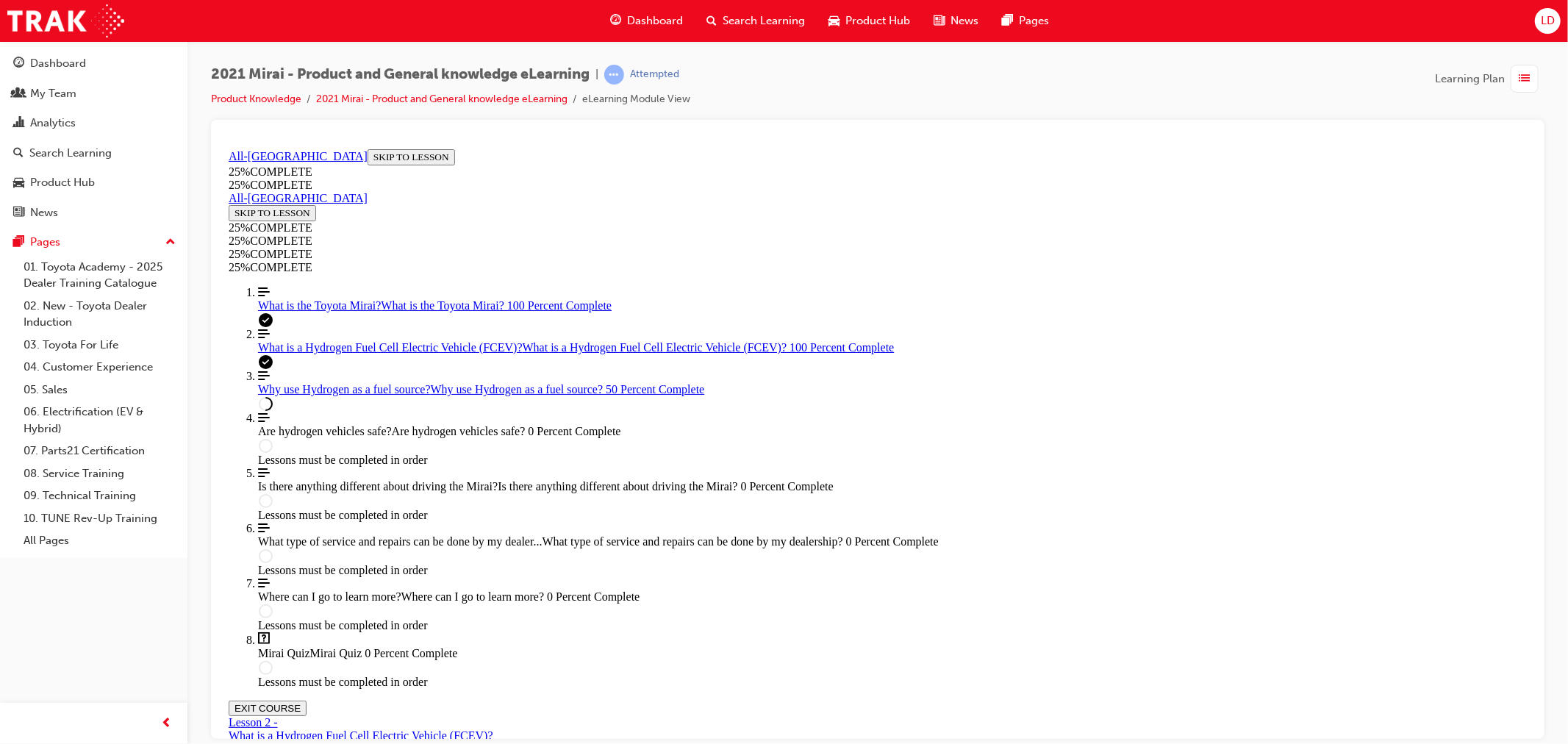
drag, startPoint x: 944, startPoint y: 621, endPoint x: 955, endPoint y: 612, distance: 14.2
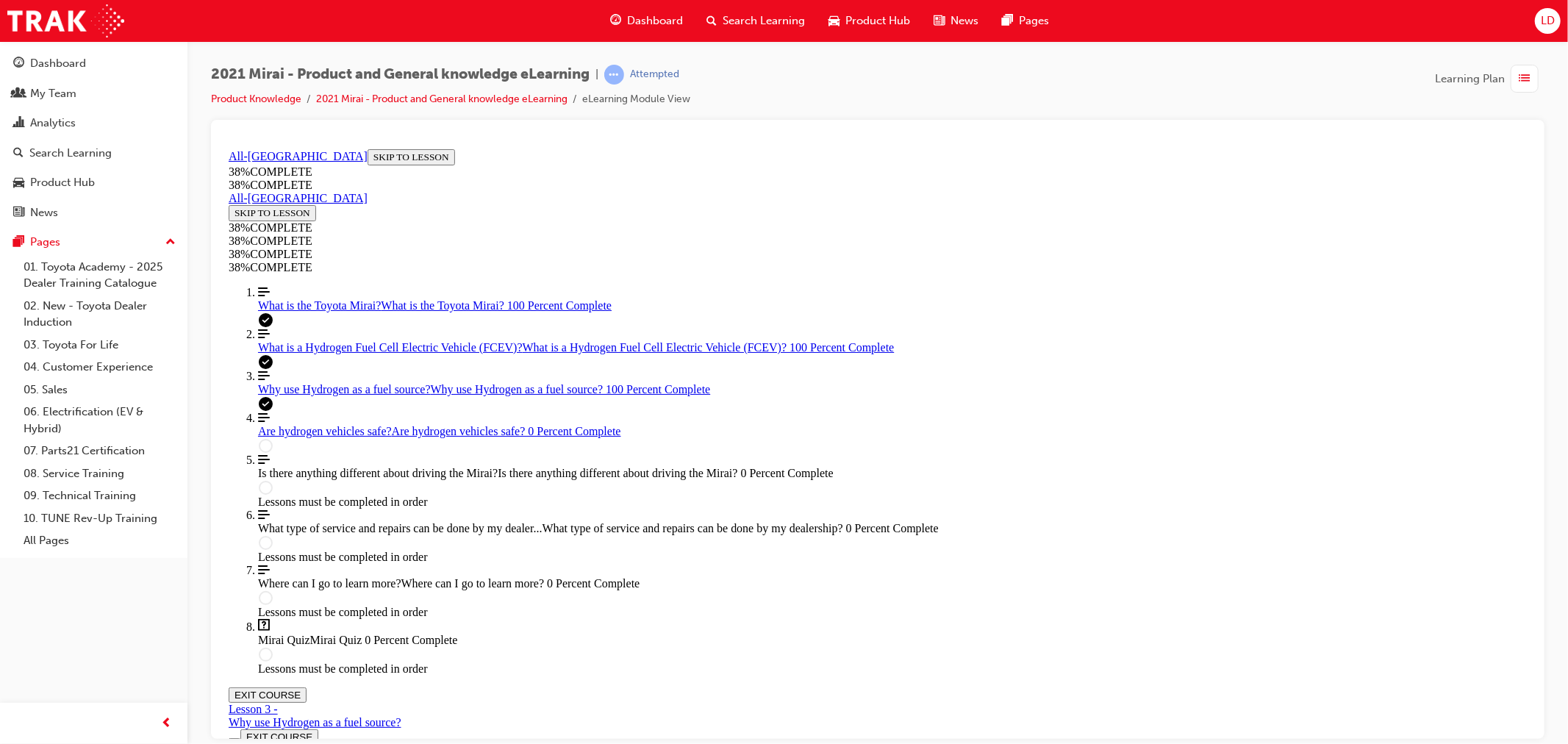
scroll to position [296, 0]
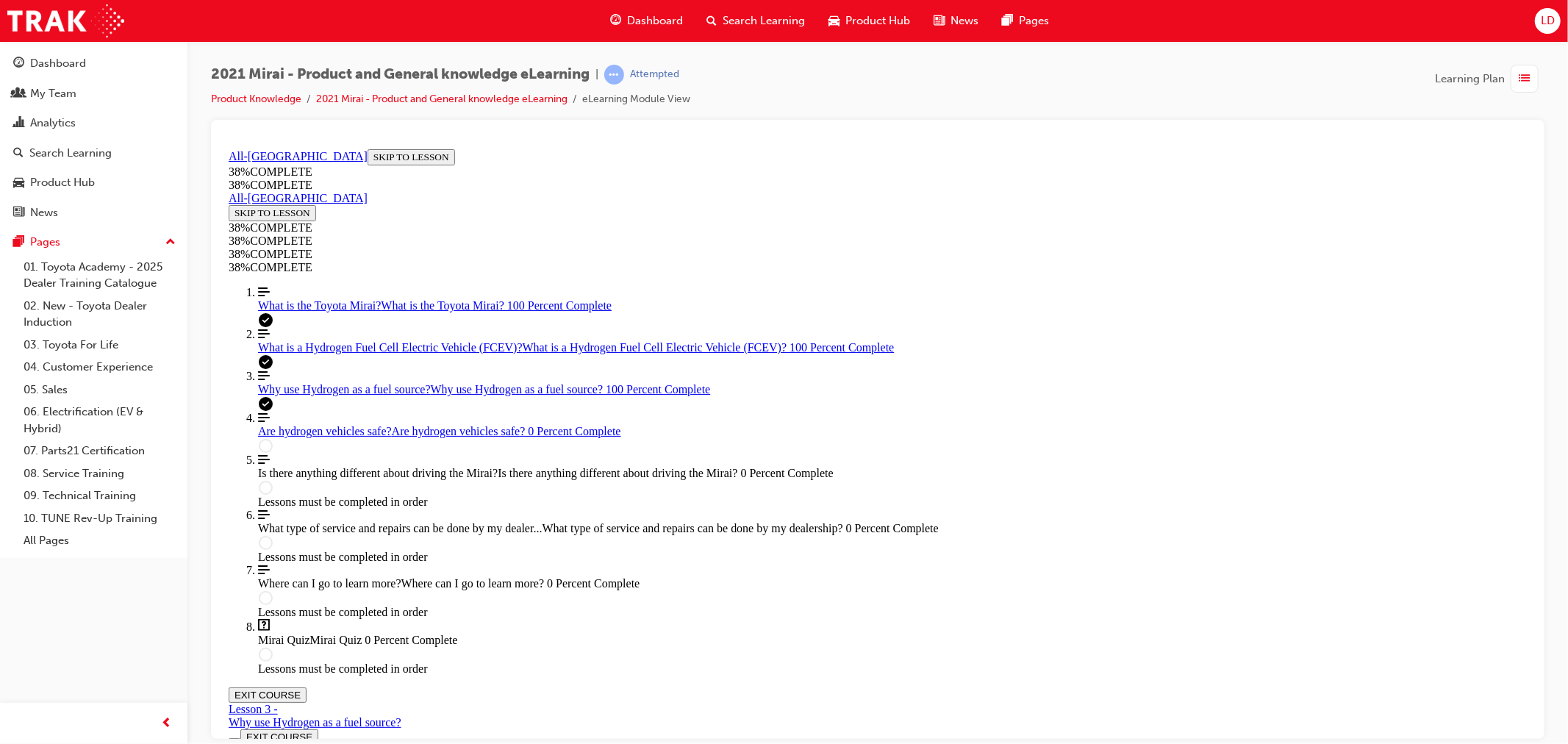
scroll to position [407, 0]
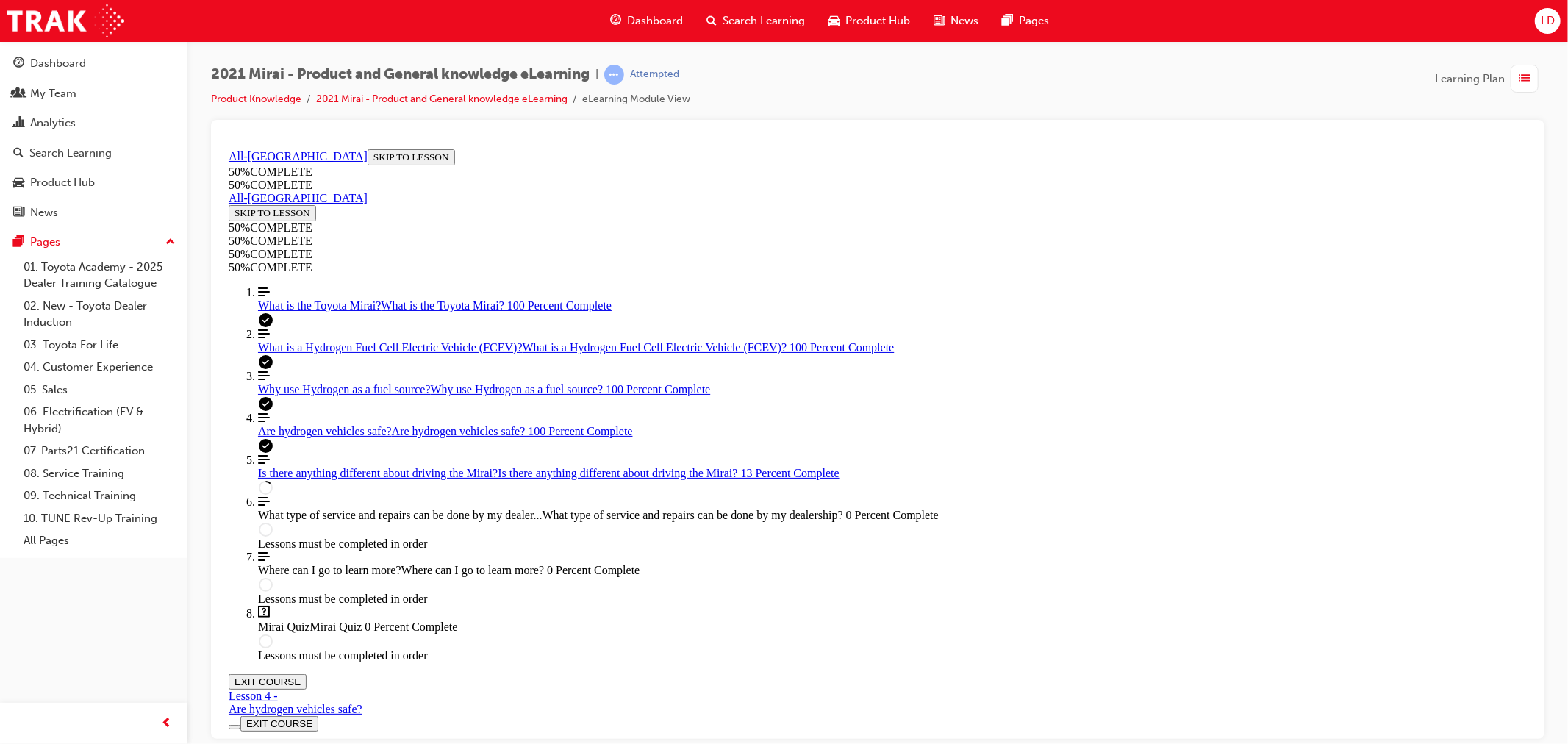
scroll to position [50, 0]
